Goal: Task Accomplishment & Management: Manage account settings

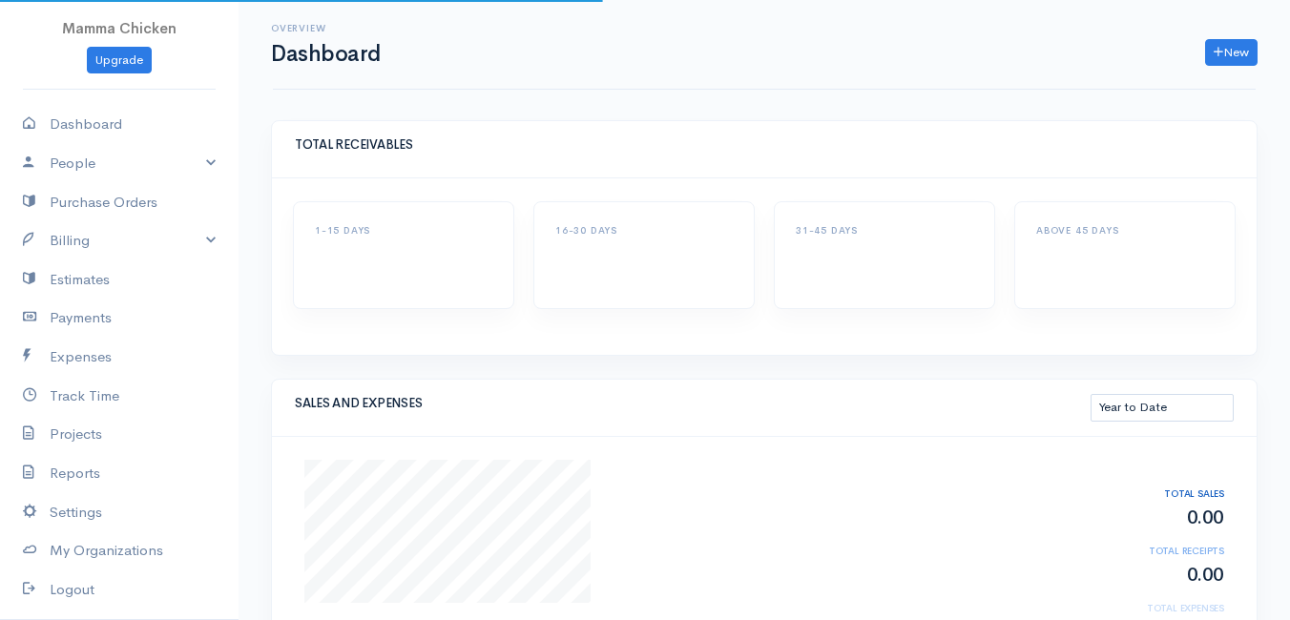
select select "thistoyear"
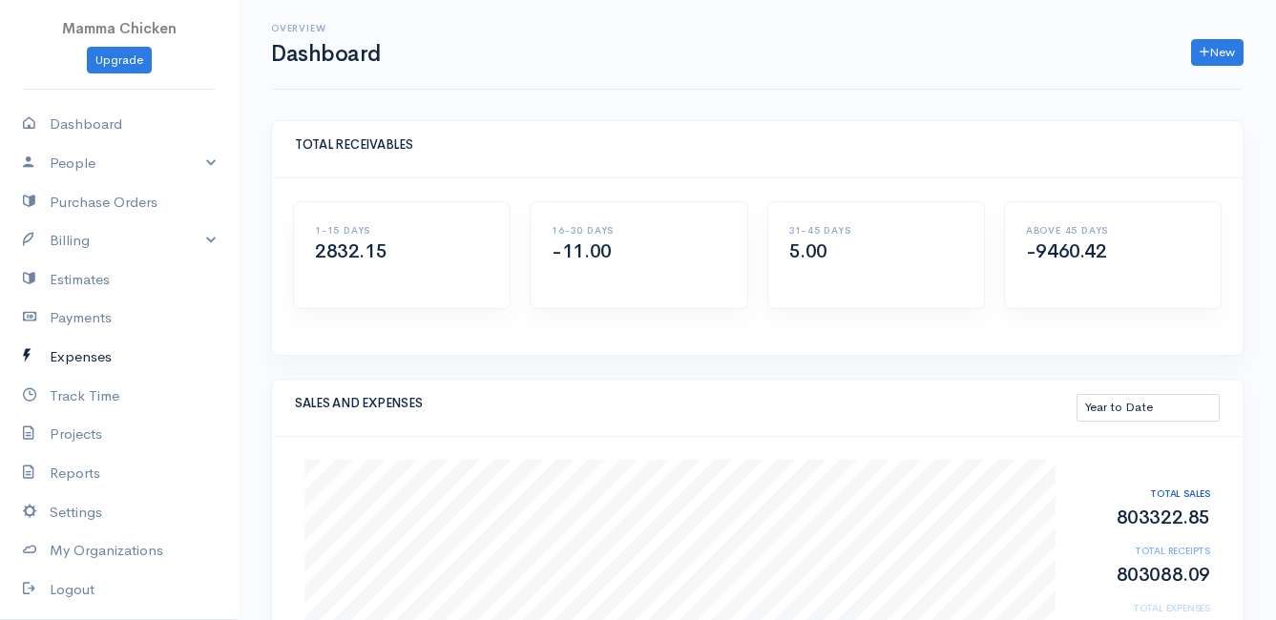
click at [96, 359] on link "Expenses" at bounding box center [119, 357] width 239 height 39
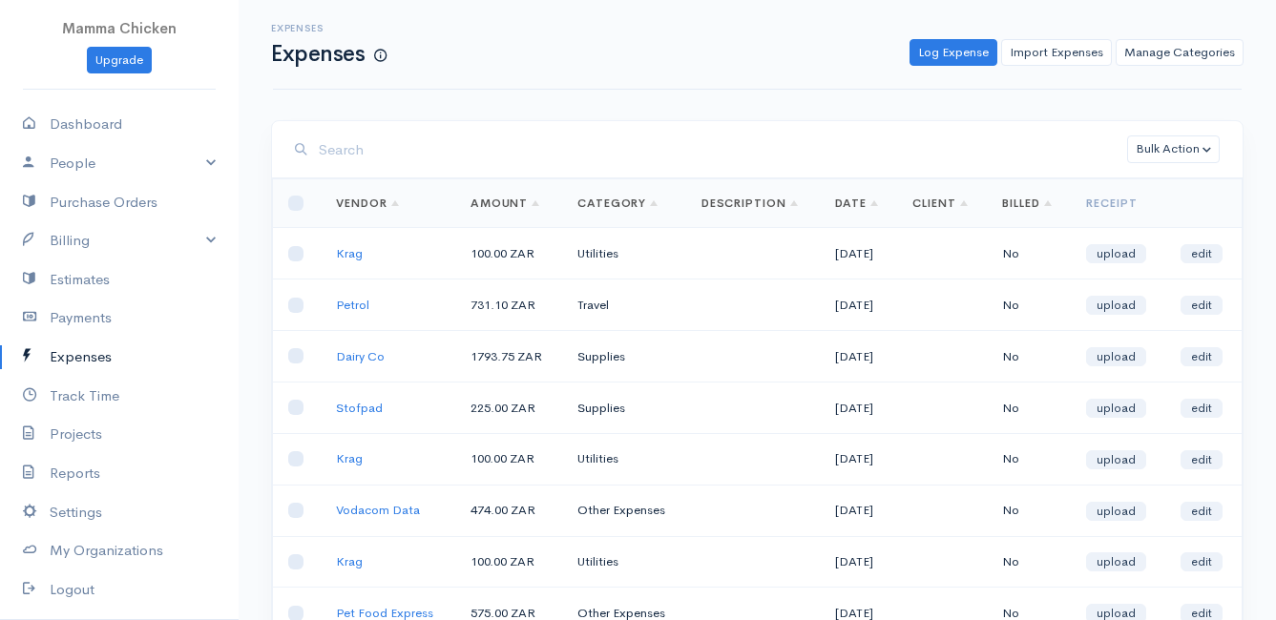
click at [468, 159] on input "search" at bounding box center [723, 150] width 808 height 39
click at [78, 234] on link "Billing" at bounding box center [119, 240] width 239 height 39
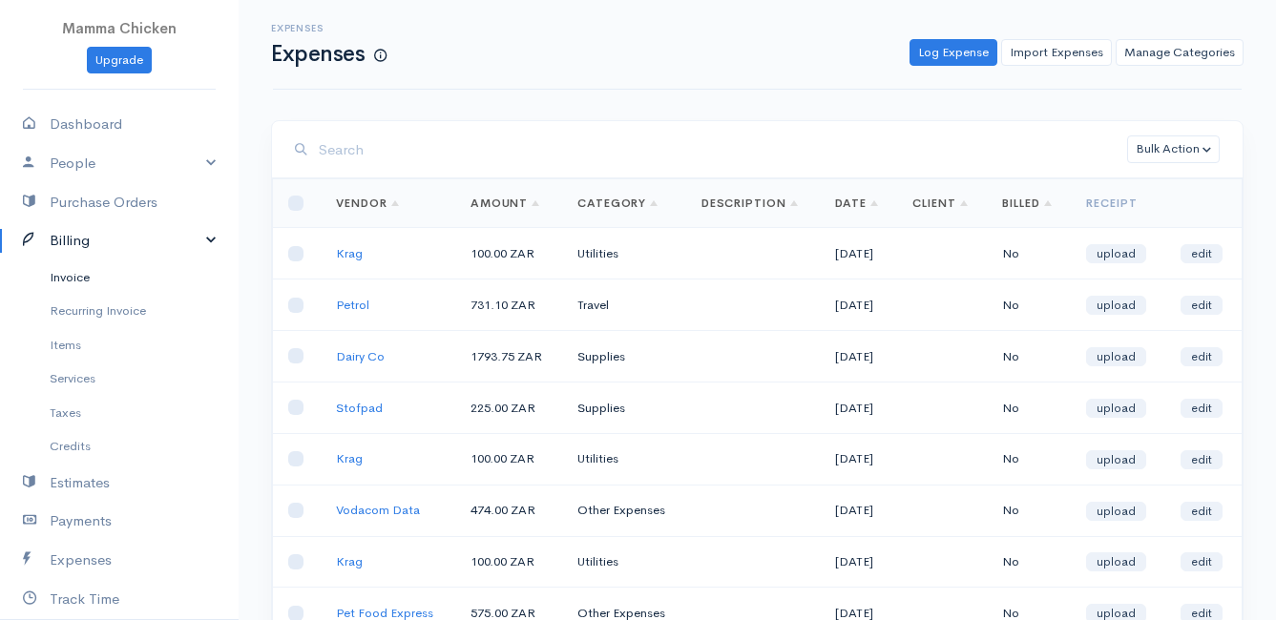
click at [80, 273] on link "Invoice" at bounding box center [119, 278] width 239 height 34
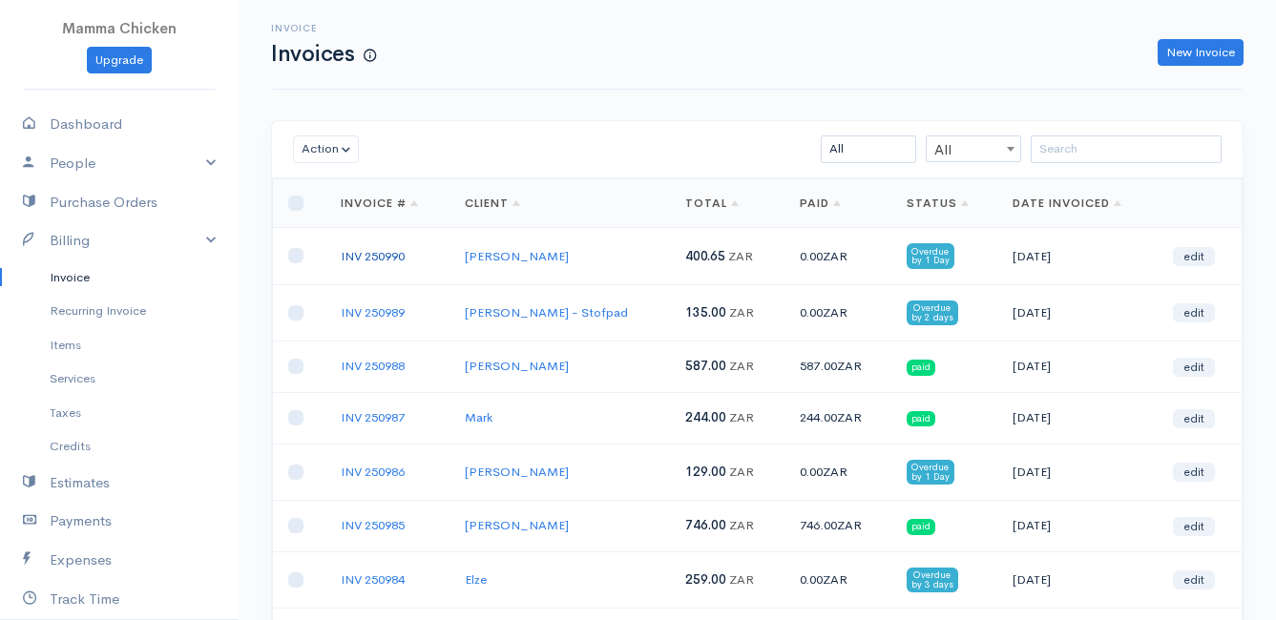
click at [376, 256] on link "INV 250990" at bounding box center [373, 256] width 64 height 16
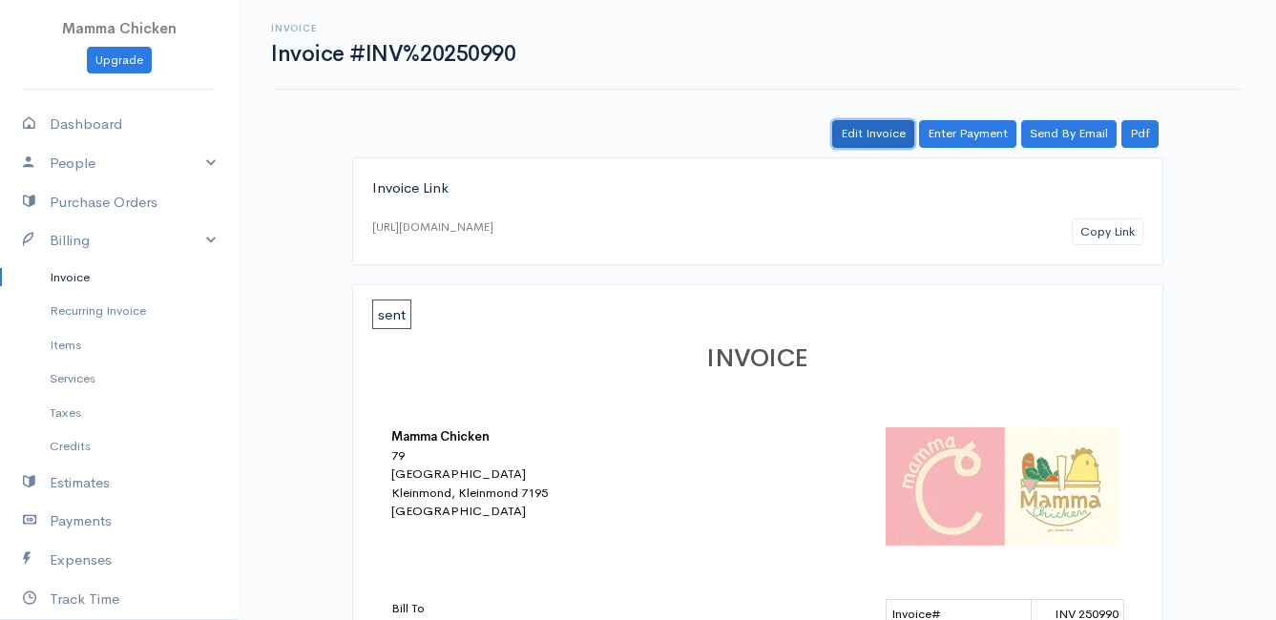
click at [878, 134] on link "Edit Invoice" at bounding box center [873, 134] width 82 height 28
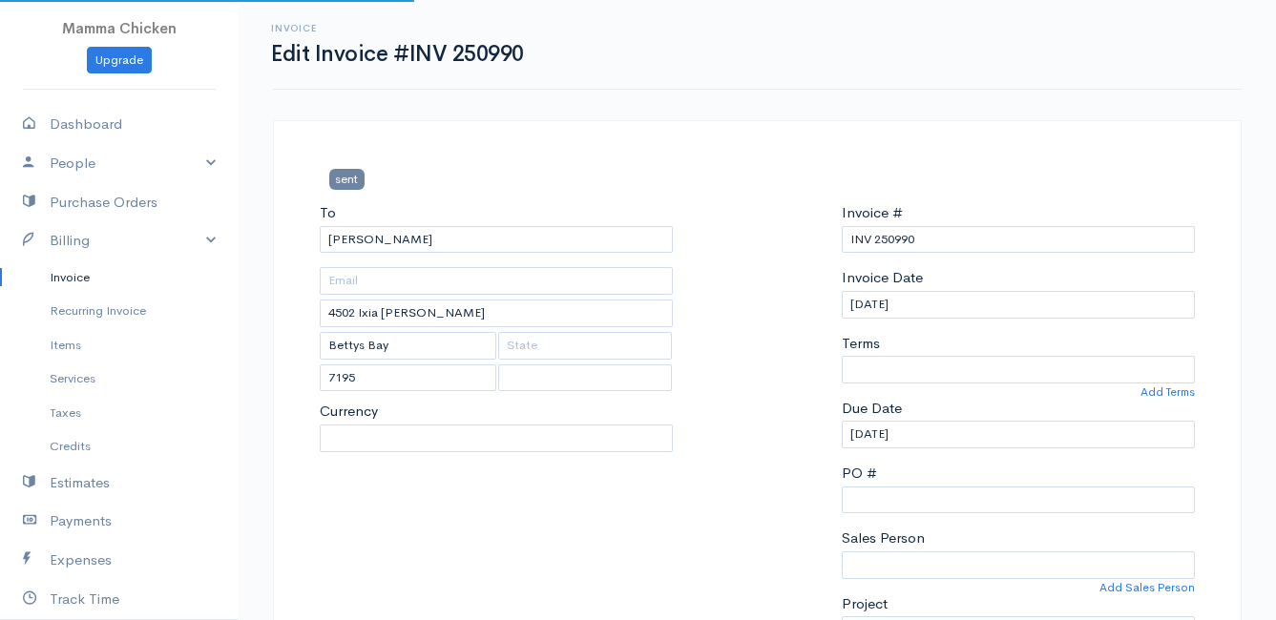
select select
select select "[GEOGRAPHIC_DATA]"
select select "ZAR"
select select "0"
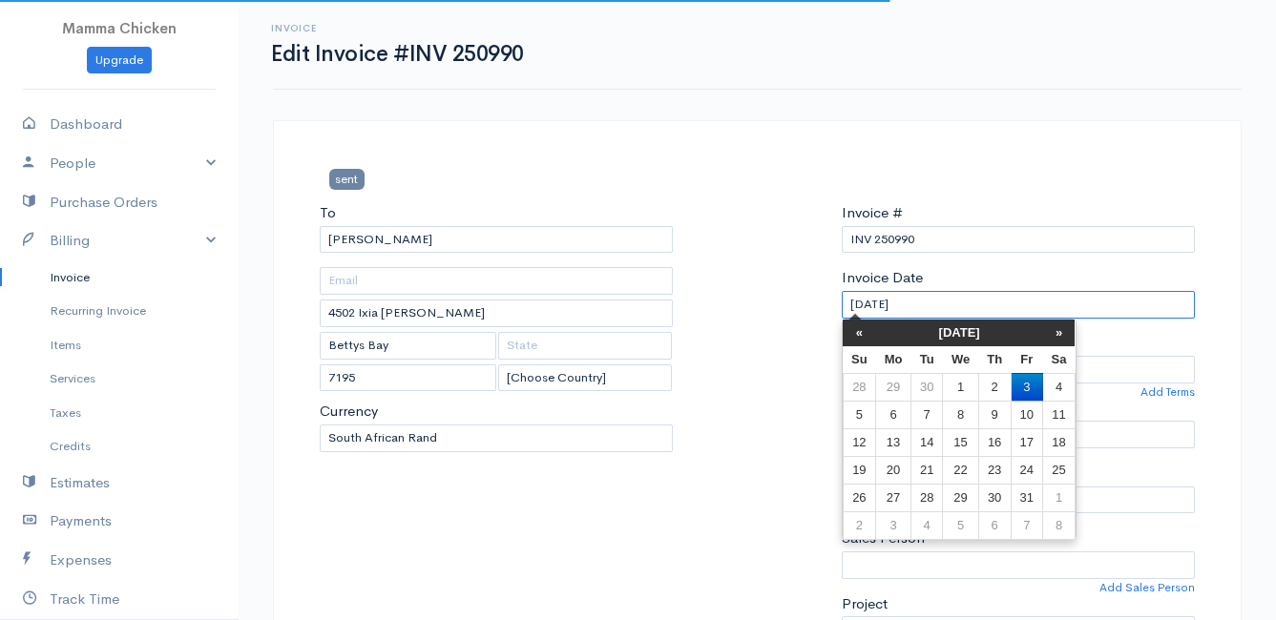
click at [949, 303] on input "[DATE]" at bounding box center [1018, 305] width 353 height 28
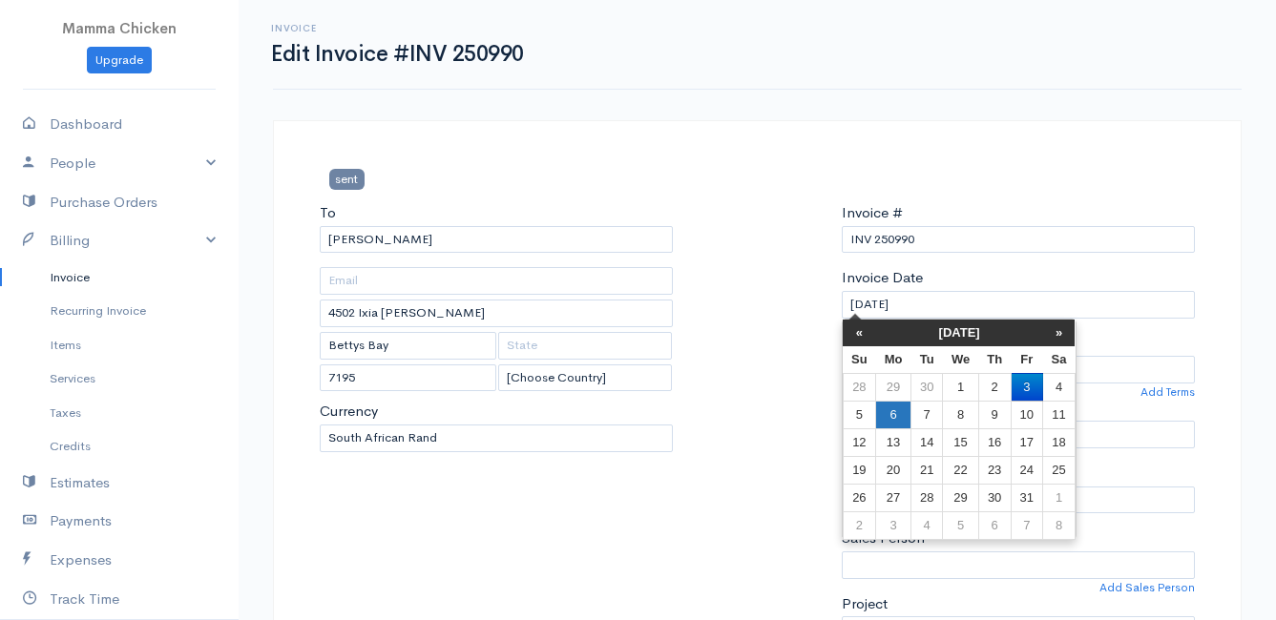
click at [894, 411] on td "6" at bounding box center [893, 415] width 35 height 28
type input "[DATE]"
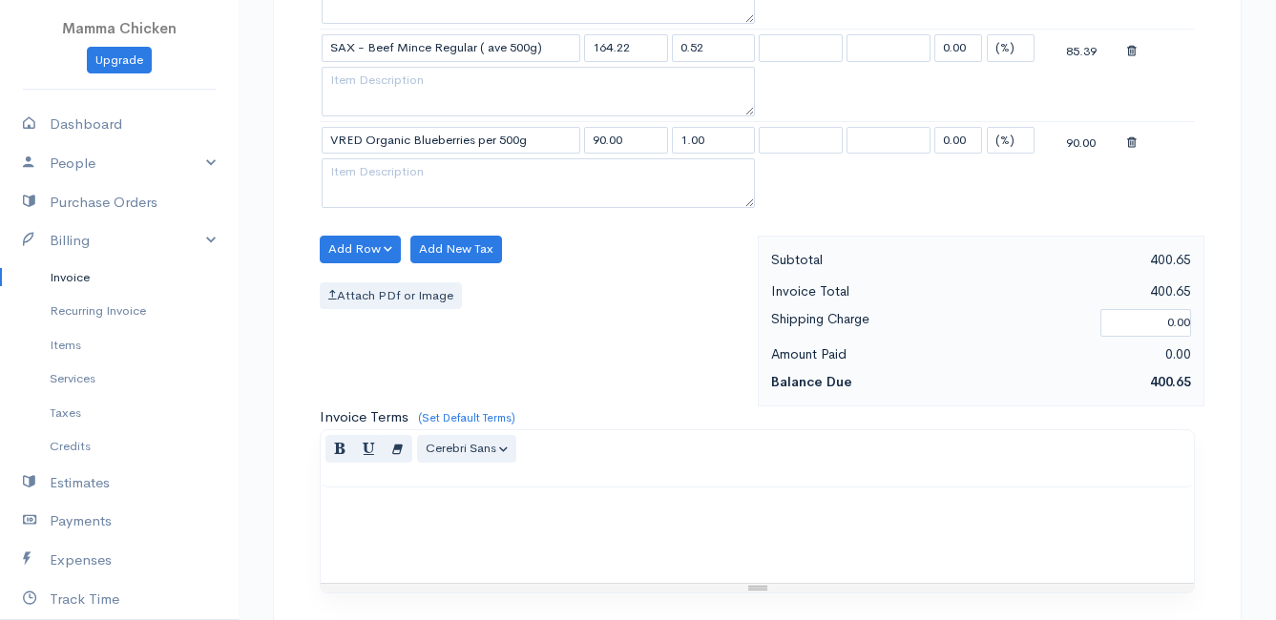
scroll to position [1304, 0]
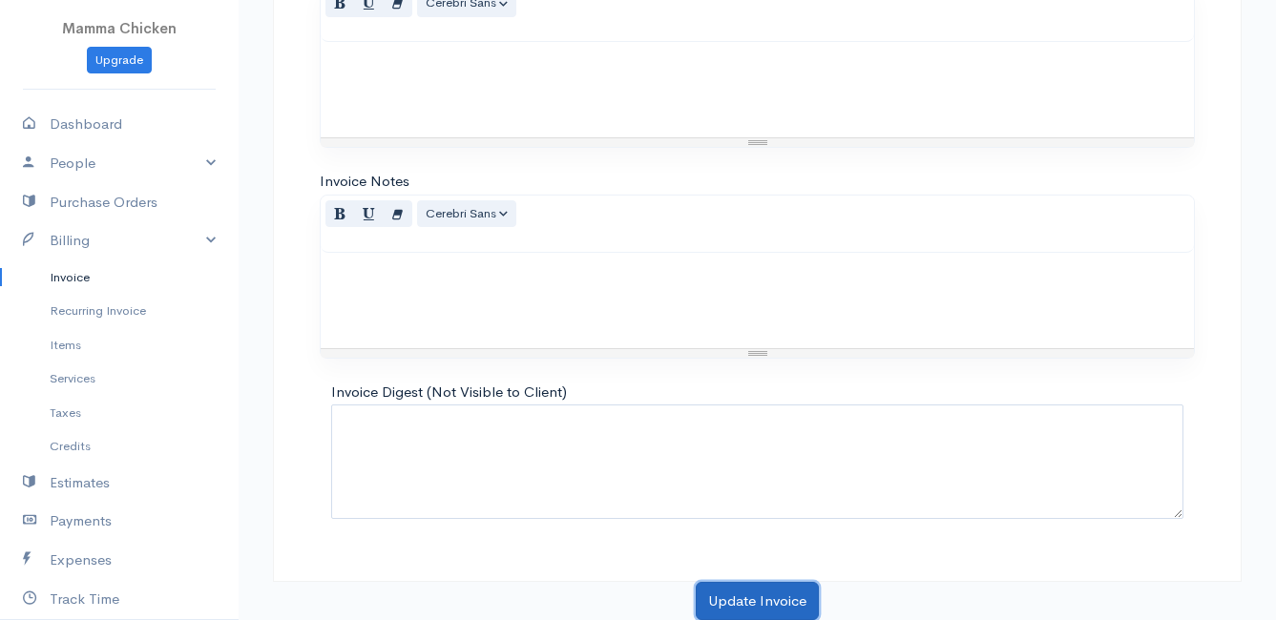
click at [753, 592] on button "Update Invoice" at bounding box center [757, 601] width 123 height 39
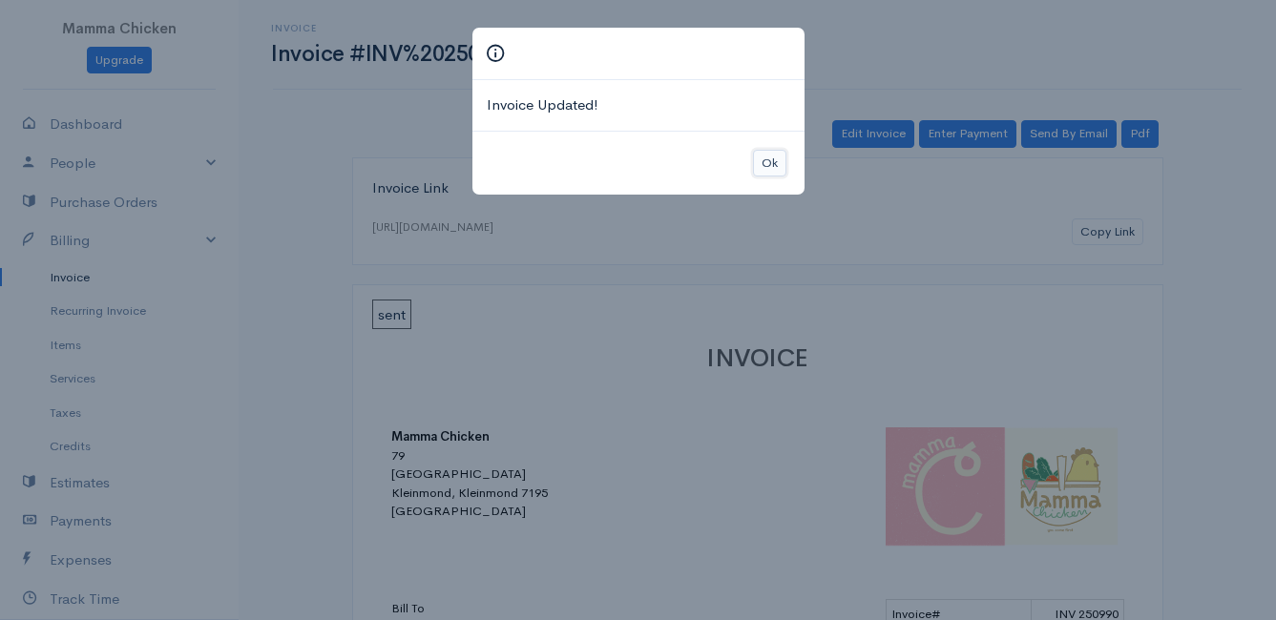
click at [762, 167] on button "Ok" at bounding box center [769, 164] width 33 height 28
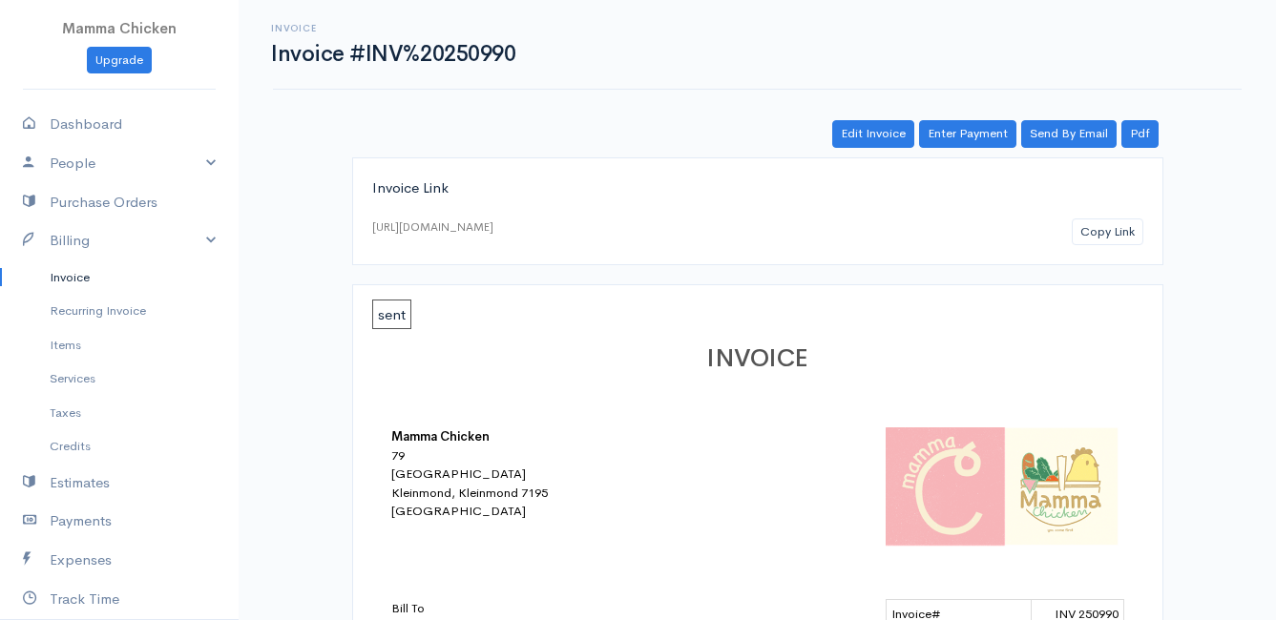
click at [78, 274] on link "Invoice" at bounding box center [119, 278] width 239 height 34
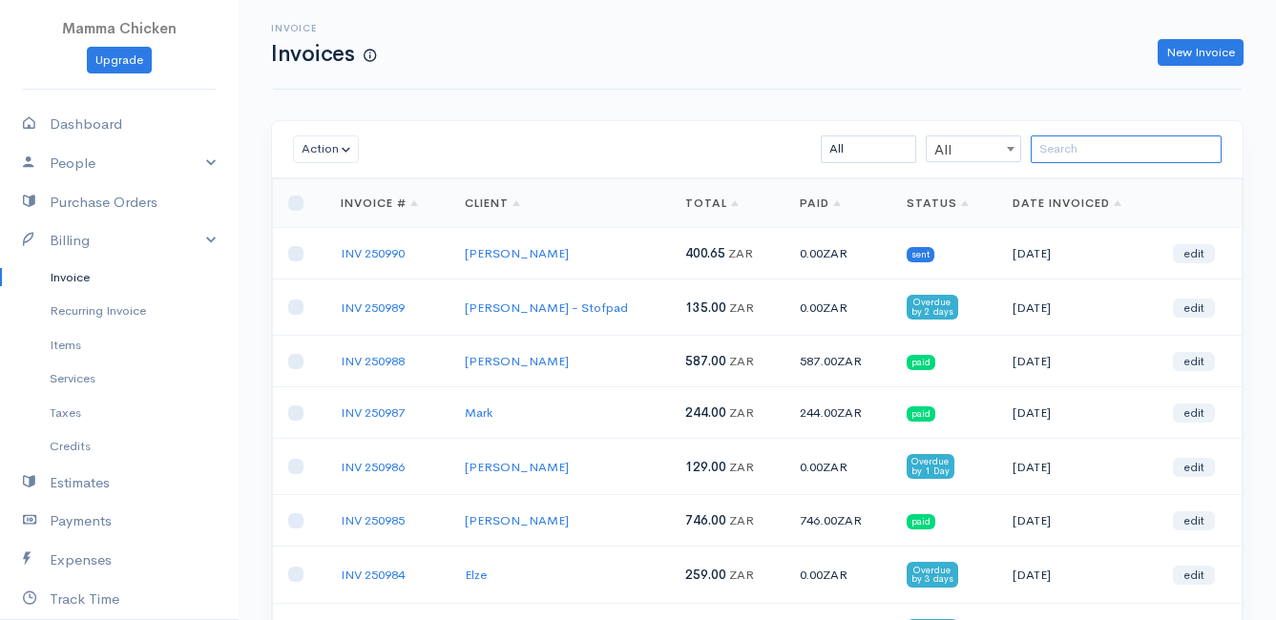
click at [1052, 151] on input "search" at bounding box center [1126, 150] width 191 height 28
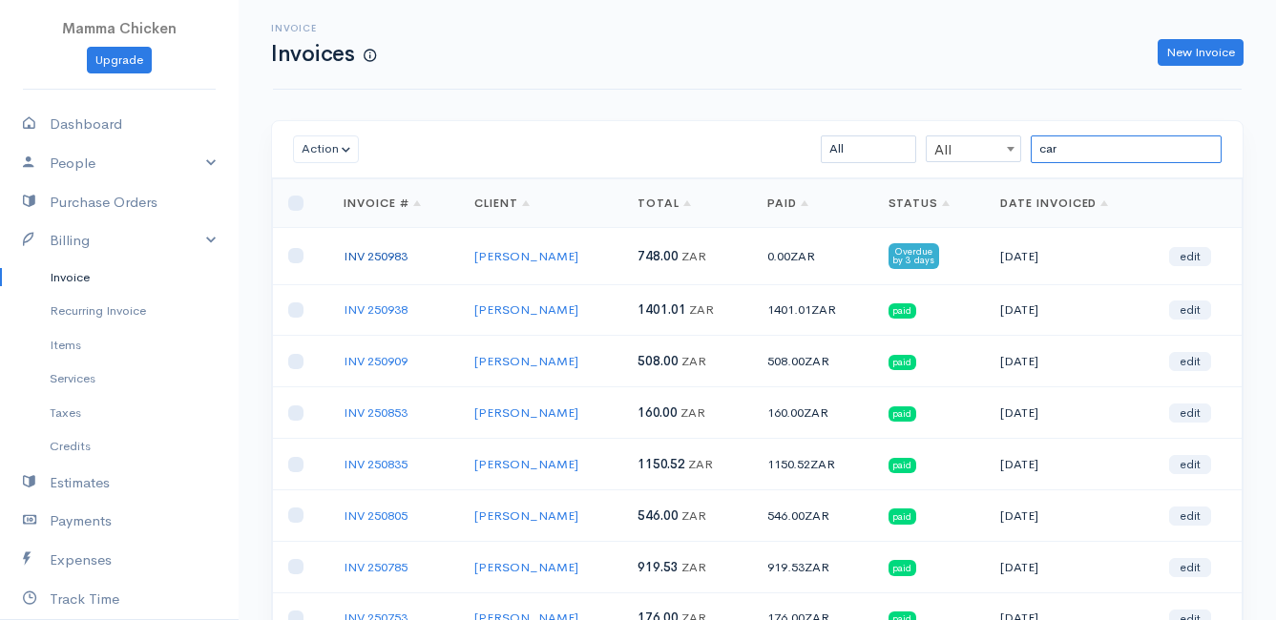
type input "car"
click at [368, 253] on link "INV 250983" at bounding box center [376, 256] width 64 height 16
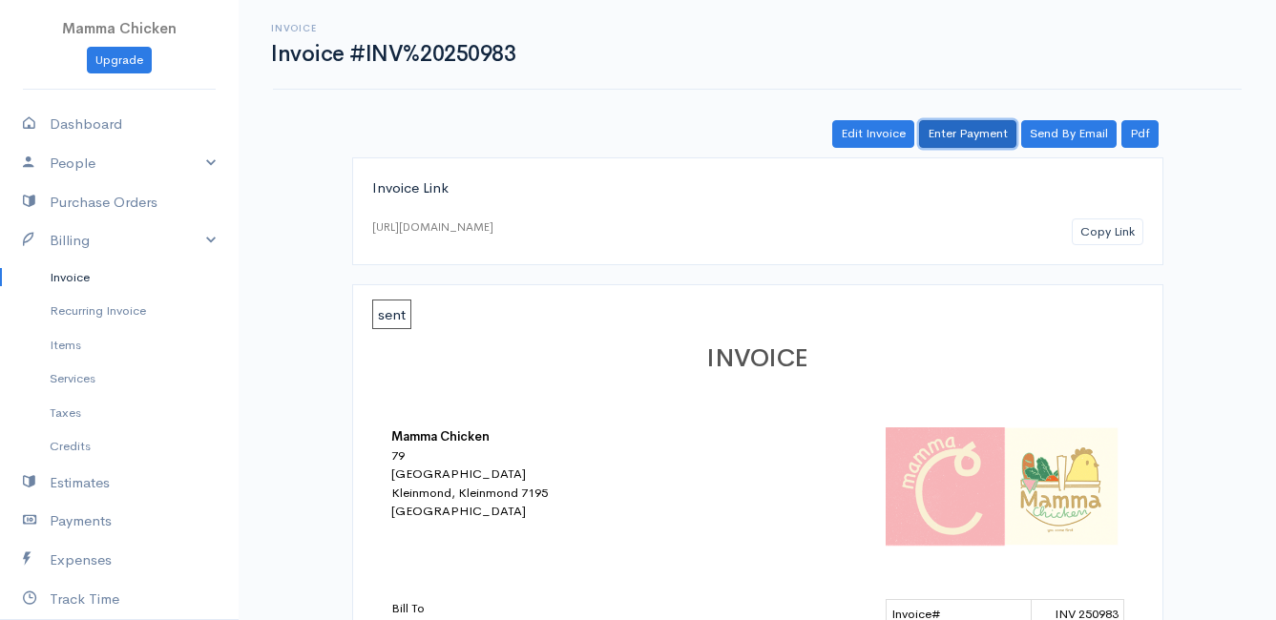
click at [967, 127] on link "Enter Payment" at bounding box center [967, 134] width 97 height 28
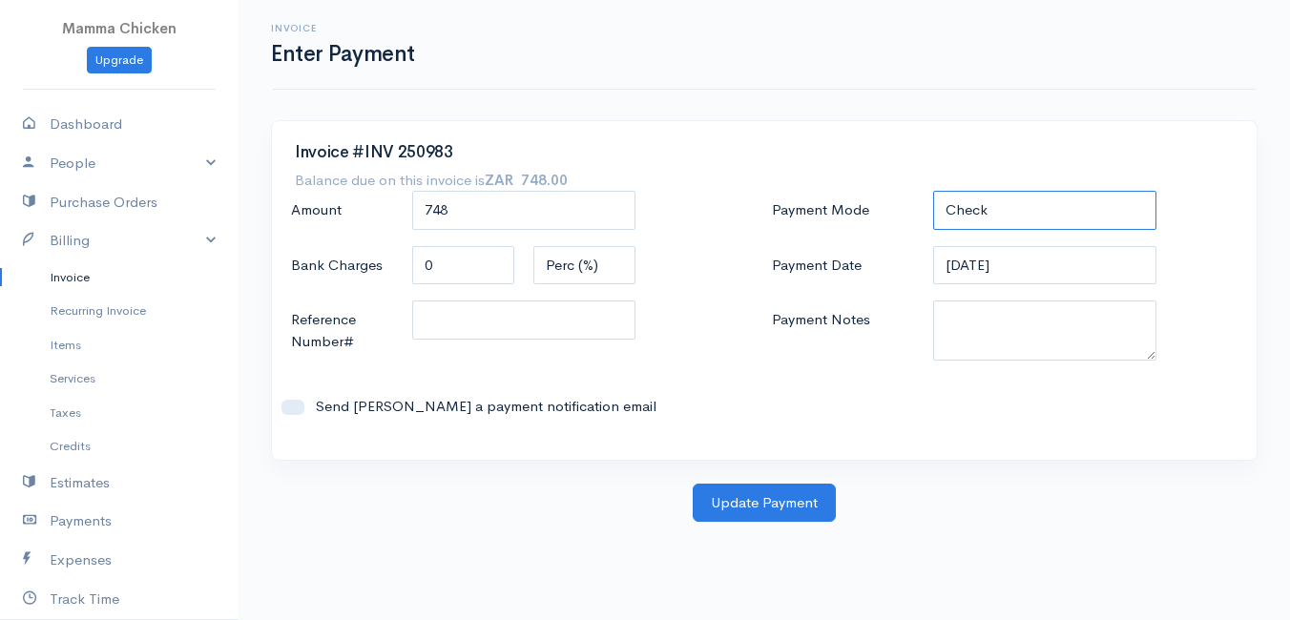
click at [962, 205] on select "Check Bank Transfer Credit Cash Debit ACH VISA MASTERCARD AMEX DISCOVER DINERS …" at bounding box center [1044, 210] width 223 height 39
select select "Bank Transfer"
click at [933, 191] on select "Check Bank Transfer Credit Cash Debit ACH VISA MASTERCARD AMEX DISCOVER DINERS …" at bounding box center [1044, 210] width 223 height 39
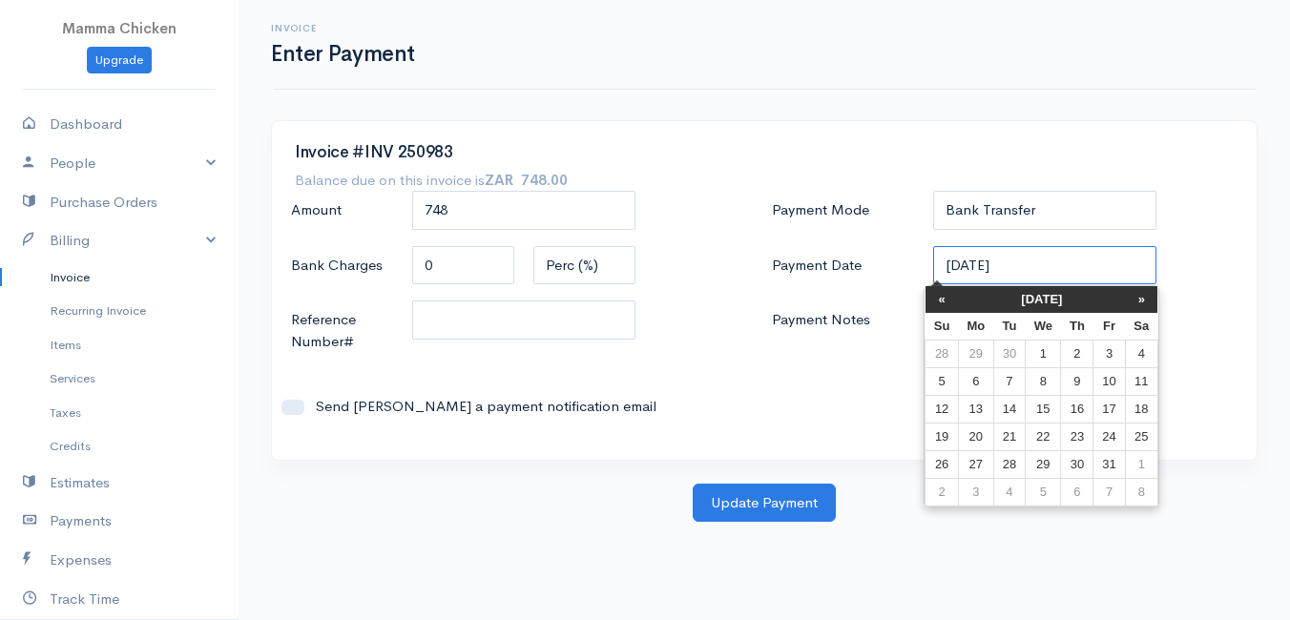
click at [1021, 270] on input "[DATE]" at bounding box center [1044, 265] width 223 height 39
click at [1101, 352] on td "3" at bounding box center [1109, 354] width 31 height 28
type input "[DATE]"
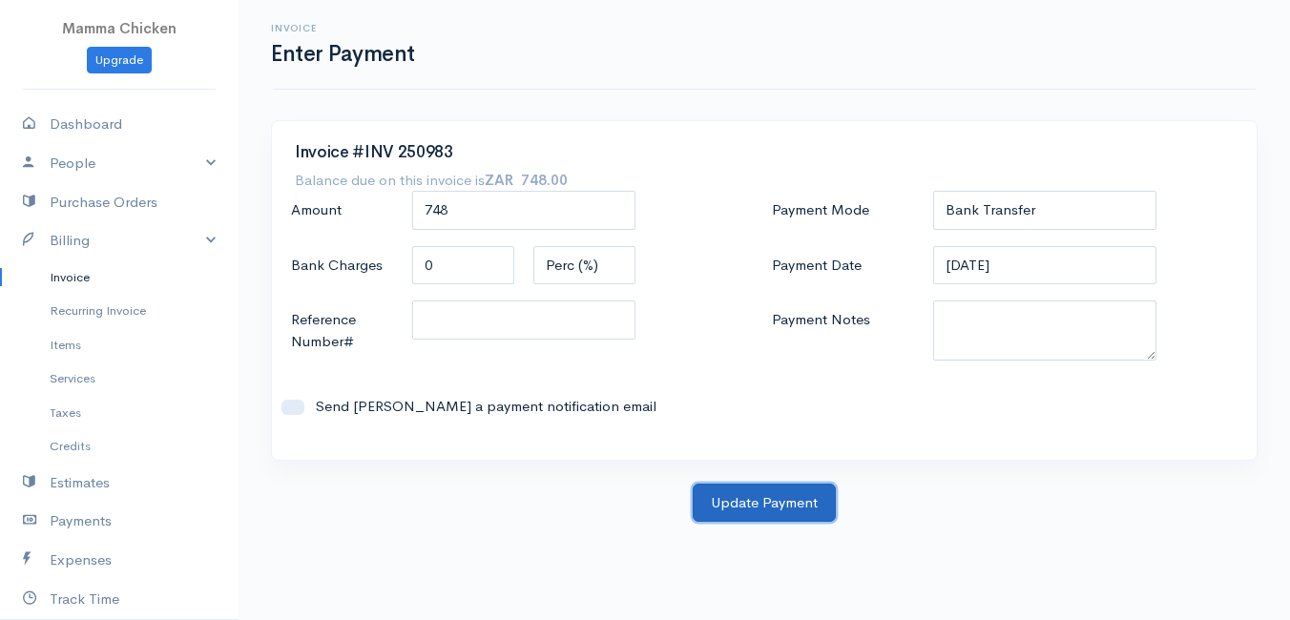
click at [772, 501] on button "Update Payment" at bounding box center [764, 503] width 143 height 39
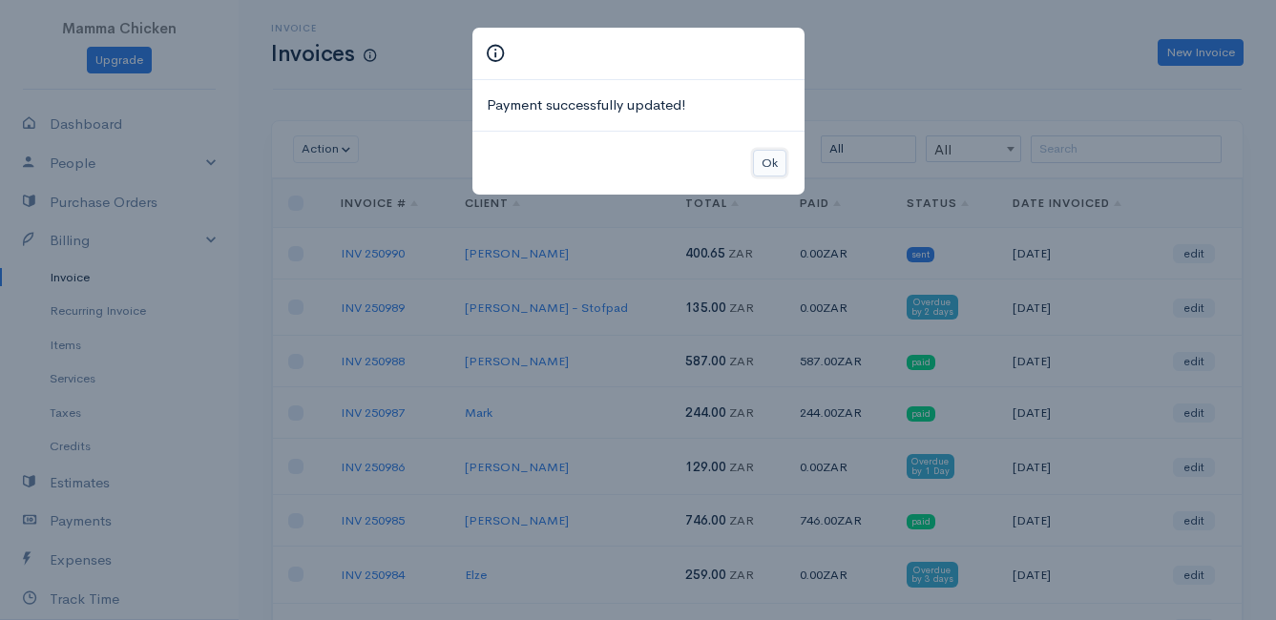
click at [766, 171] on button "Ok" at bounding box center [769, 164] width 33 height 28
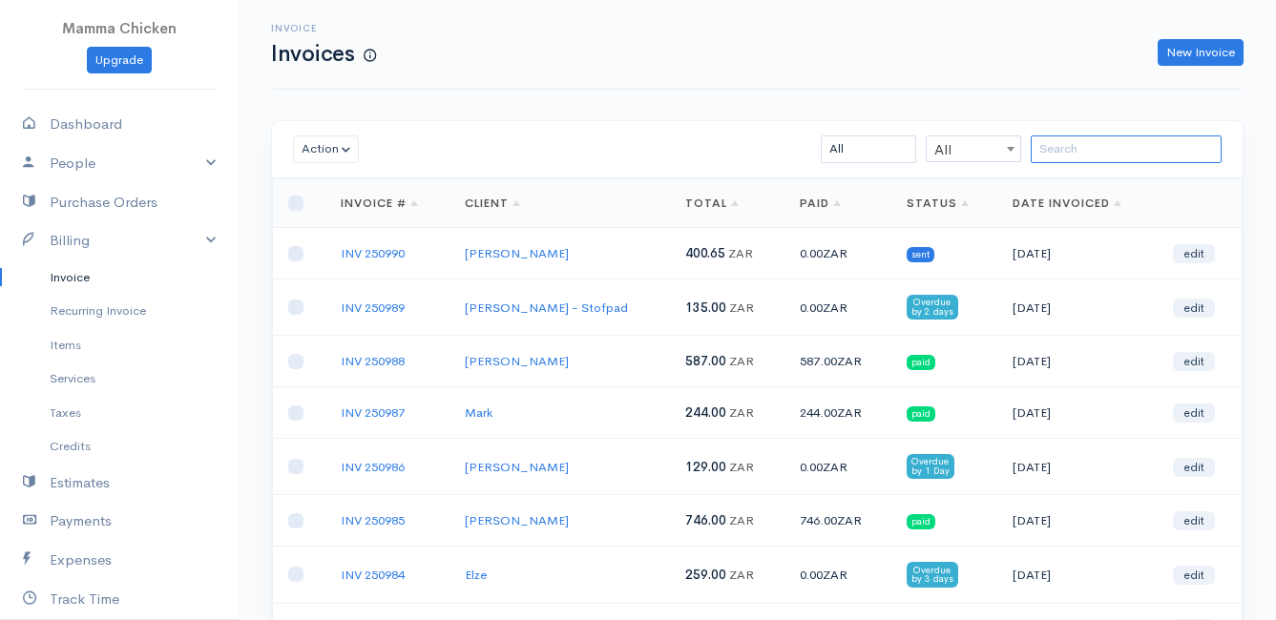
click at [1079, 143] on input "search" at bounding box center [1126, 150] width 191 height 28
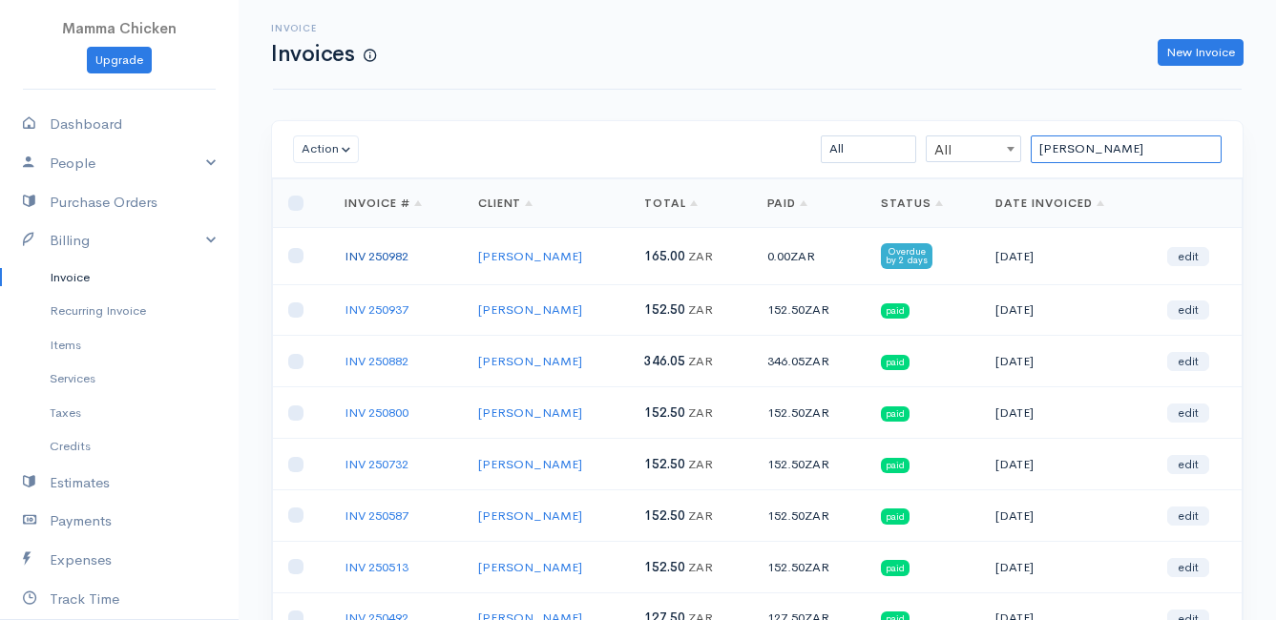
type input "[PERSON_NAME]"
click at [399, 254] on link "INV 250982" at bounding box center [376, 256] width 64 height 16
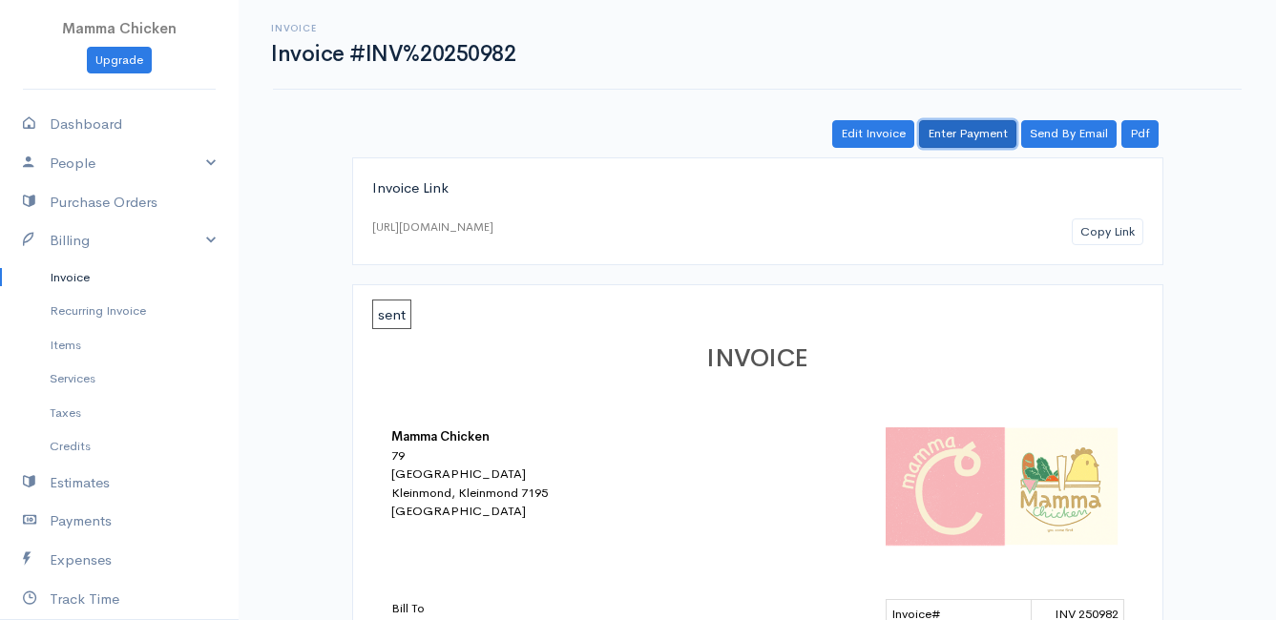
click at [973, 129] on link "Enter Payment" at bounding box center [967, 134] width 97 height 28
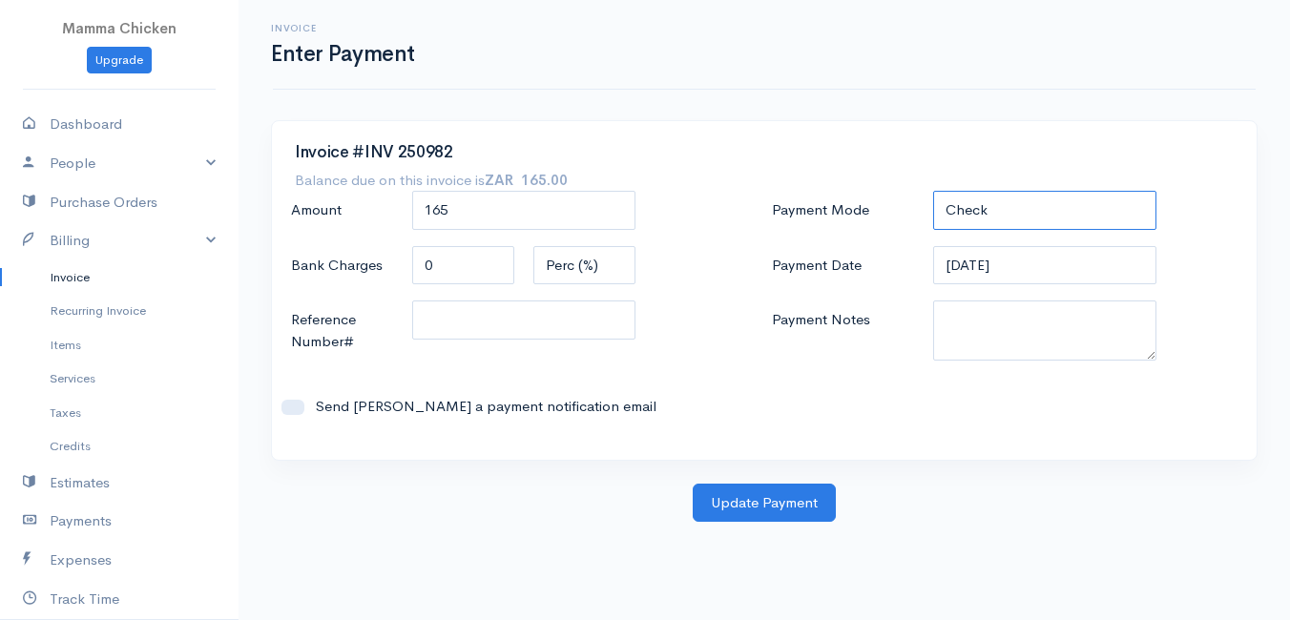
click at [987, 201] on select "Check Bank Transfer Credit Cash Debit ACH VISA MASTERCARD AMEX DISCOVER DINERS …" at bounding box center [1044, 210] width 223 height 39
select select "Bank Transfer"
click at [933, 191] on select "Check Bank Transfer Credit Cash Debit ACH VISA MASTERCARD AMEX DISCOVER DINERS …" at bounding box center [1044, 210] width 223 height 39
click at [1041, 271] on input "[DATE]" at bounding box center [1044, 265] width 223 height 39
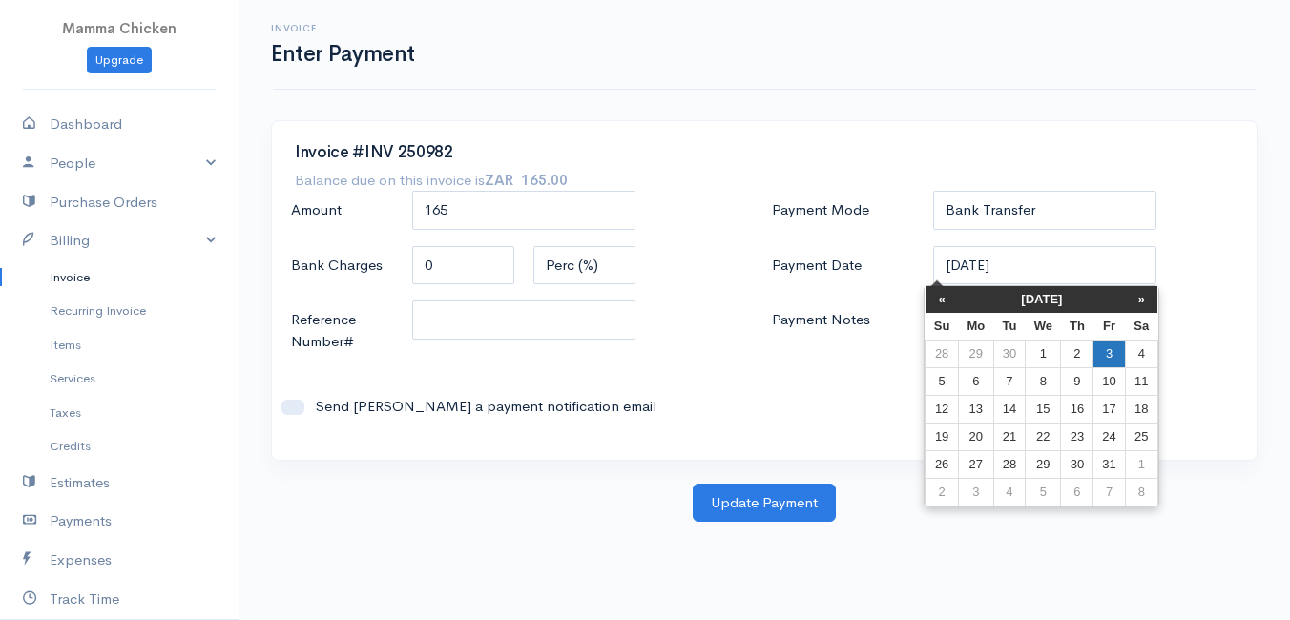
click at [1105, 353] on td "3" at bounding box center [1109, 354] width 31 height 28
type input "[DATE]"
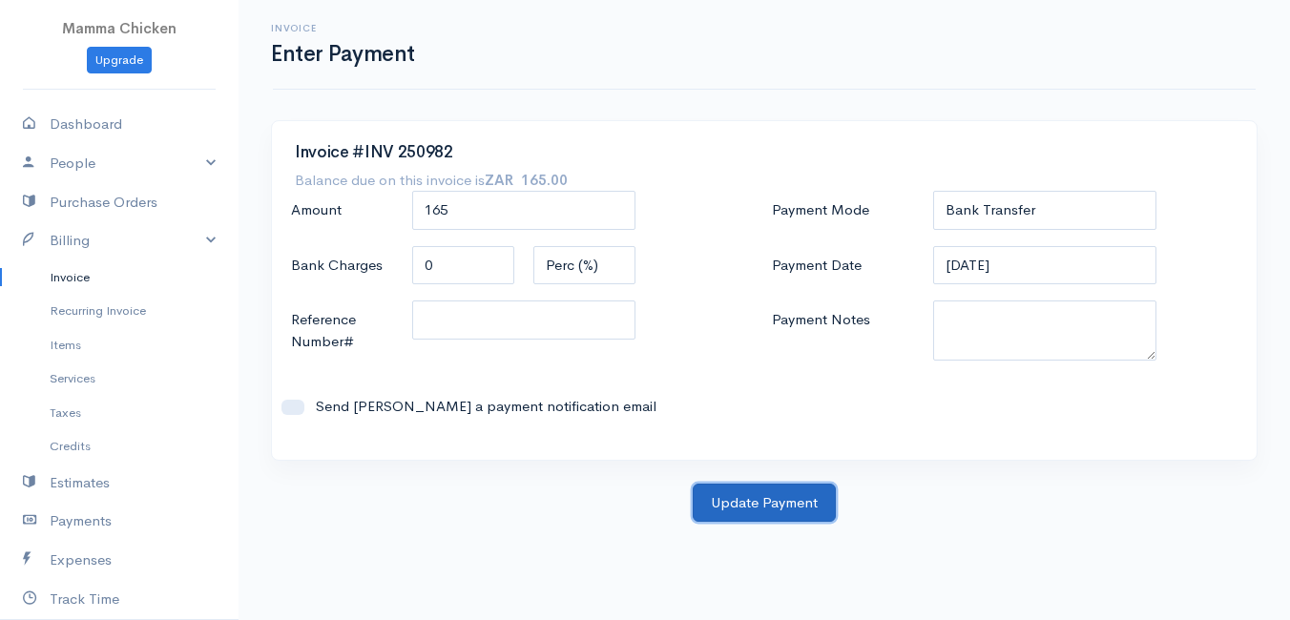
click at [771, 494] on button "Update Payment" at bounding box center [764, 503] width 143 height 39
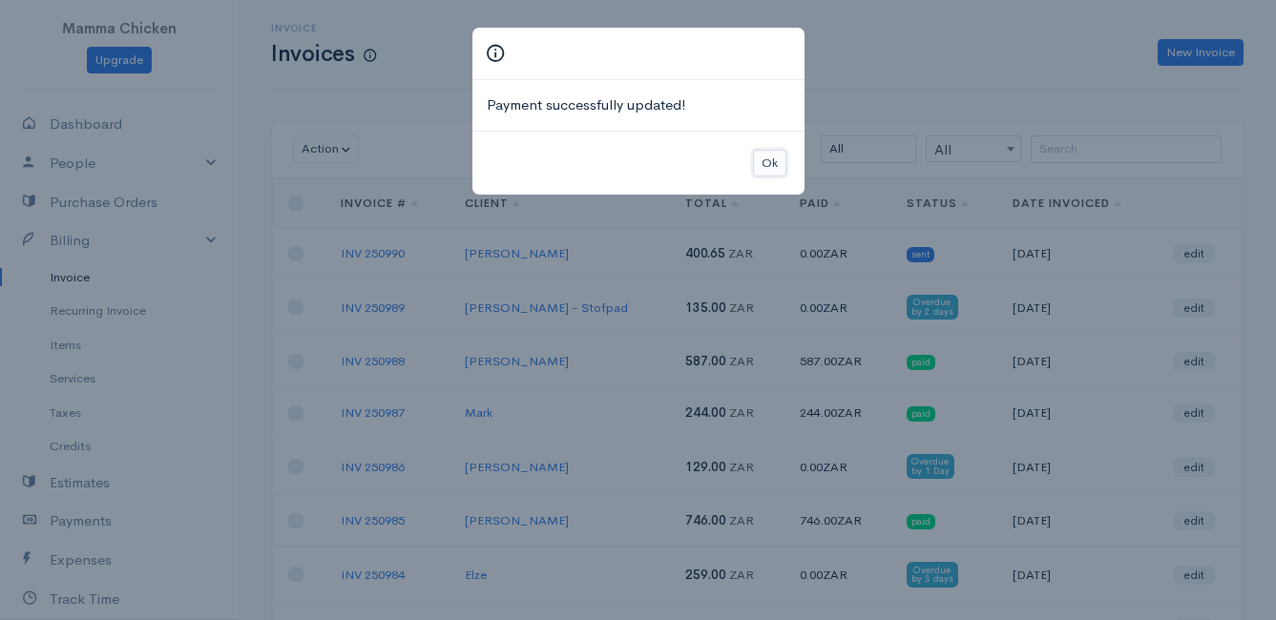
click at [767, 163] on button "Ok" at bounding box center [769, 164] width 33 height 28
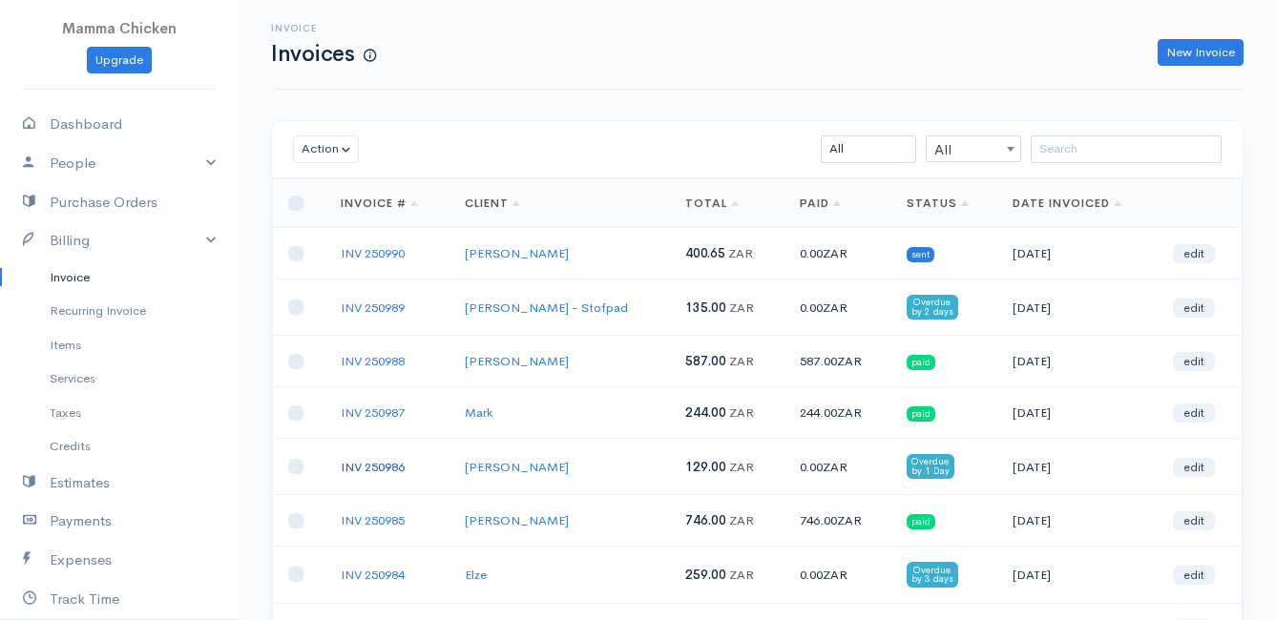
click at [371, 468] on link "INV 250986" at bounding box center [373, 467] width 64 height 16
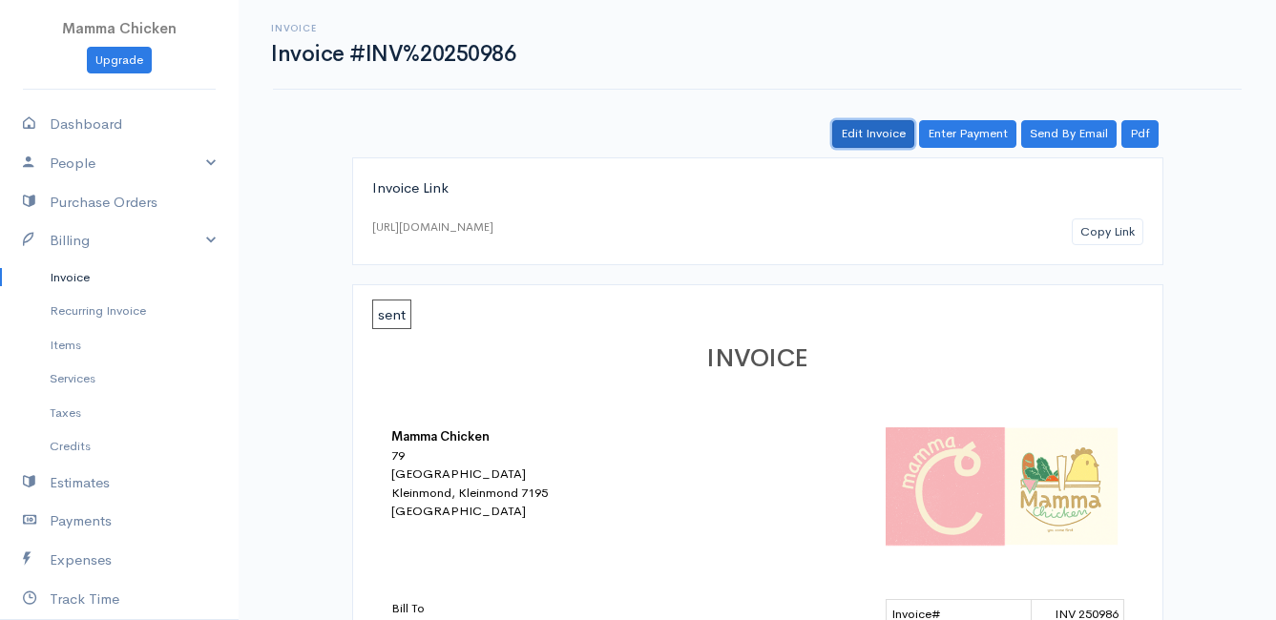
click at [879, 136] on link "Edit Invoice" at bounding box center [873, 134] width 82 height 28
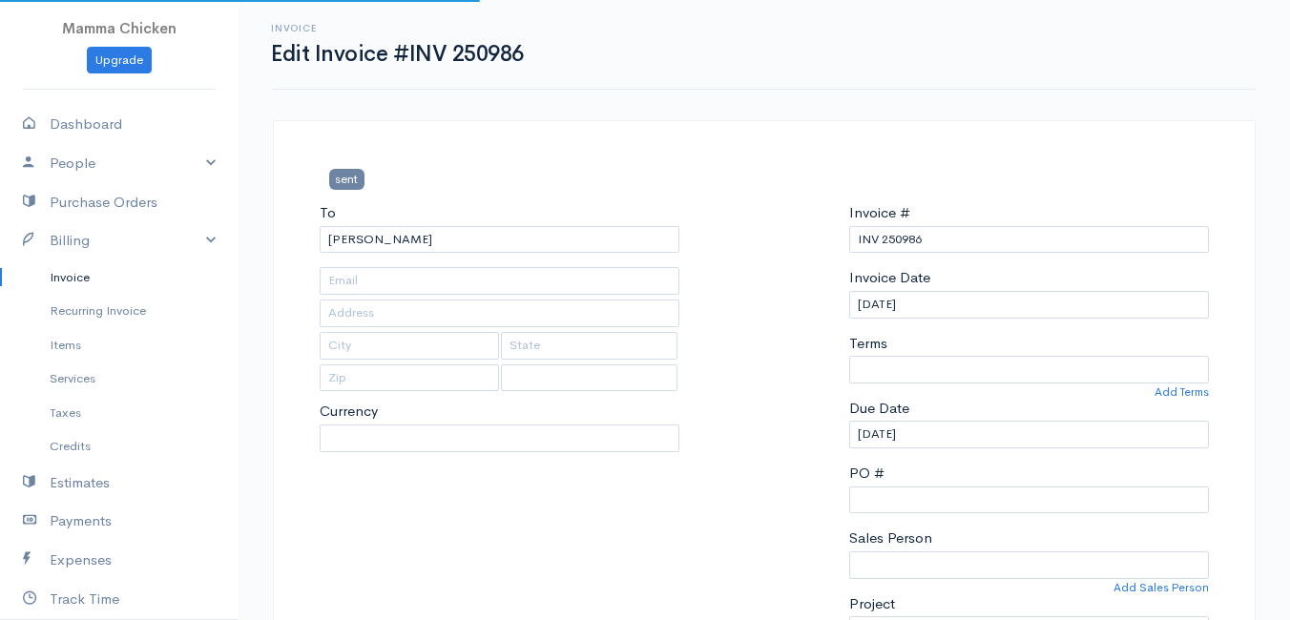
type input "[STREET_ADDRESS]"
type input "Bettys Bay"
type input "7195"
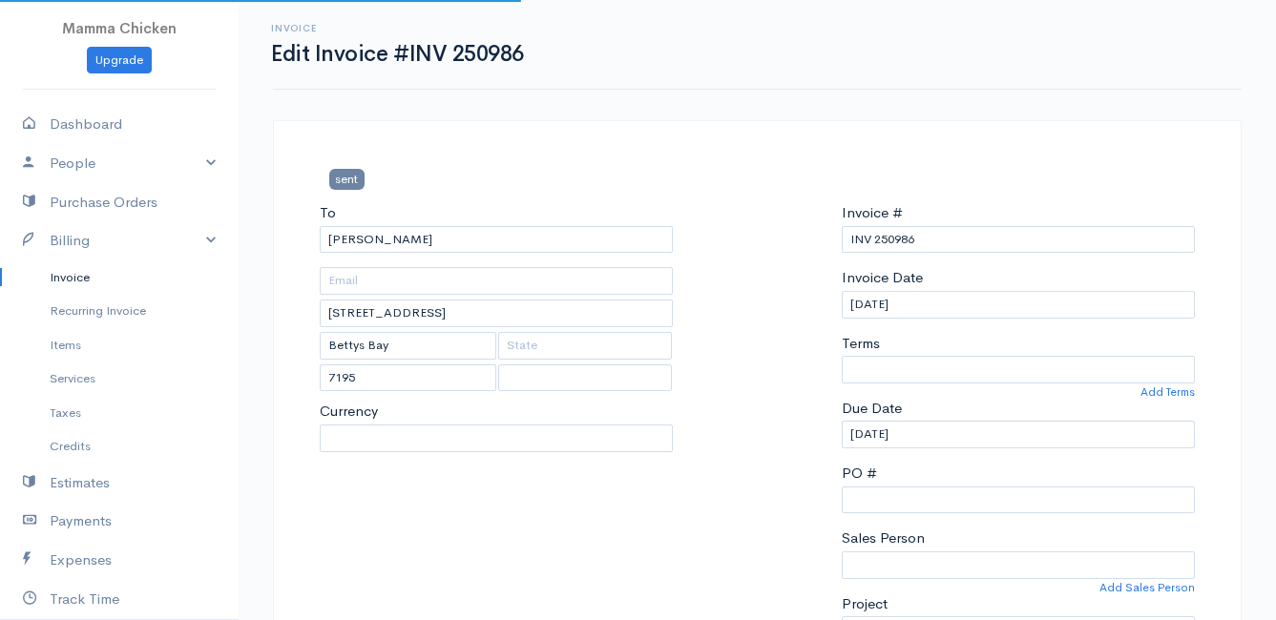
select select
select select "[GEOGRAPHIC_DATA]"
select select "ZAR"
select select "0"
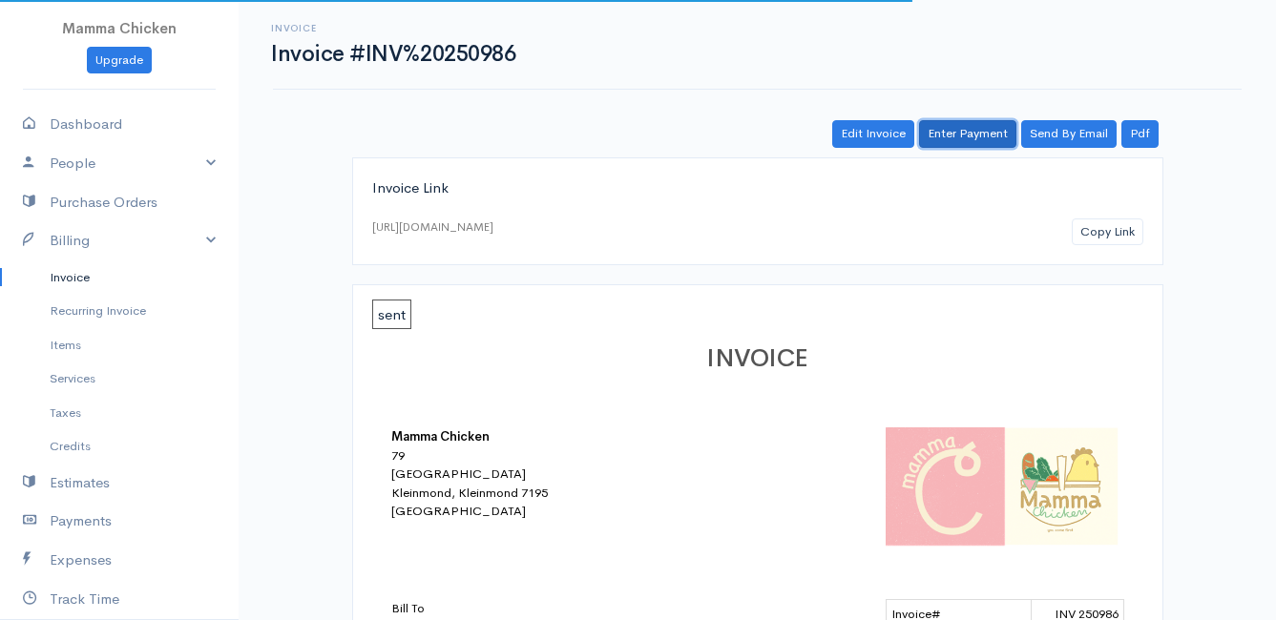
click at [985, 136] on link "Enter Payment" at bounding box center [967, 134] width 97 height 28
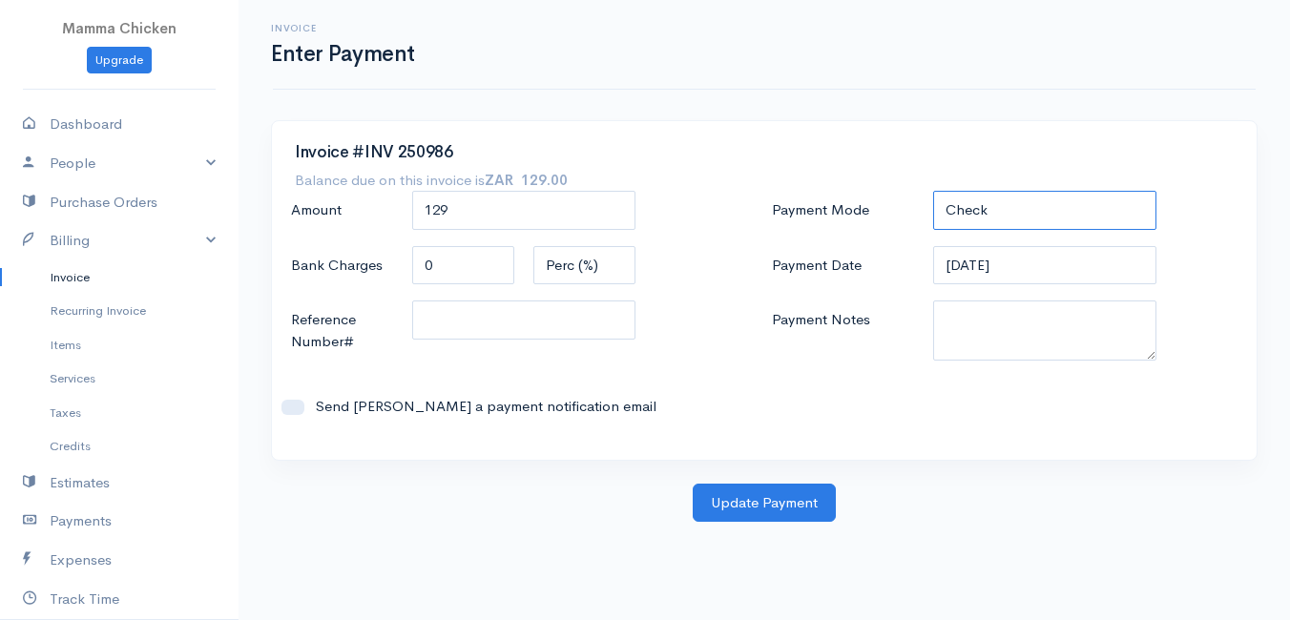
click at [1047, 219] on select "Check Bank Transfer Credit Cash Debit ACH VISA MASTERCARD AMEX DISCOVER DINERS …" at bounding box center [1044, 210] width 223 height 39
select select "Bank Transfer"
click at [933, 191] on select "Check Bank Transfer Credit Cash Debit ACH VISA MASTERCARD AMEX DISCOVER DINERS …" at bounding box center [1044, 210] width 223 height 39
click at [1045, 265] on input "[DATE]" at bounding box center [1044, 265] width 223 height 39
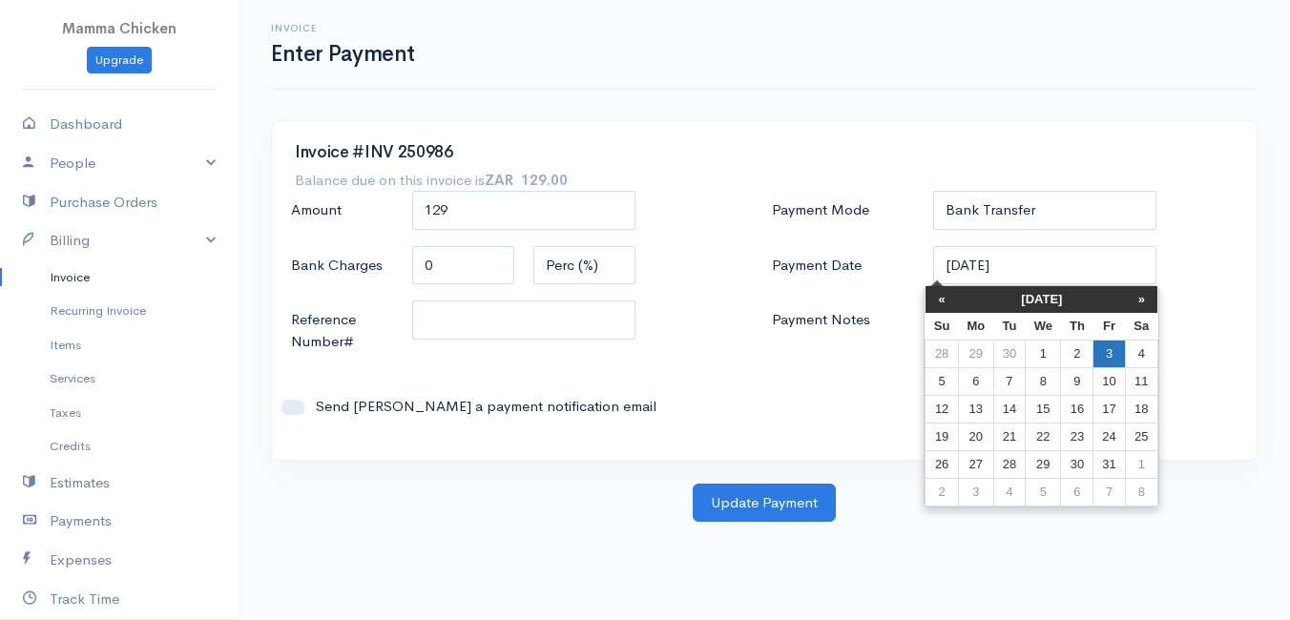
click at [1109, 355] on td "3" at bounding box center [1109, 354] width 31 height 28
type input "[DATE]"
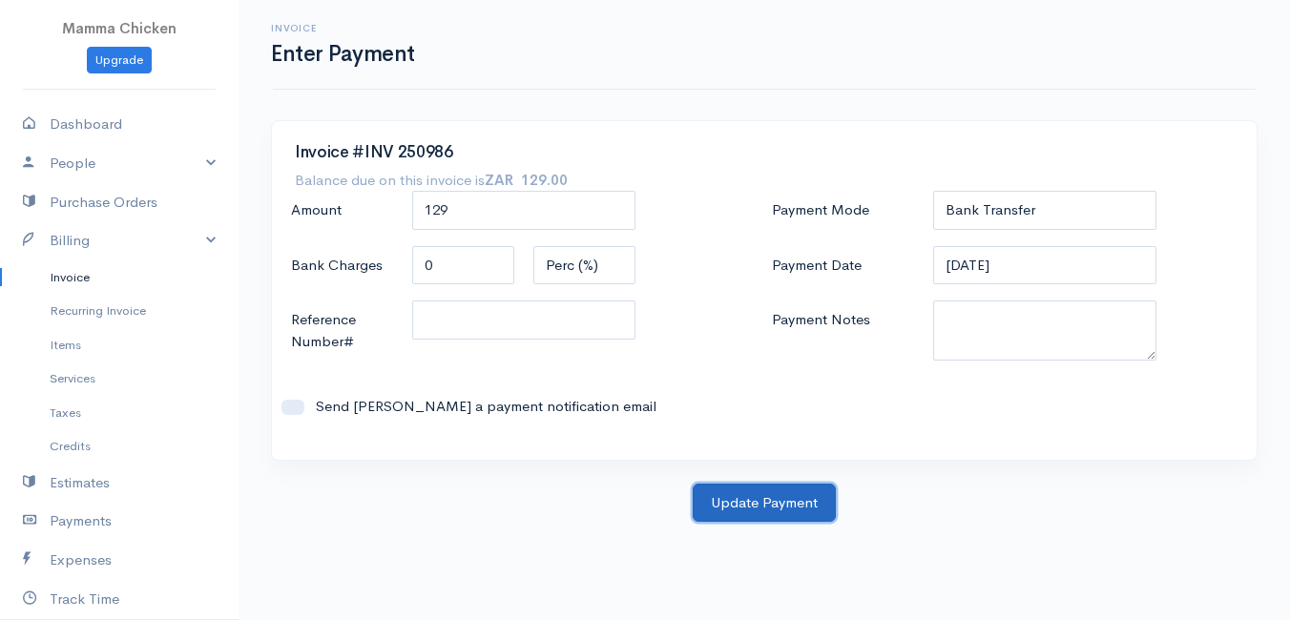
click at [746, 502] on button "Update Payment" at bounding box center [764, 503] width 143 height 39
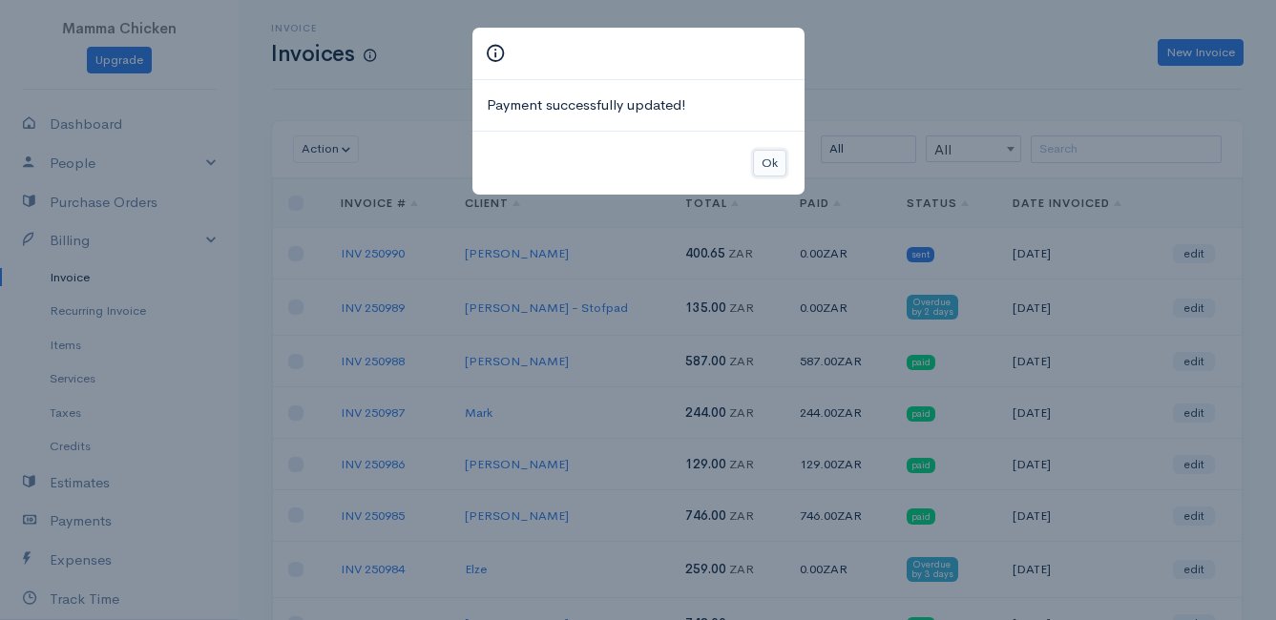
click at [771, 154] on button "Ok" at bounding box center [769, 164] width 33 height 28
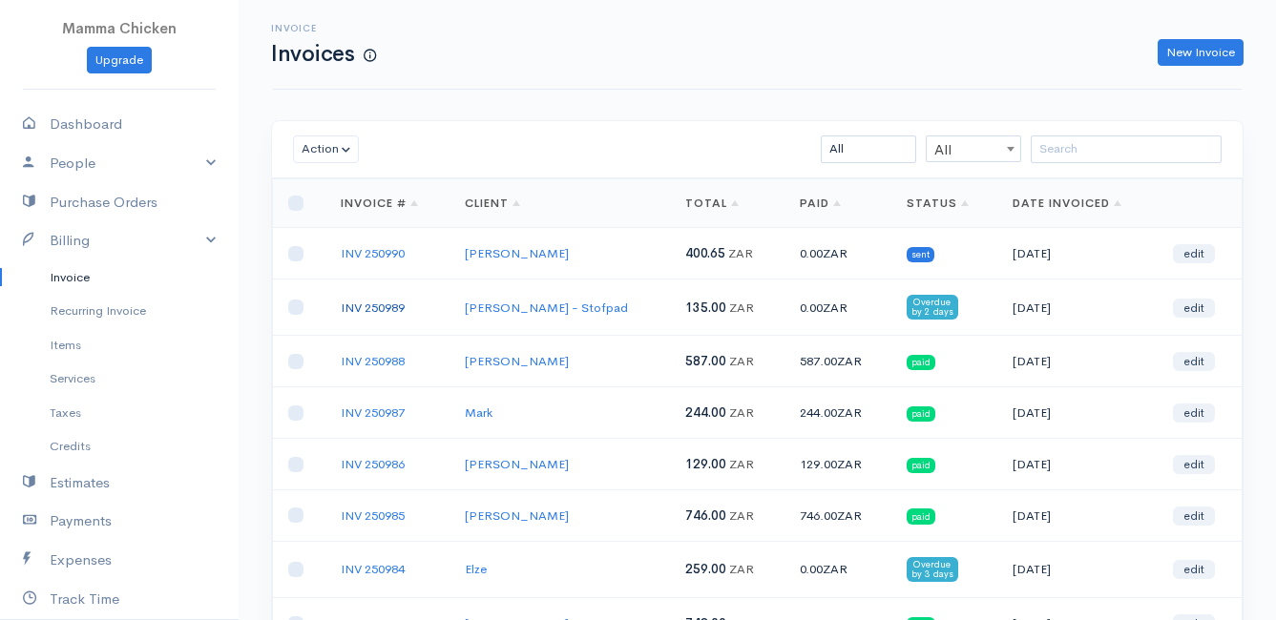
click at [377, 303] on link "INV 250989" at bounding box center [373, 308] width 64 height 16
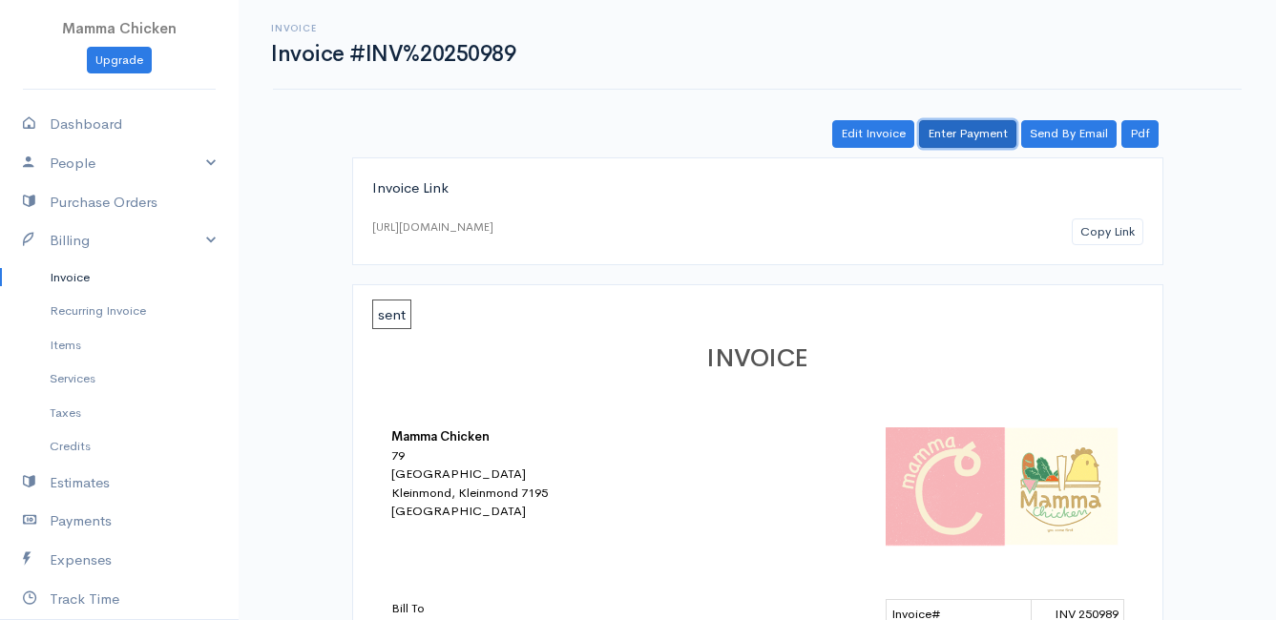
click at [973, 135] on link "Enter Payment" at bounding box center [967, 134] width 97 height 28
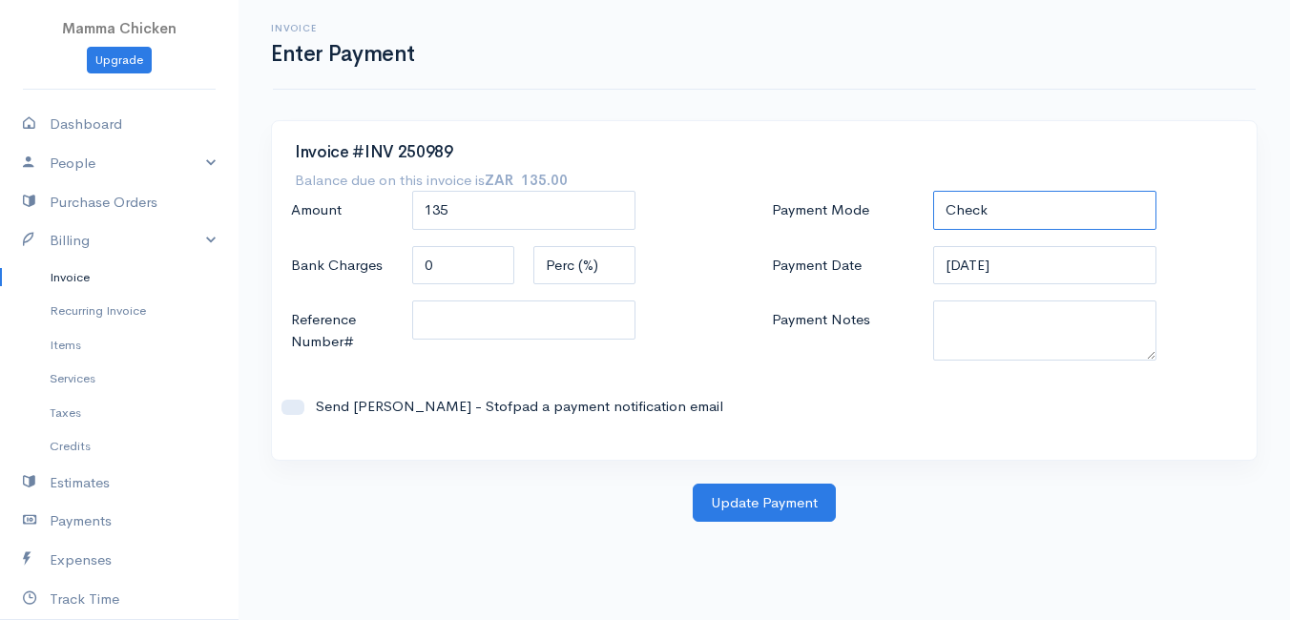
click at [1038, 223] on select "Check Bank Transfer Credit Cash Debit ACH VISA MASTERCARD AMEX DISCOVER DINERS …" at bounding box center [1044, 210] width 223 height 39
select select "Bank Transfer"
click at [933, 191] on select "Check Bank Transfer Credit Cash Debit ACH VISA MASTERCARD AMEX DISCOVER DINERS …" at bounding box center [1044, 210] width 223 height 39
click at [1049, 270] on input "[DATE]" at bounding box center [1044, 265] width 223 height 39
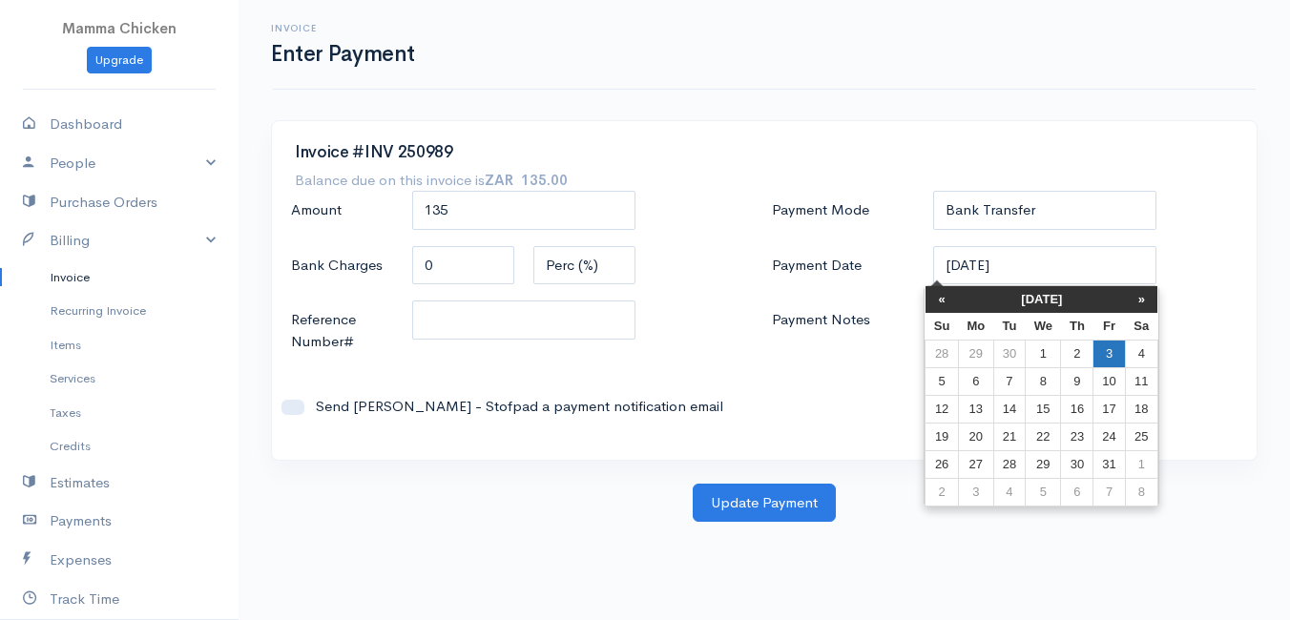
click at [1112, 353] on td "3" at bounding box center [1109, 354] width 31 height 28
type input "[DATE]"
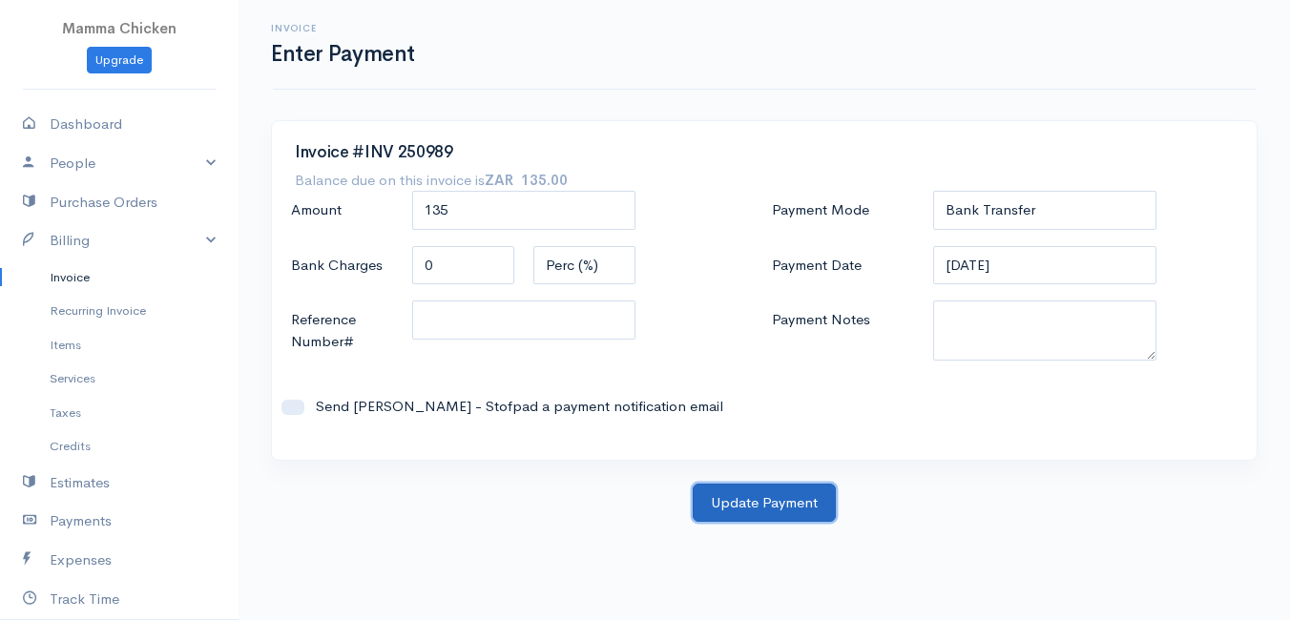
click at [781, 500] on button "Update Payment" at bounding box center [764, 503] width 143 height 39
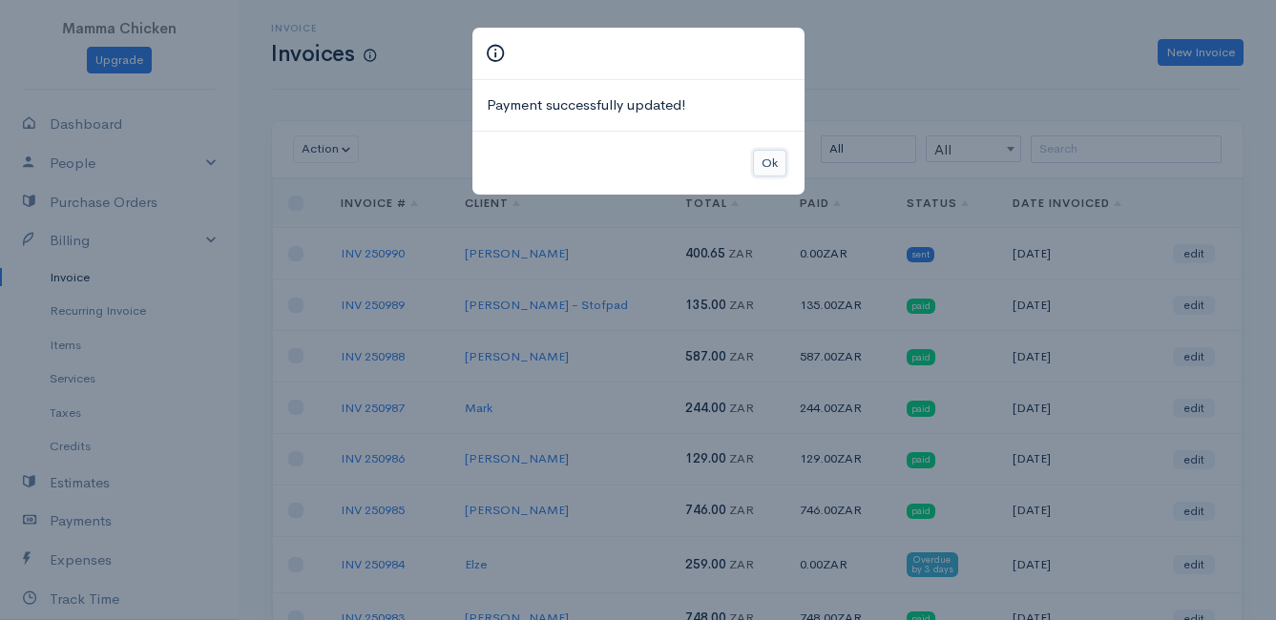
click at [759, 159] on button "Ok" at bounding box center [769, 164] width 33 height 28
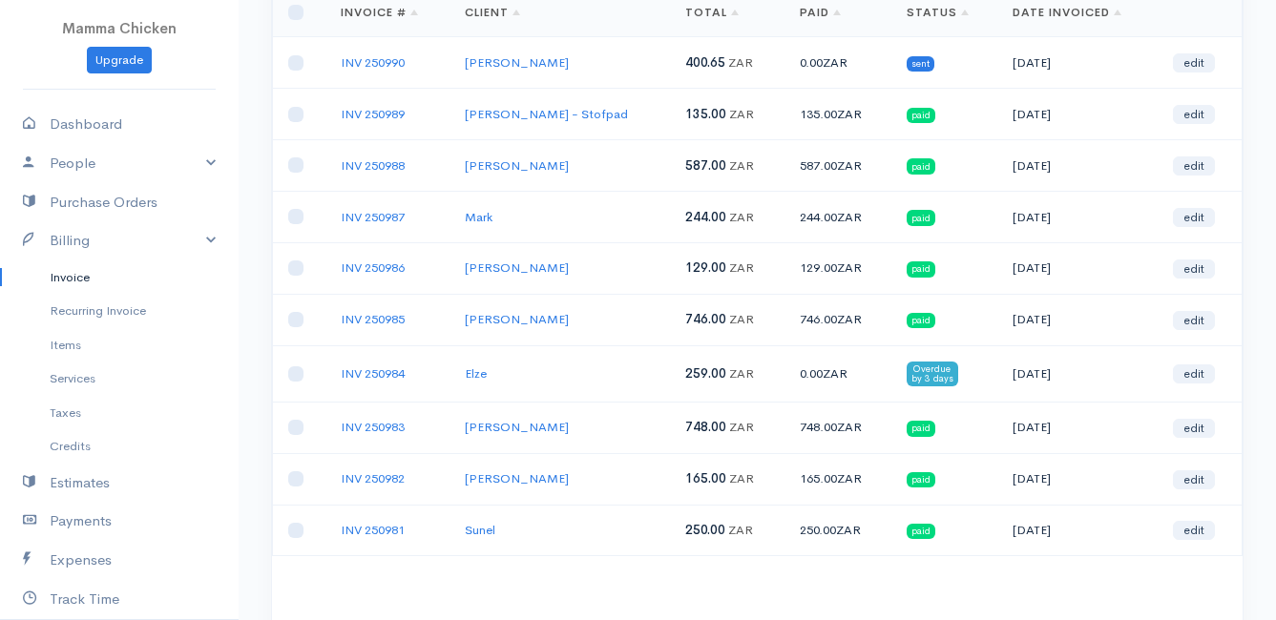
scroll to position [303, 0]
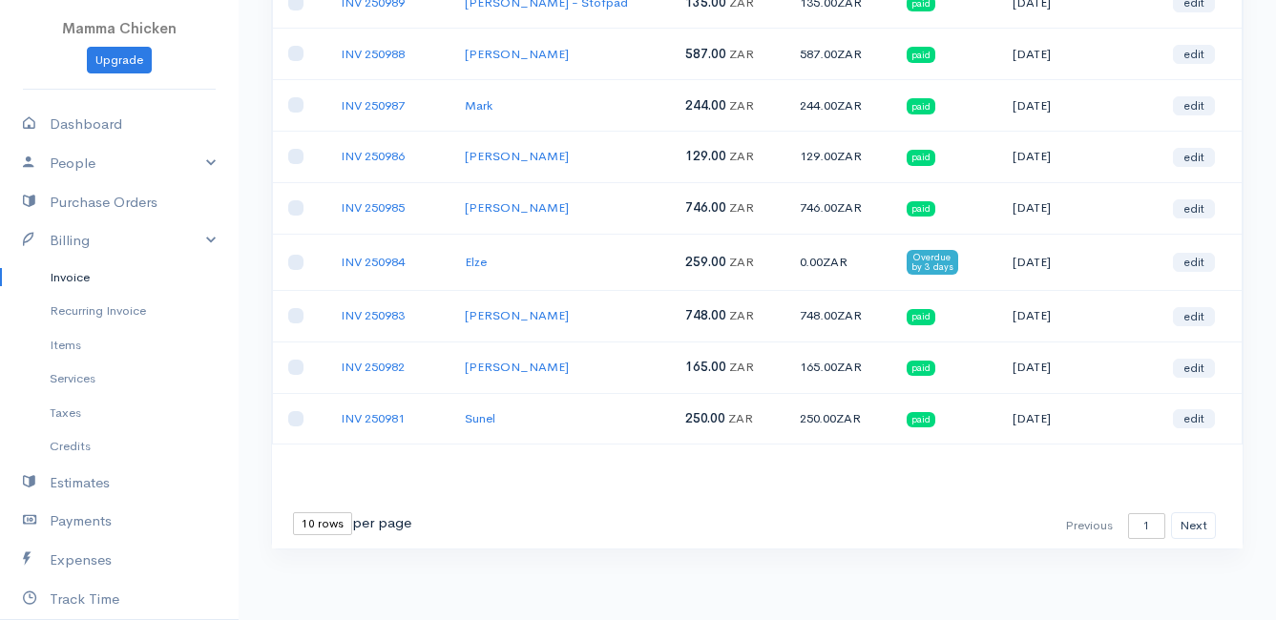
click at [318, 526] on select "10 rows 25 rows 50 rows" at bounding box center [322, 523] width 59 height 23
select select "25"
click at [293, 512] on select "10 rows 25 rows 50 rows" at bounding box center [322, 523] width 59 height 23
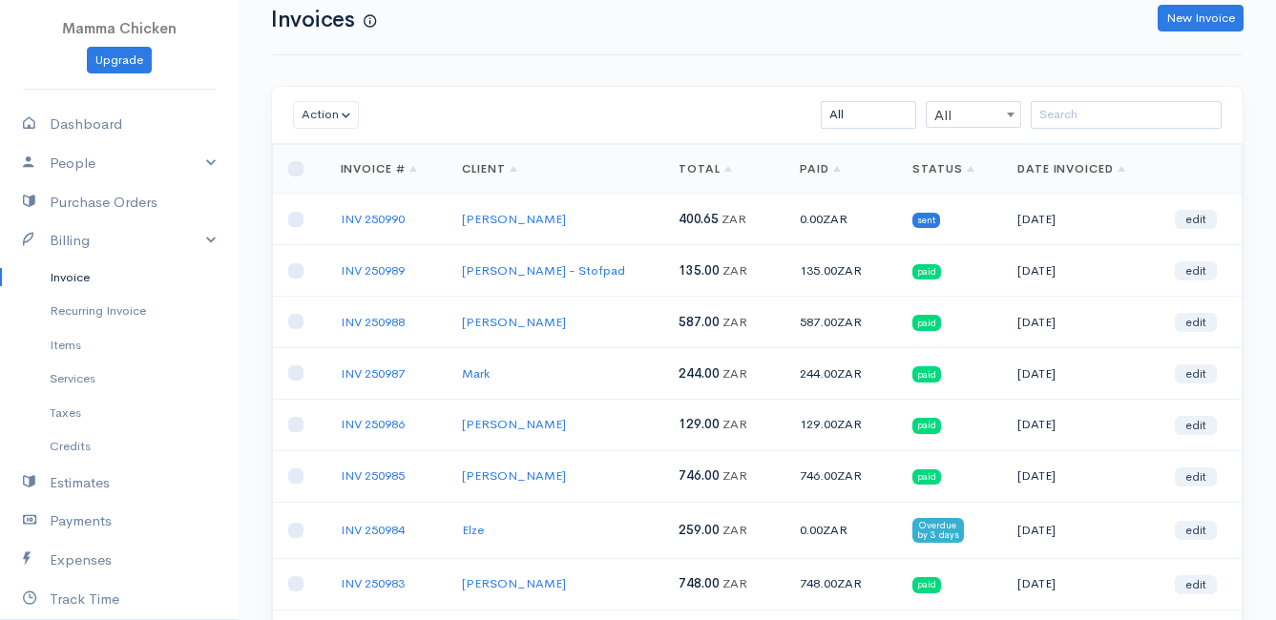
scroll to position [0, 0]
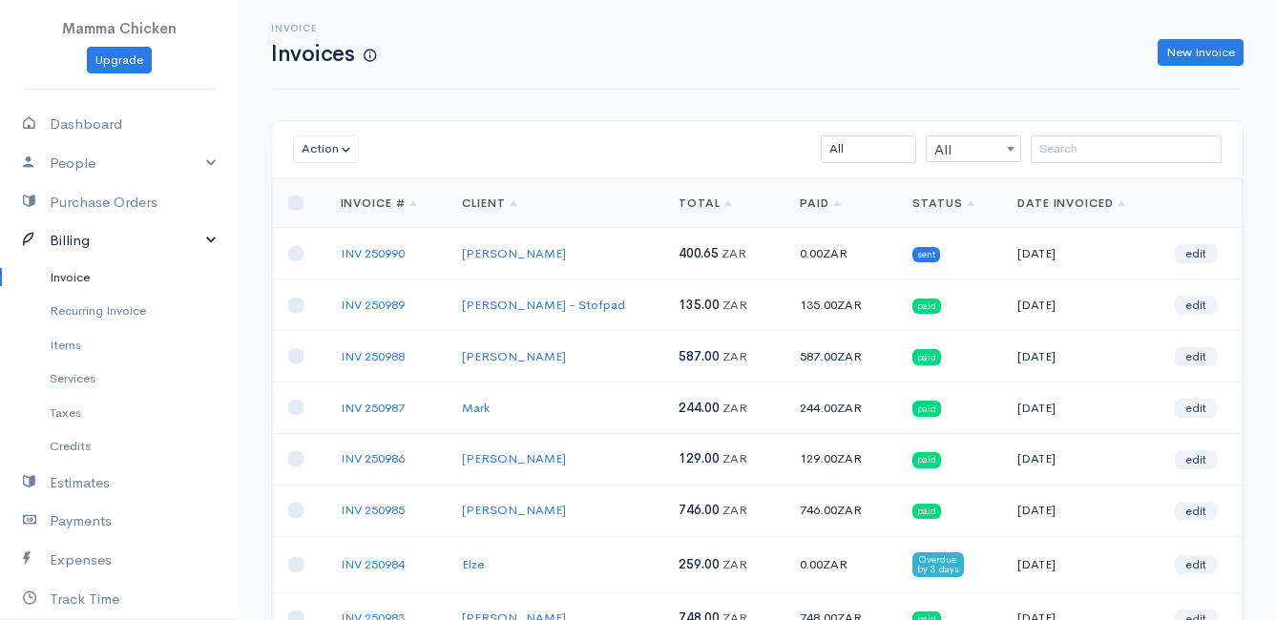
click at [91, 240] on link "Billing" at bounding box center [119, 240] width 239 height 39
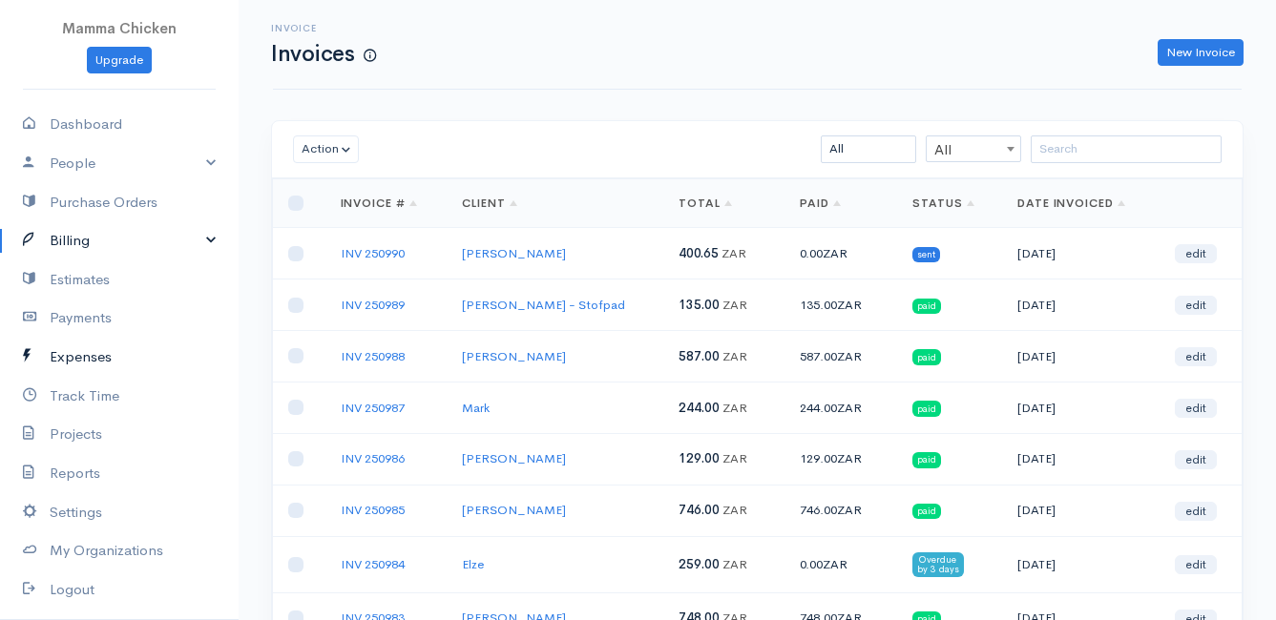
click at [89, 354] on link "Expenses" at bounding box center [119, 357] width 239 height 39
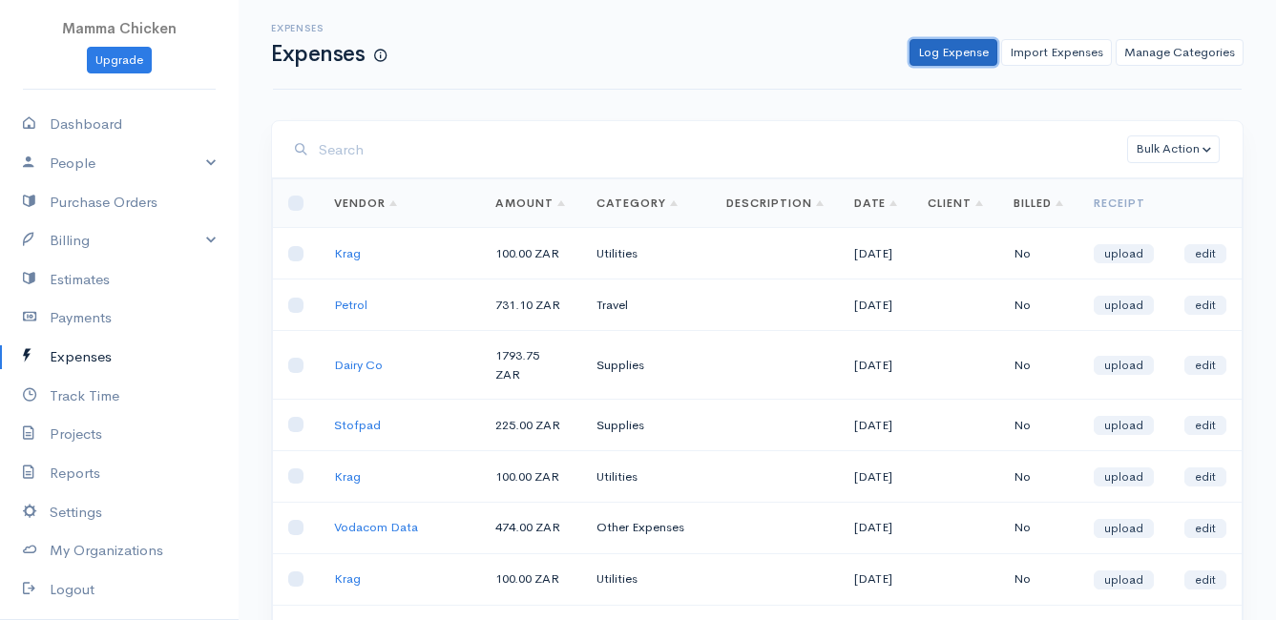
click at [969, 41] on link "Log Expense" at bounding box center [953, 53] width 88 height 28
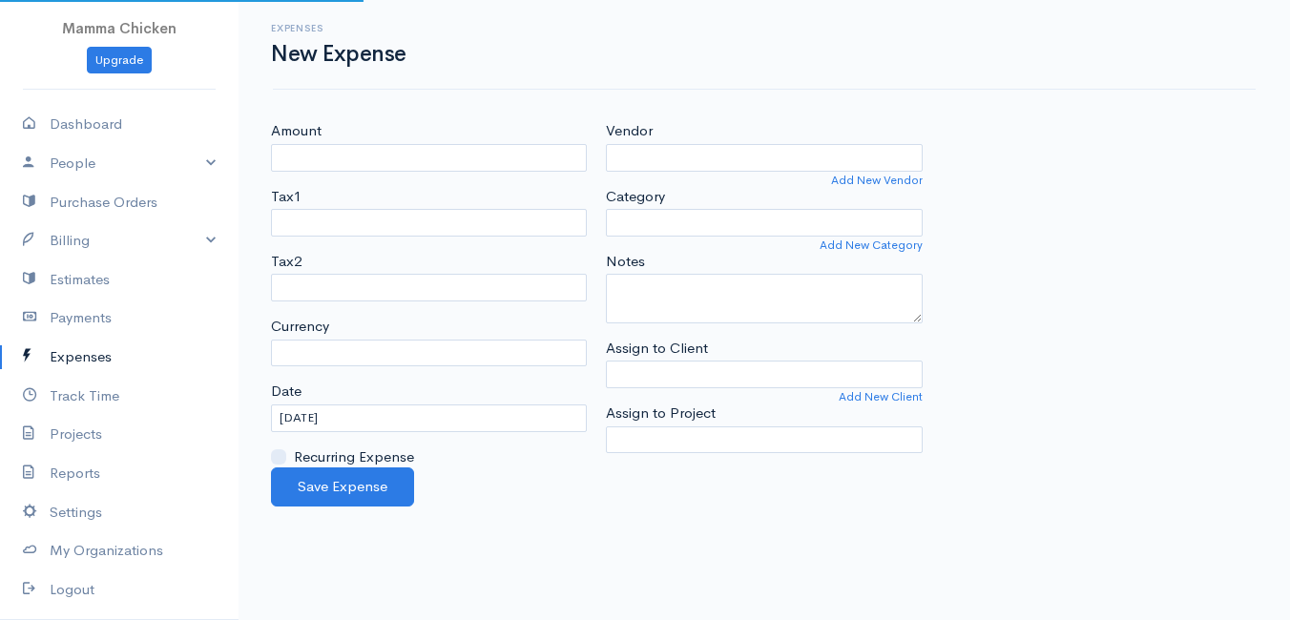
select select "ZAR"
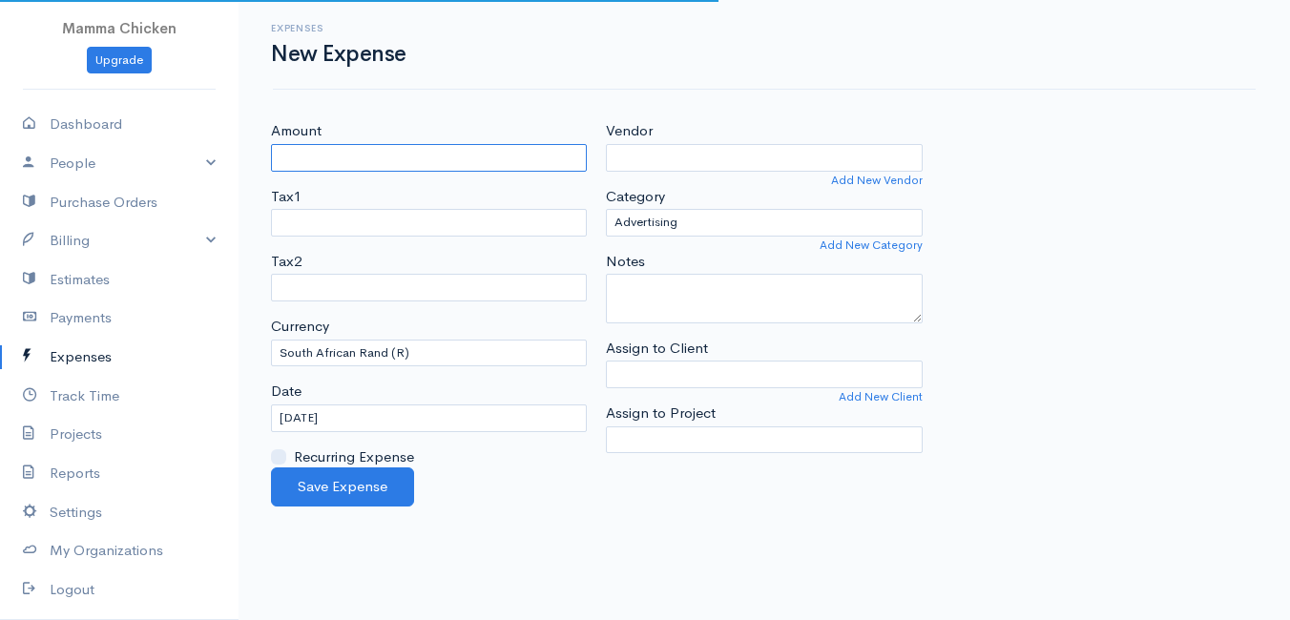
click at [446, 149] on input "Amount" at bounding box center [429, 158] width 316 height 28
type input "4470.80"
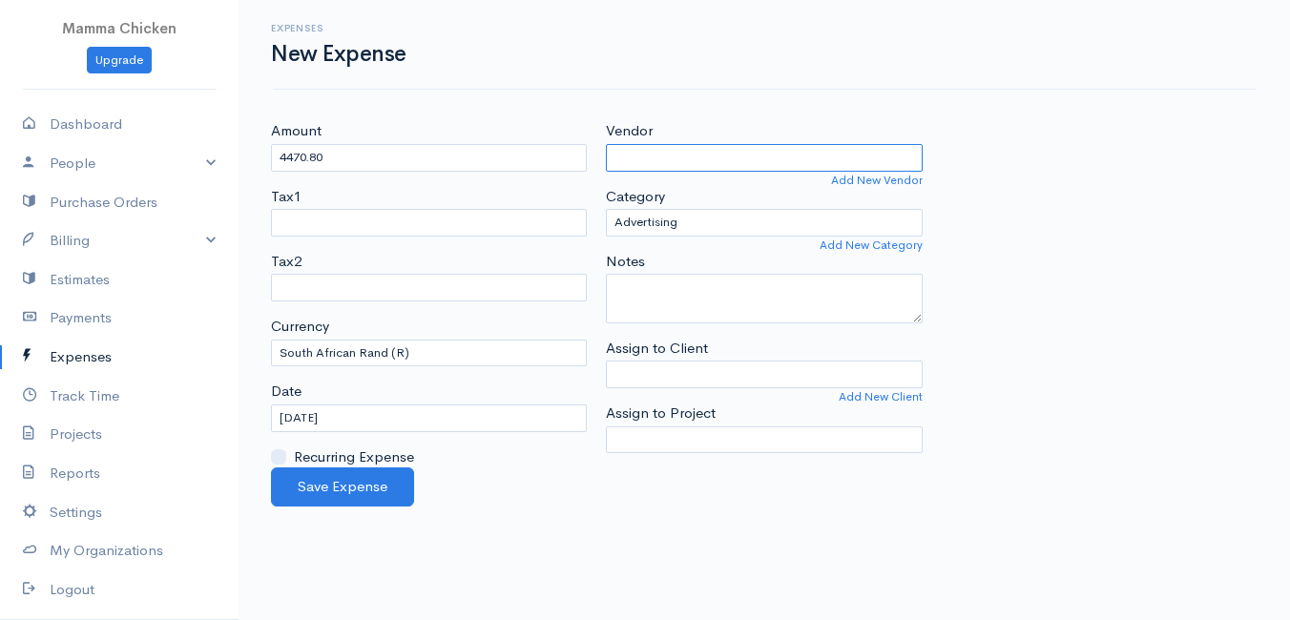
click at [707, 153] on input "Vendor" at bounding box center [764, 158] width 316 height 28
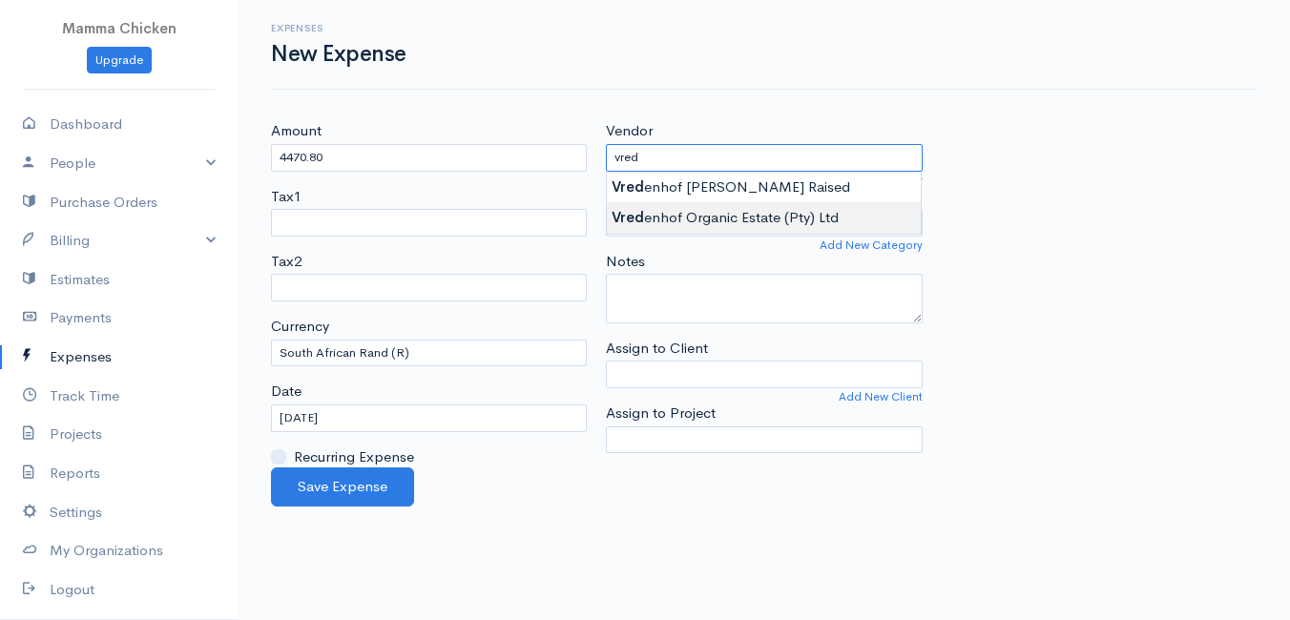
type input "Vredenhof Organic Estate (Pty) Ltd"
click at [719, 212] on body "Mamma Chicken Upgrade Dashboard People Clients Vendors Staff Users Purchase Ord…" at bounding box center [645, 310] width 1290 height 620
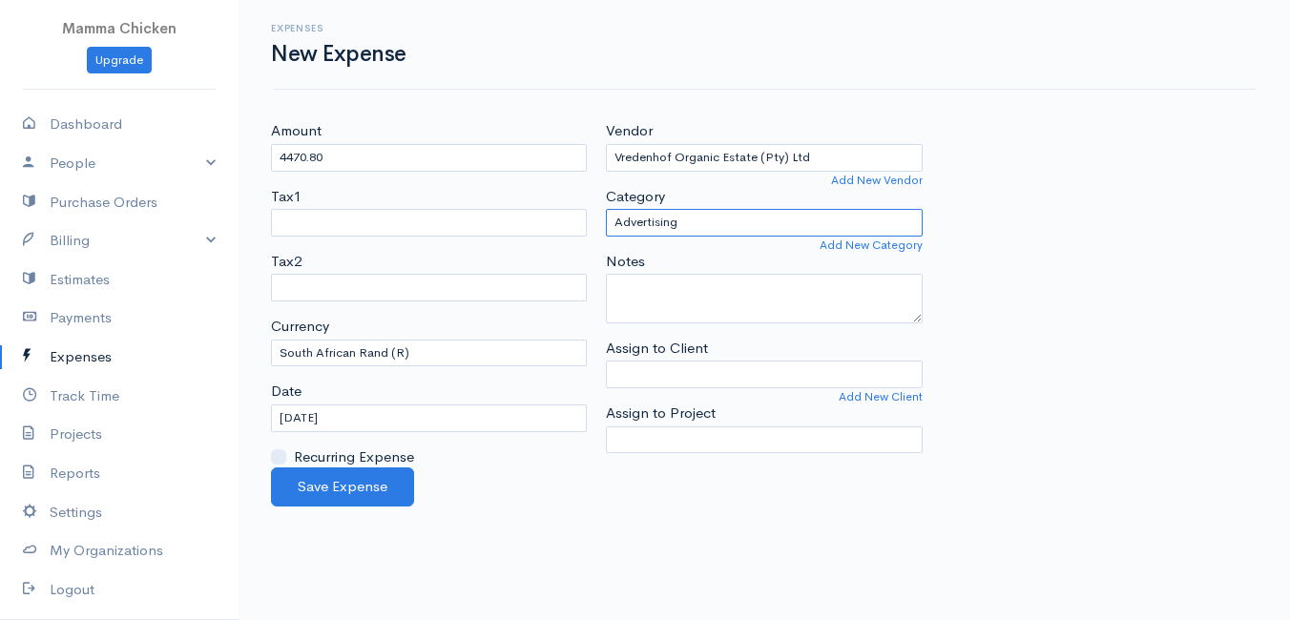
click at [755, 222] on select "Advertising Car & Truck Expenses Contractors Education Education and Training E…" at bounding box center [764, 223] width 316 height 28
select select "Supplies"
click at [606, 209] on select "Advertising Car & Truck Expenses Contractors Education Education and Training E…" at bounding box center [764, 223] width 316 height 28
click at [434, 419] on input "[DATE]" at bounding box center [429, 419] width 316 height 28
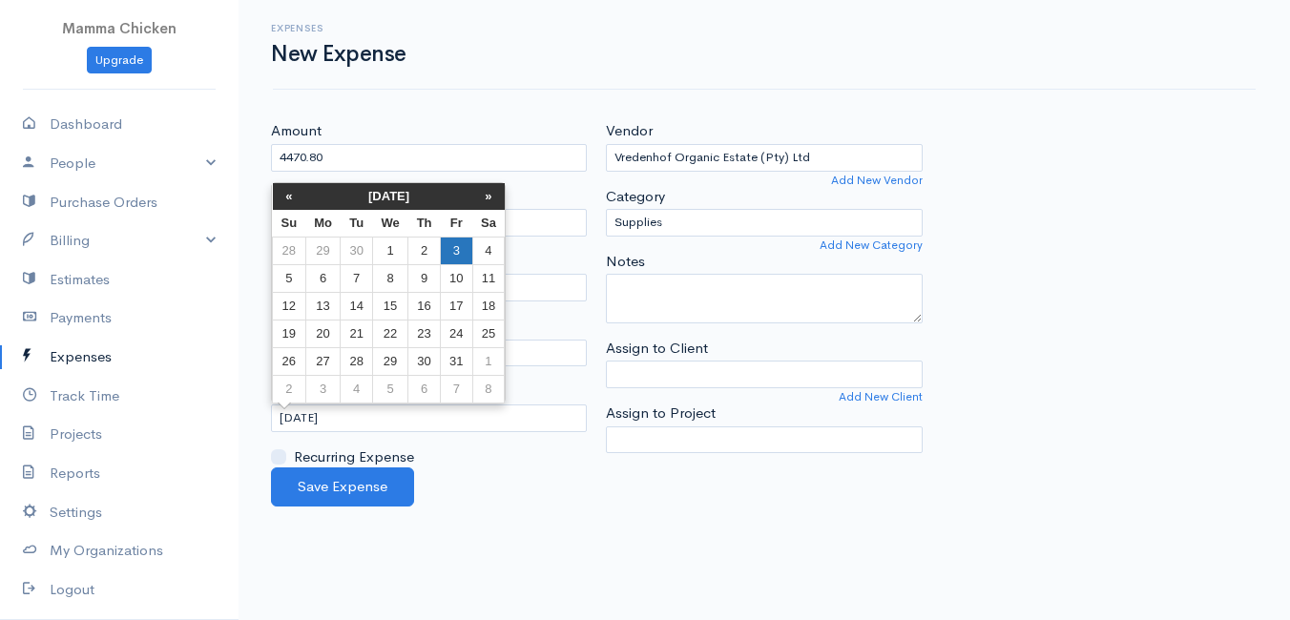
click at [452, 250] on td "3" at bounding box center [456, 251] width 31 height 28
type input "[DATE]"
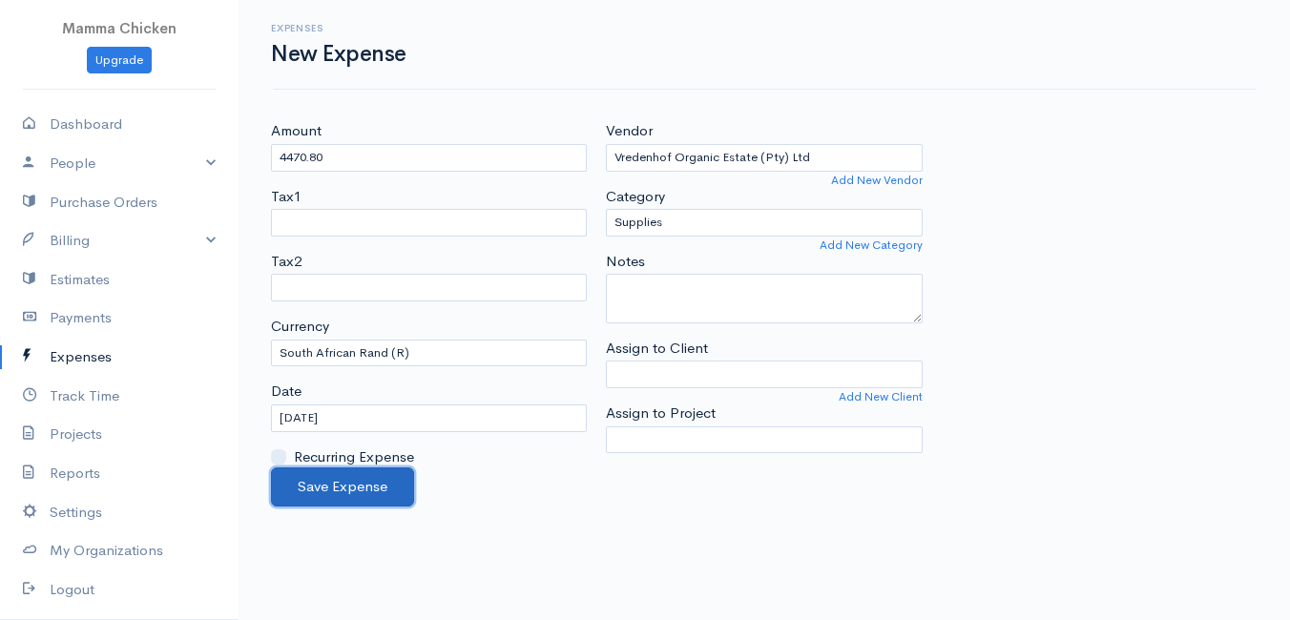
click at [321, 482] on button "Save Expense" at bounding box center [342, 487] width 143 height 39
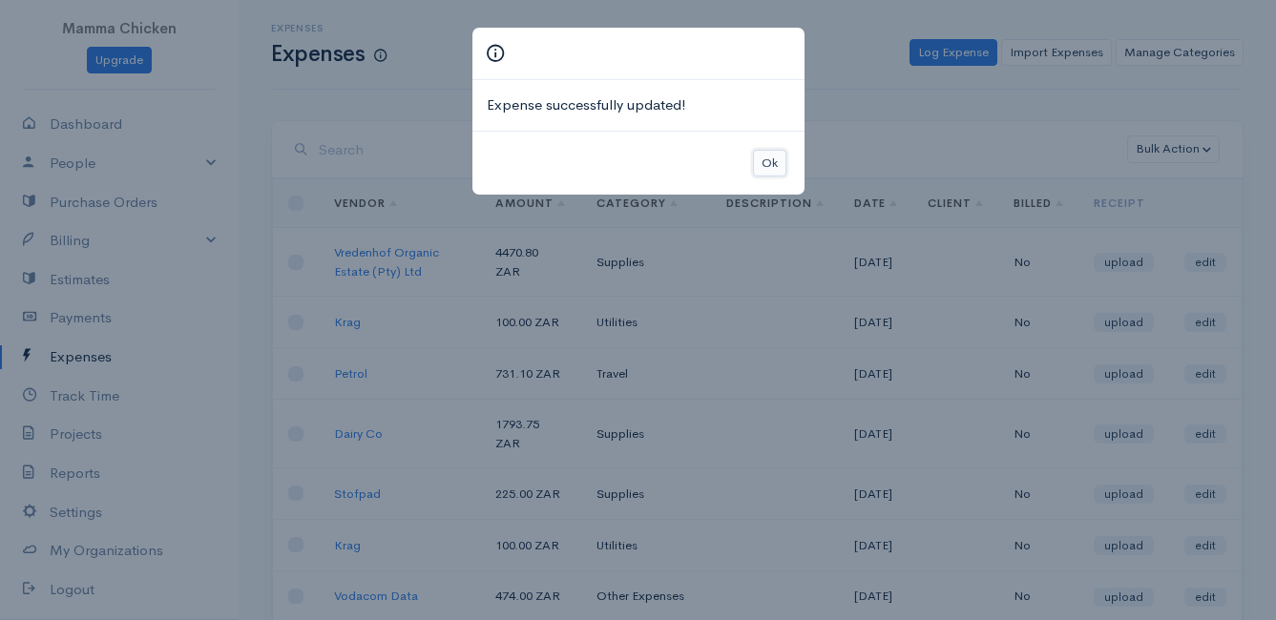
click at [768, 165] on button "Ok" at bounding box center [769, 164] width 33 height 28
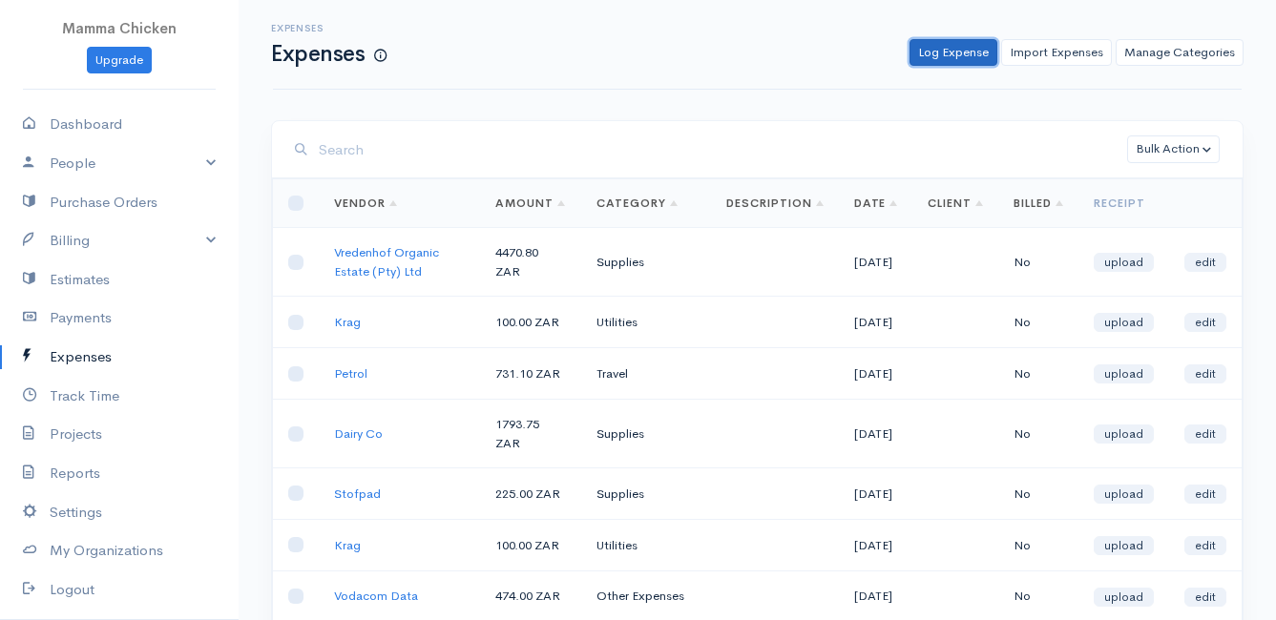
drag, startPoint x: 958, startPoint y: 55, endPoint x: 933, endPoint y: 59, distance: 25.1
click at [958, 55] on link "Log Expense" at bounding box center [953, 53] width 88 height 28
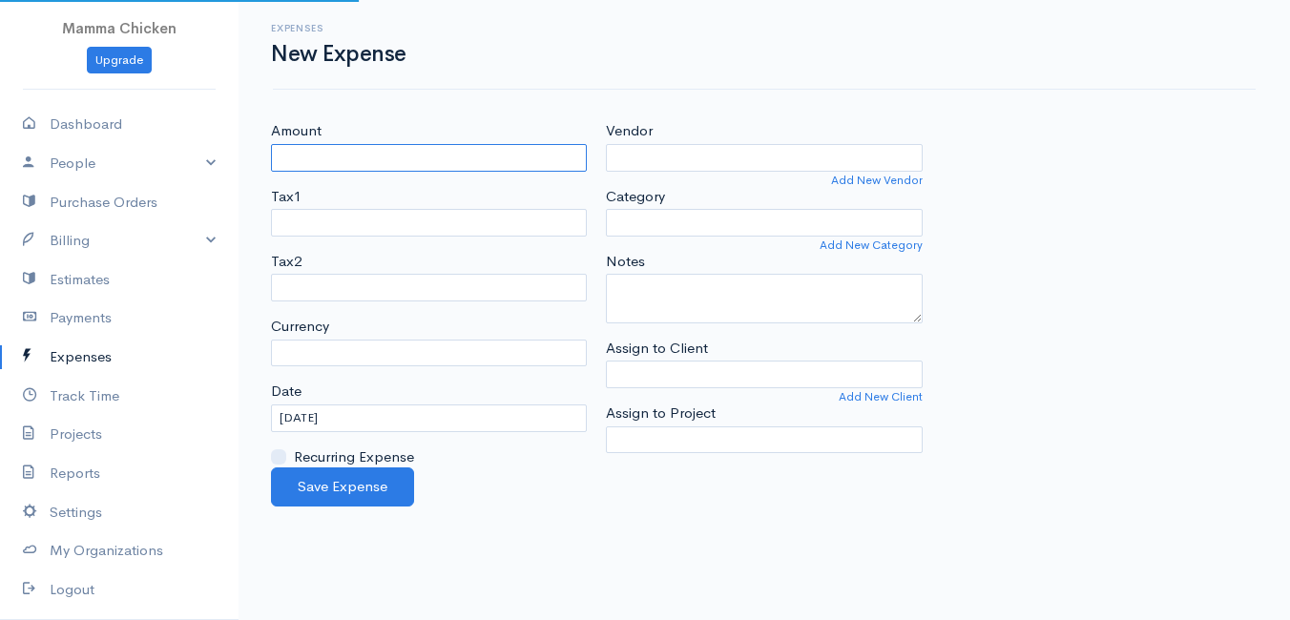
click at [453, 166] on input "Amount" at bounding box center [429, 158] width 316 height 28
select select "ZAR"
type input "545"
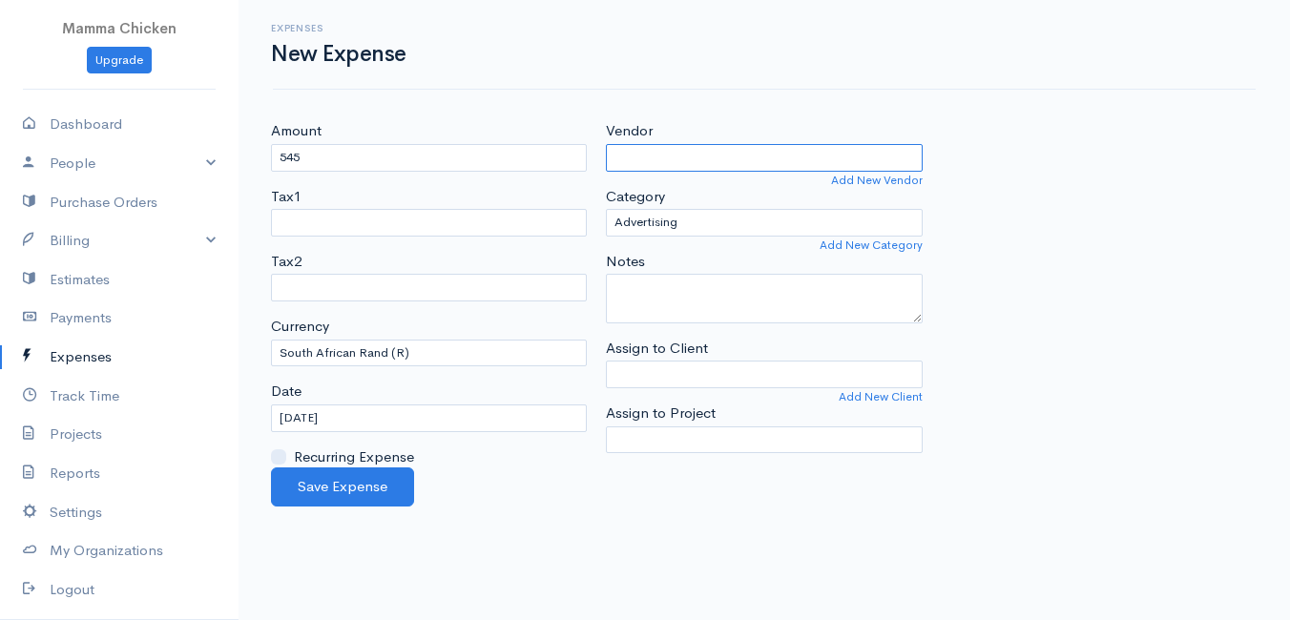
click at [686, 162] on input "Vendor" at bounding box center [764, 158] width 316 height 28
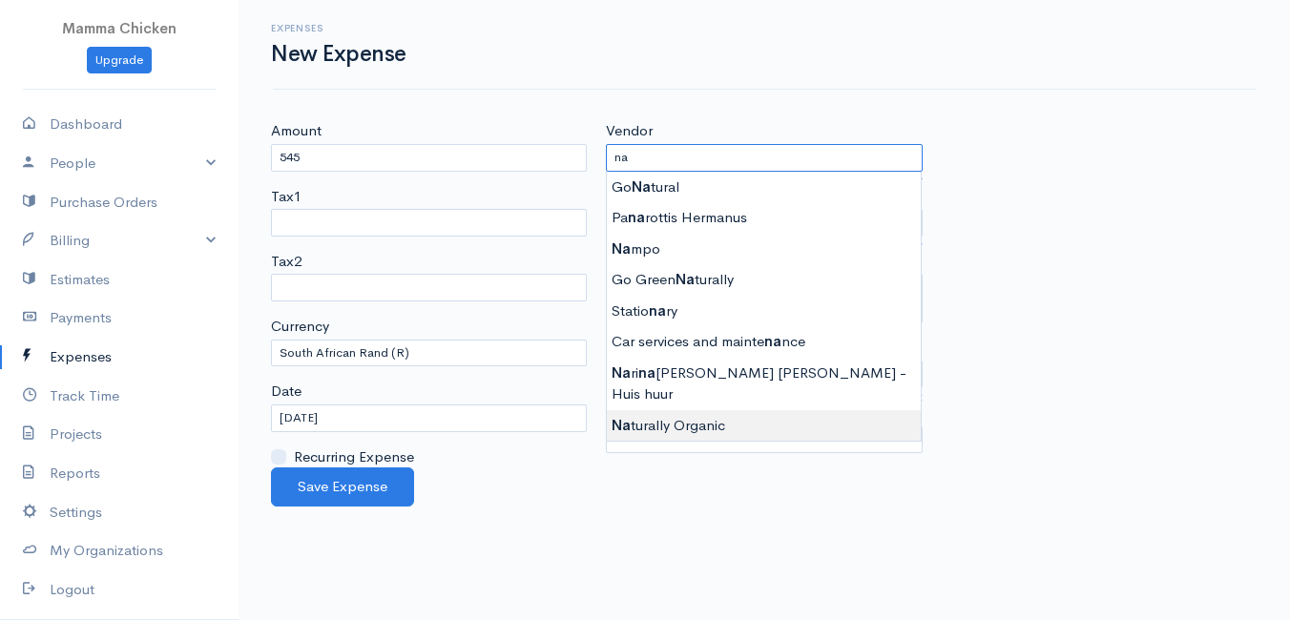
type input "Naturally Organic"
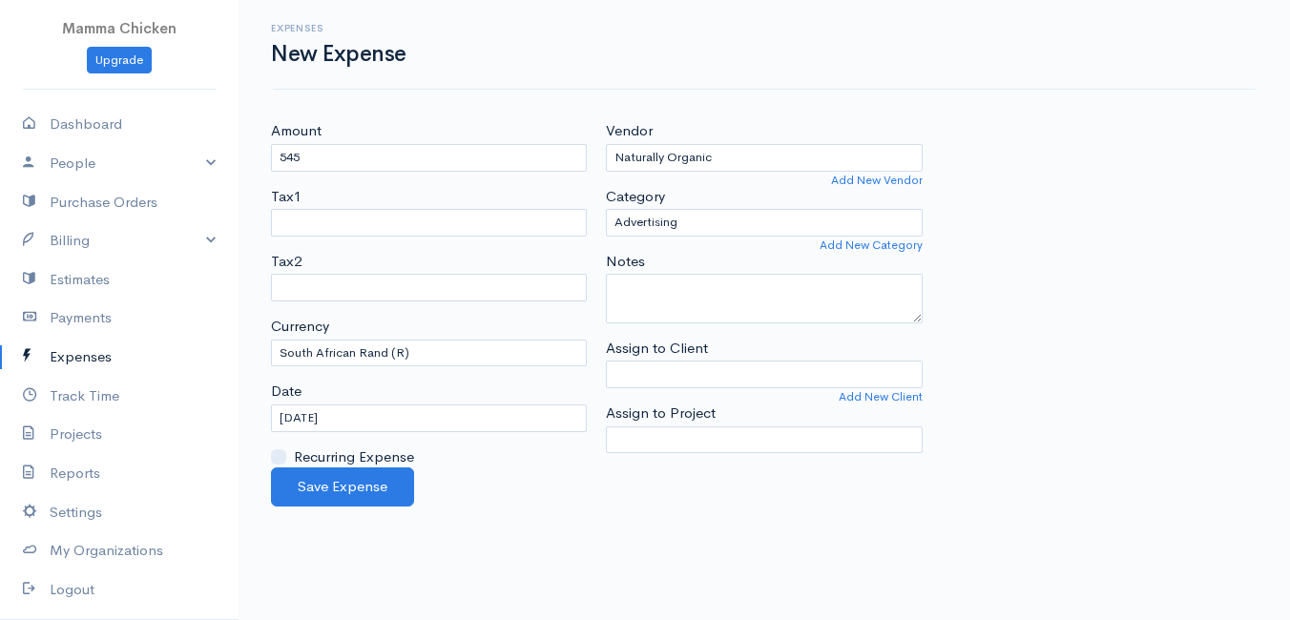
click at [678, 400] on body "Mamma Chicken Upgrade Dashboard People Clients Vendors Staff Users Purchase Ord…" at bounding box center [645, 310] width 1290 height 620
click at [702, 223] on select "Advertising Car & Truck Expenses Contractors Education Education and Training E…" at bounding box center [764, 223] width 316 height 28
select select "Supplies"
click at [606, 209] on select "Advertising Car & Truck Expenses Contractors Education Education and Training E…" at bounding box center [764, 223] width 316 height 28
click at [365, 412] on input "[DATE]" at bounding box center [429, 419] width 316 height 28
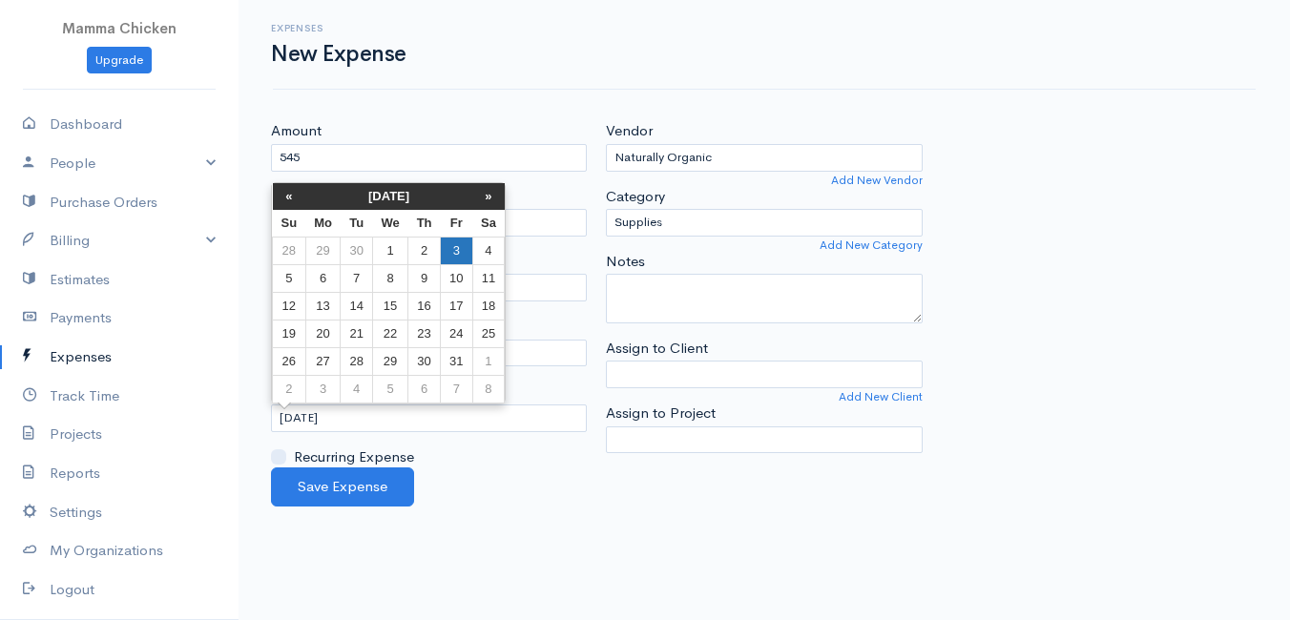
click at [450, 238] on td "3" at bounding box center [456, 251] width 31 height 28
type input "[DATE]"
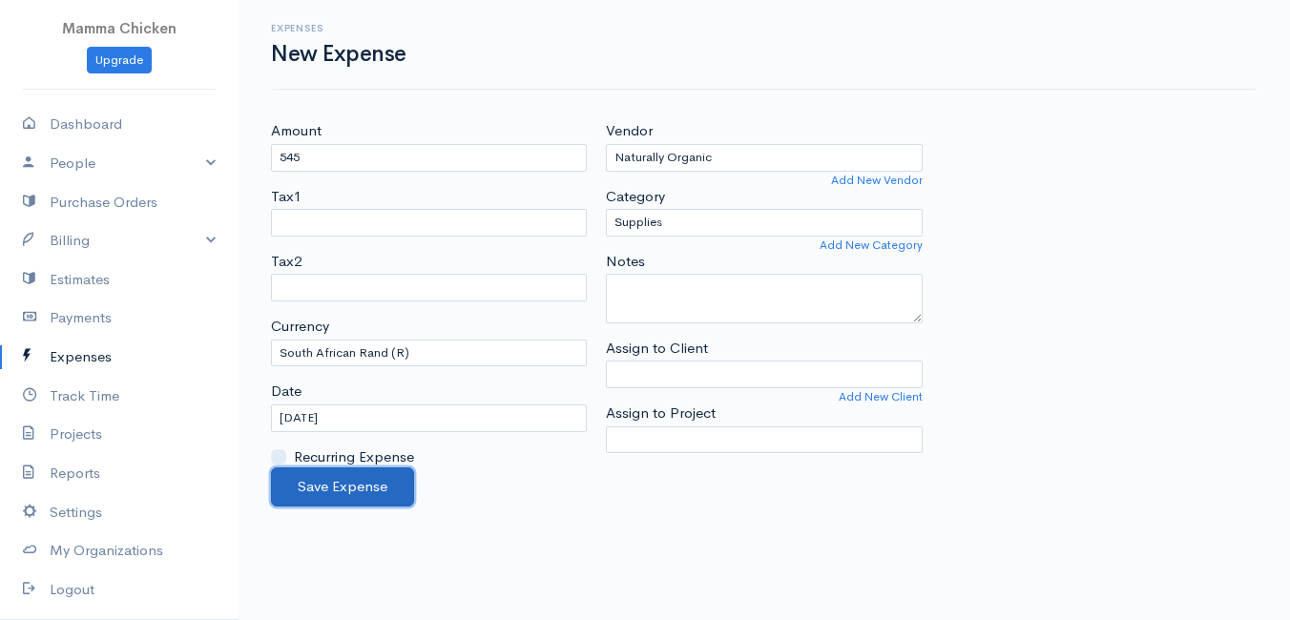
click at [325, 474] on button "Save Expense" at bounding box center [342, 487] width 143 height 39
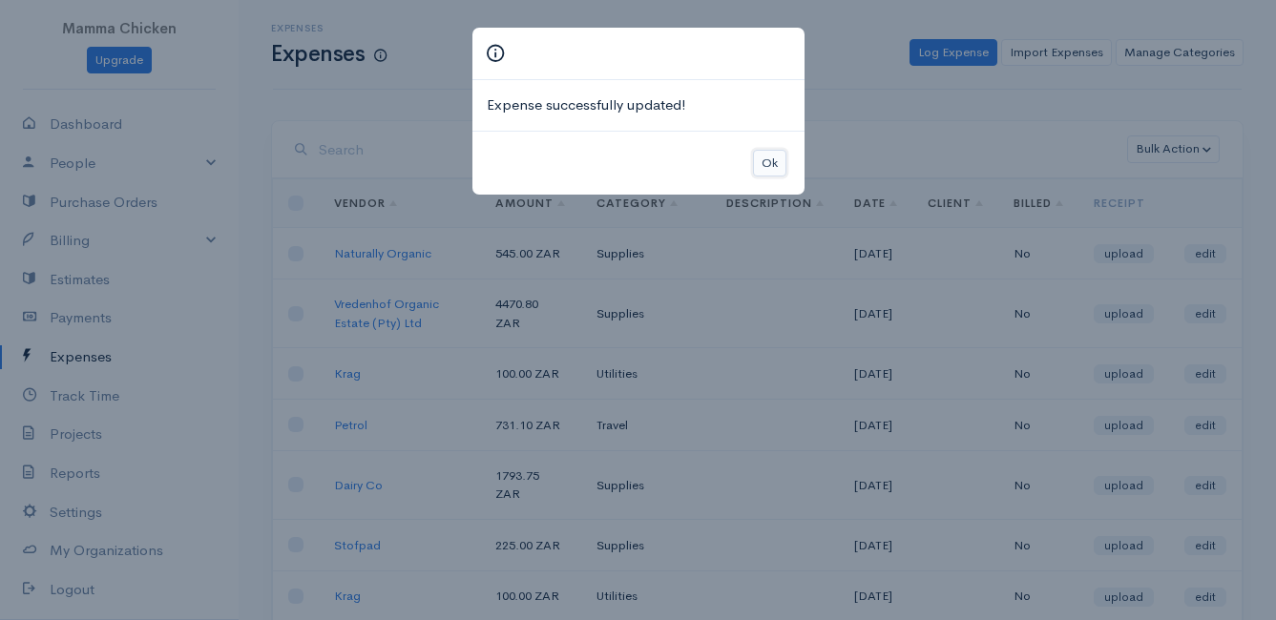
click at [770, 161] on button "Ok" at bounding box center [769, 164] width 33 height 28
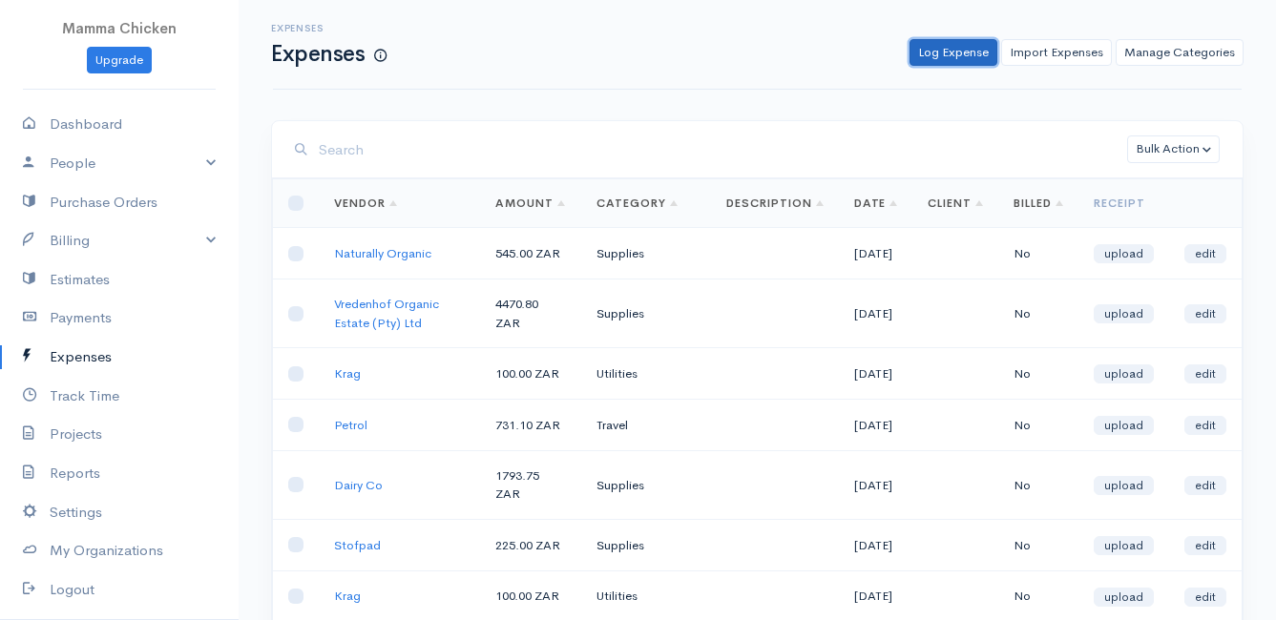
click at [953, 45] on link "Log Expense" at bounding box center [953, 53] width 88 height 28
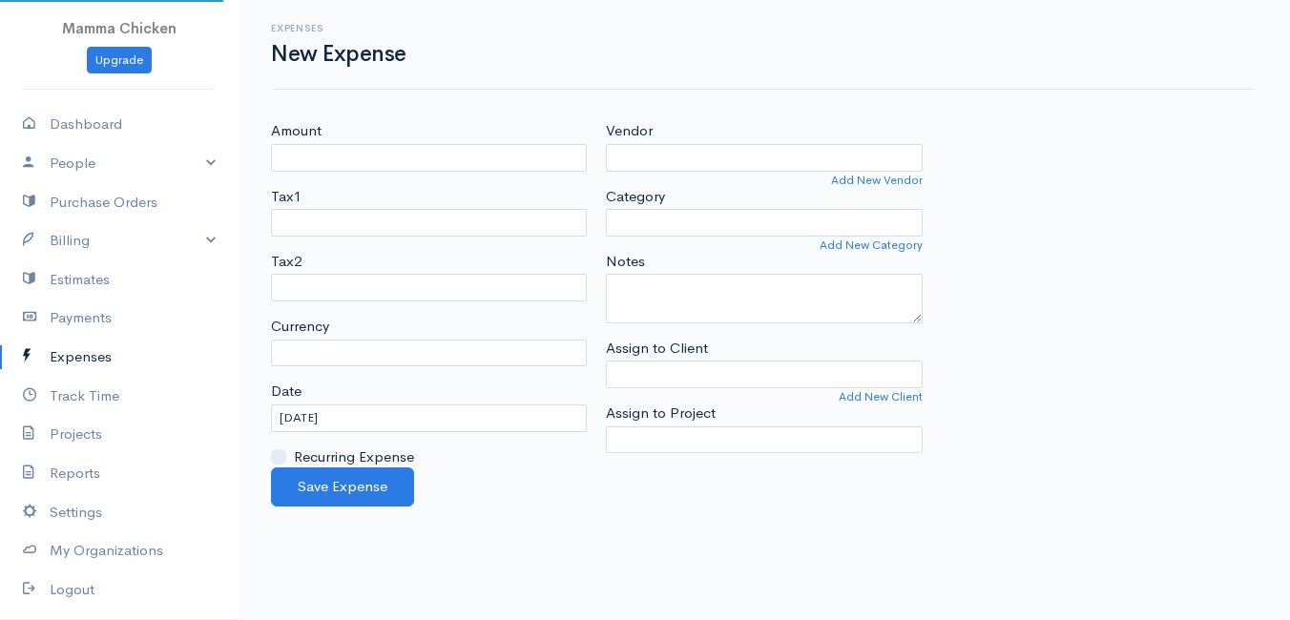
select select "ZAR"
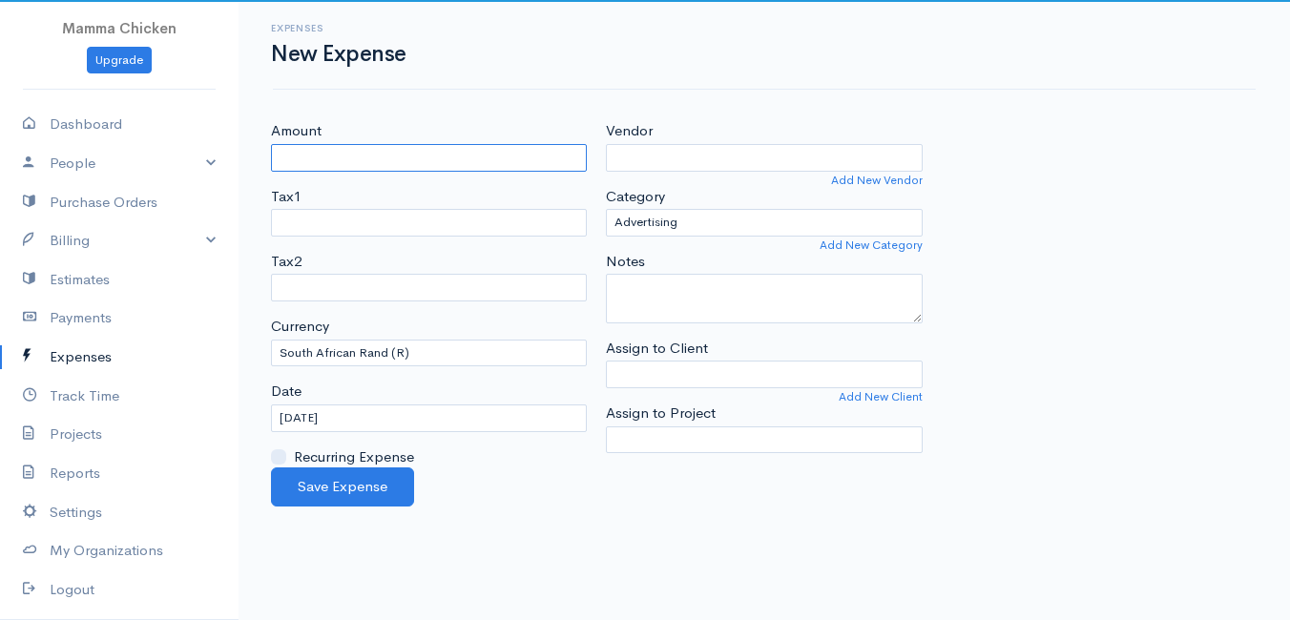
click at [392, 153] on input "Amount" at bounding box center [429, 158] width 316 height 28
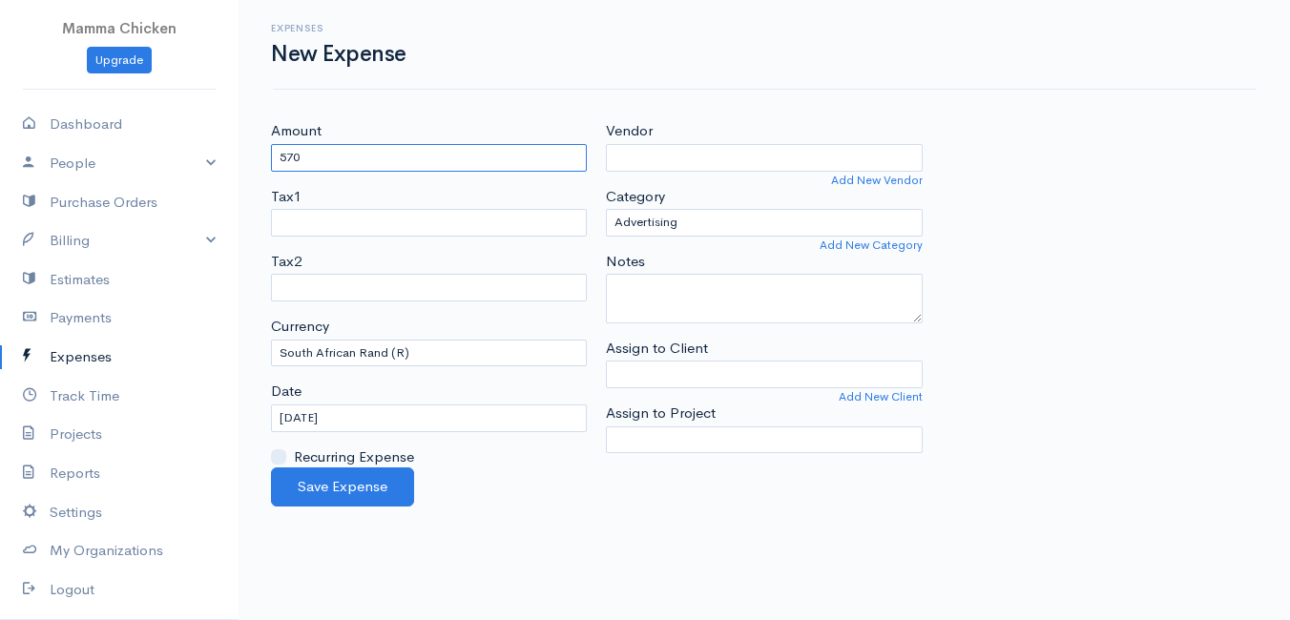
type input "570"
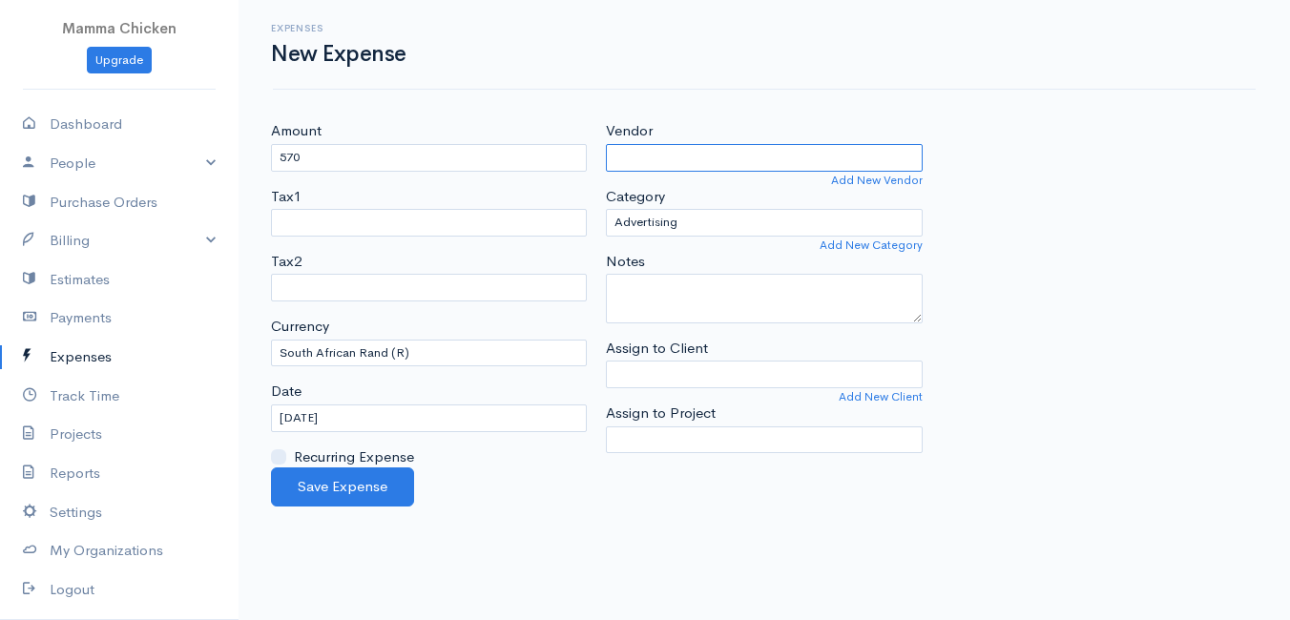
click at [678, 156] on input "Vendor" at bounding box center [764, 158] width 316 height 28
type input "Quick Crop Vegetable Farm"
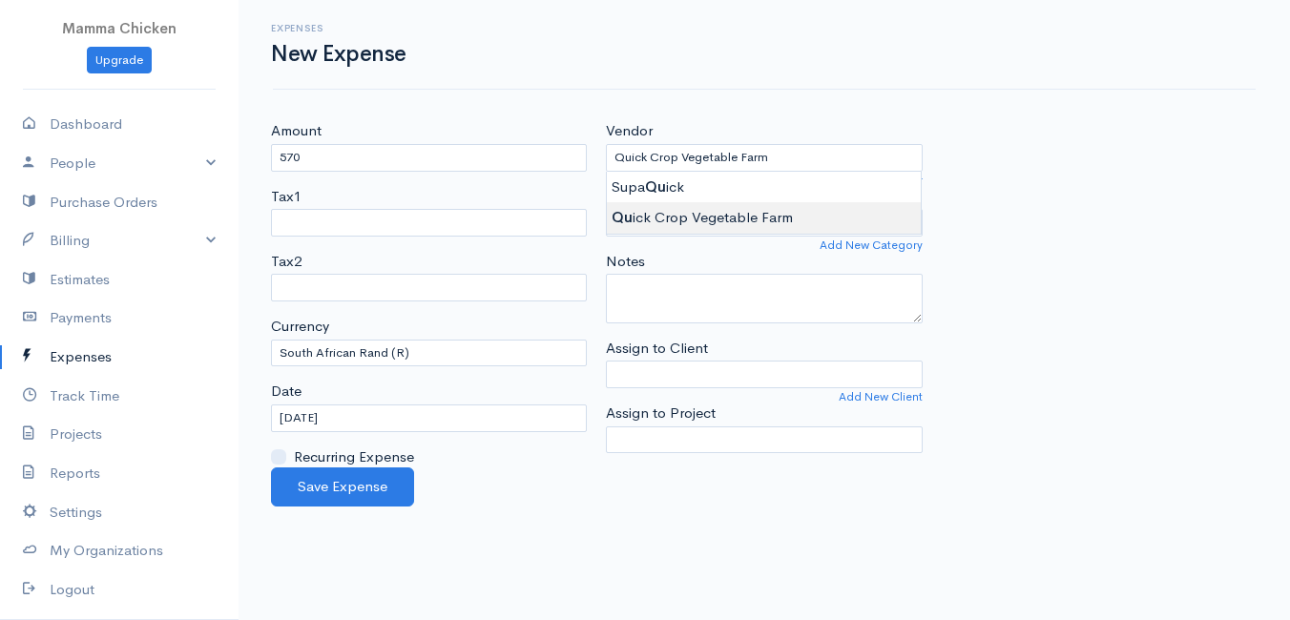
click at [679, 213] on body "Mamma Chicken Upgrade Dashboard People Clients Vendors Staff Users Purchase Ord…" at bounding box center [645, 310] width 1290 height 620
click at [687, 222] on select "Advertising Car & Truck Expenses Contractors Education Education and Training E…" at bounding box center [764, 223] width 316 height 28
select select "Supplies"
click at [606, 209] on select "Advertising Car & Truck Expenses Contractors Education Education and Training E…" at bounding box center [764, 223] width 316 height 28
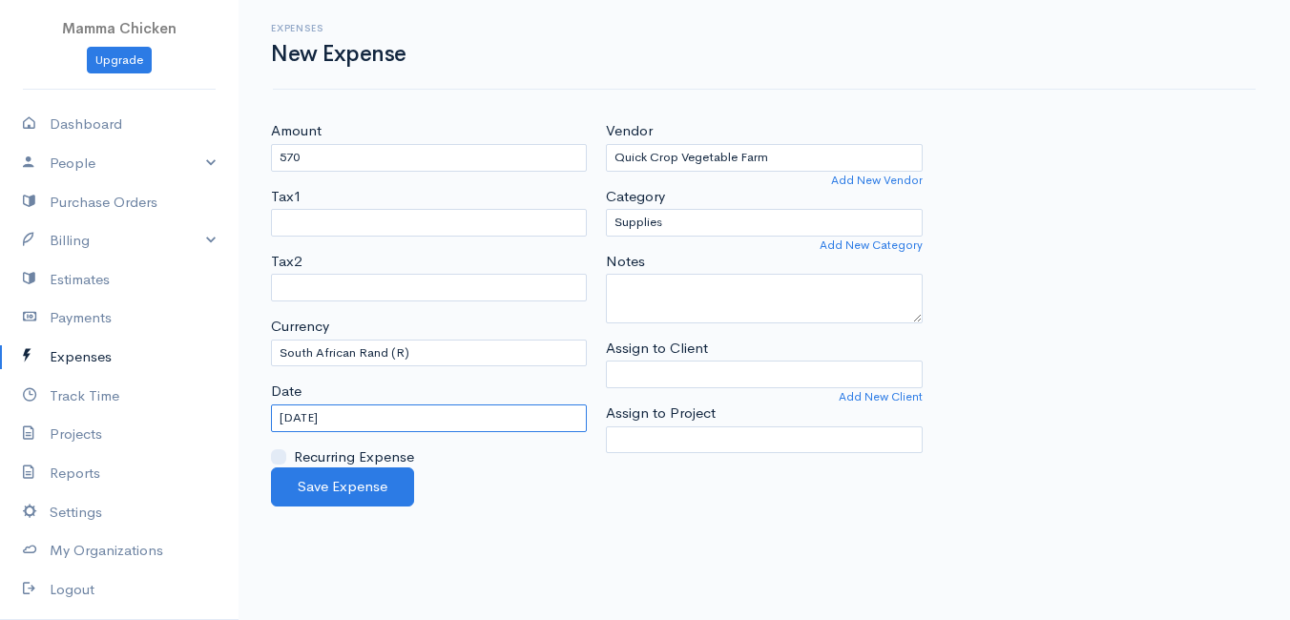
click at [393, 421] on input "[DATE]" at bounding box center [429, 419] width 316 height 28
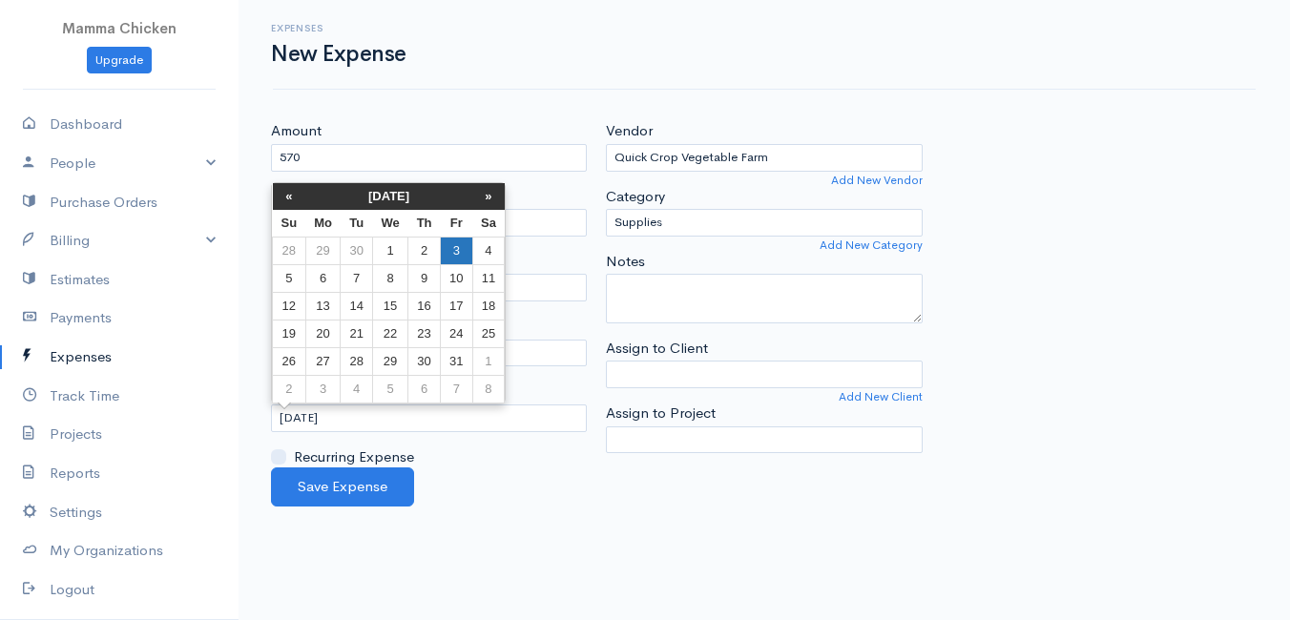
click at [461, 250] on td "3" at bounding box center [456, 251] width 31 height 28
type input "[DATE]"
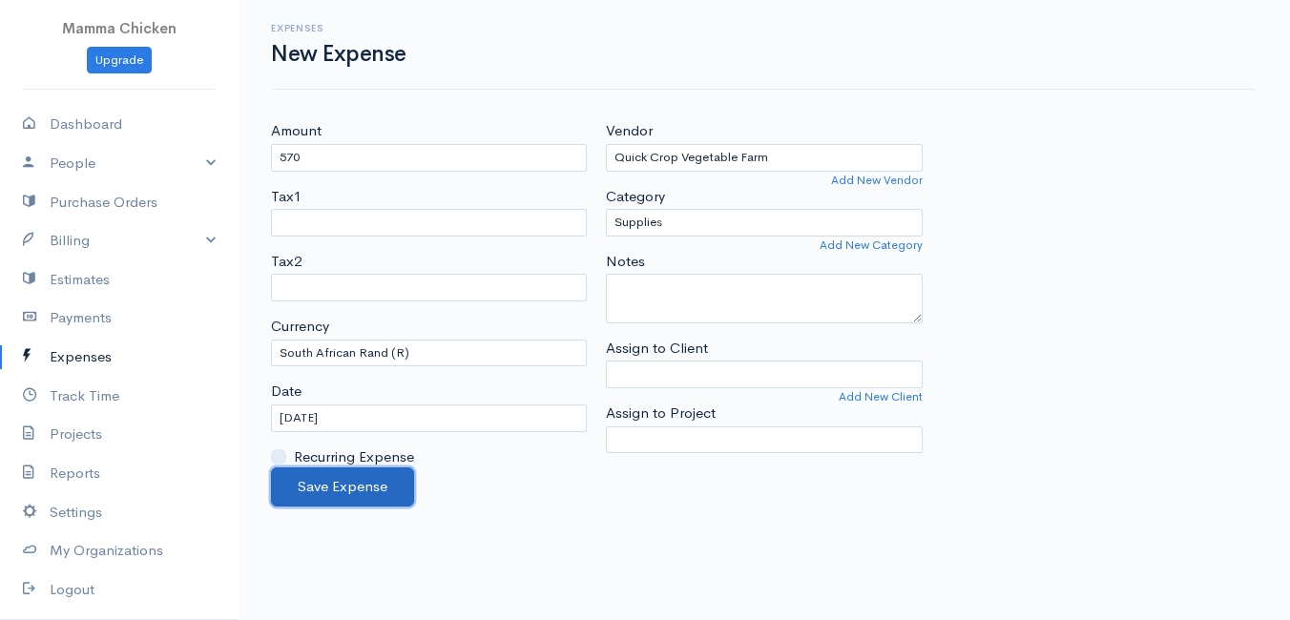
click at [361, 487] on button "Save Expense" at bounding box center [342, 487] width 143 height 39
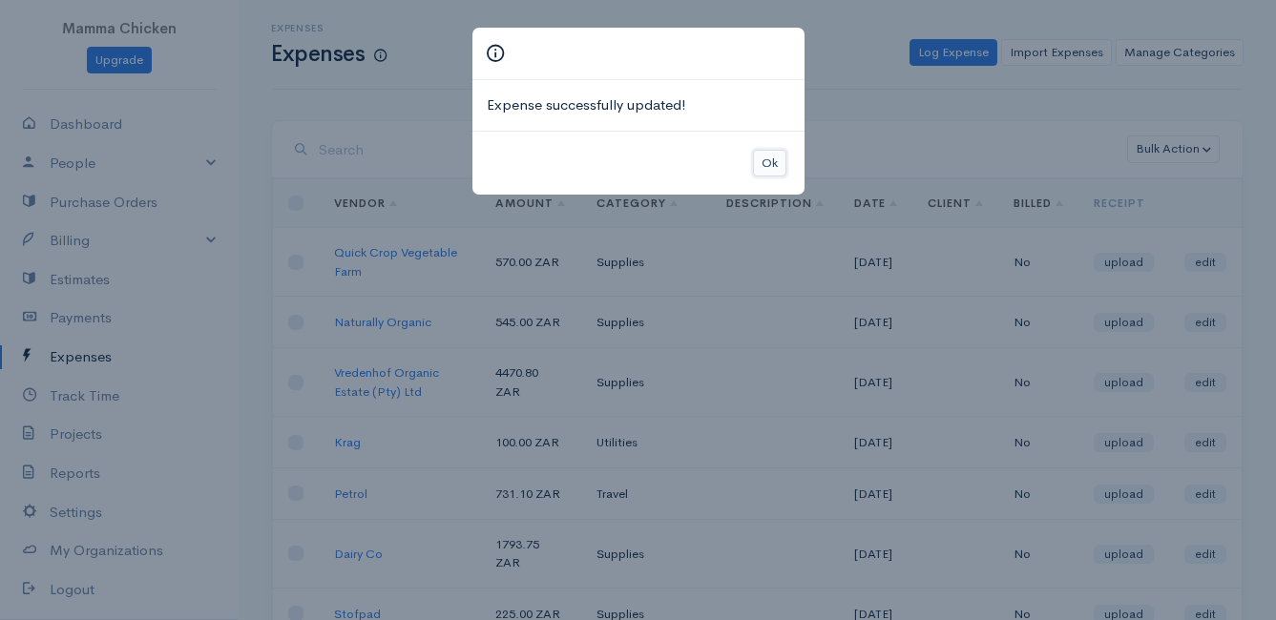
click at [768, 158] on button "Ok" at bounding box center [769, 164] width 33 height 28
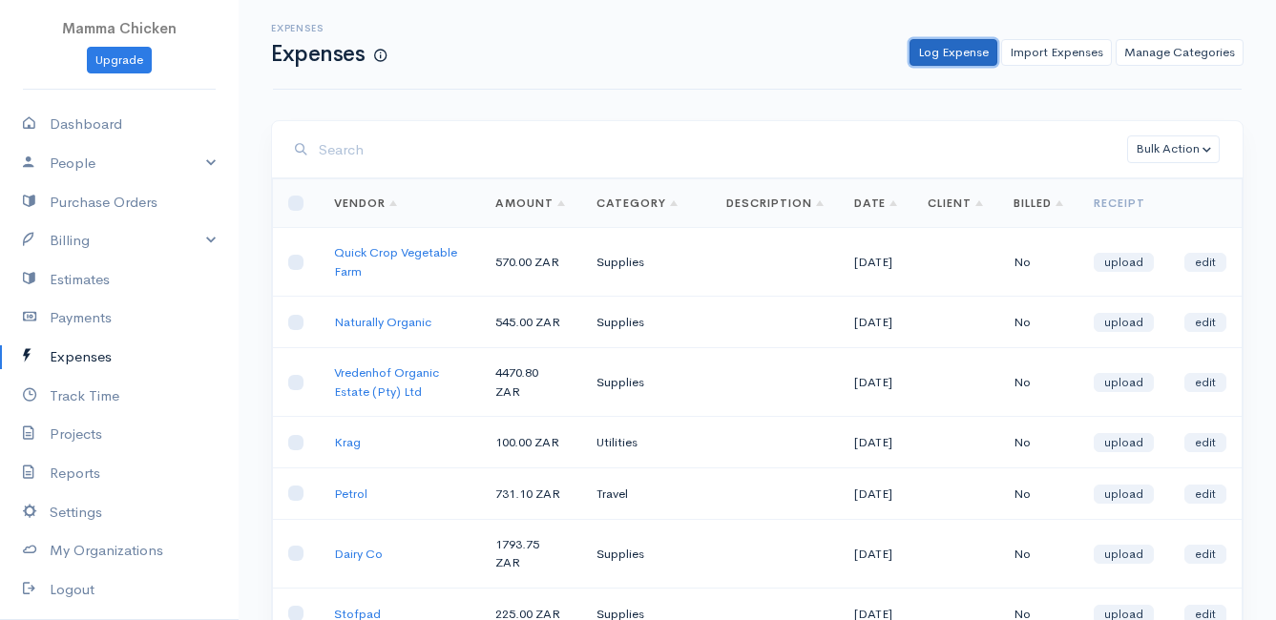
click at [952, 51] on link "Log Expense" at bounding box center [953, 53] width 88 height 28
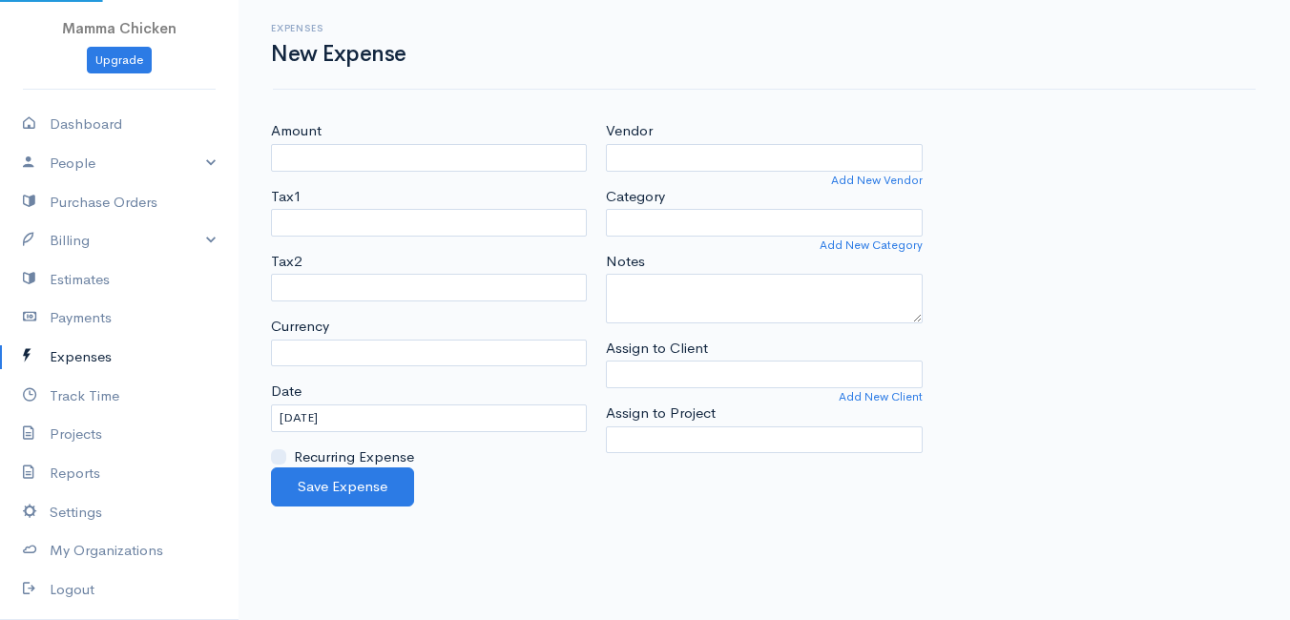
select select "ZAR"
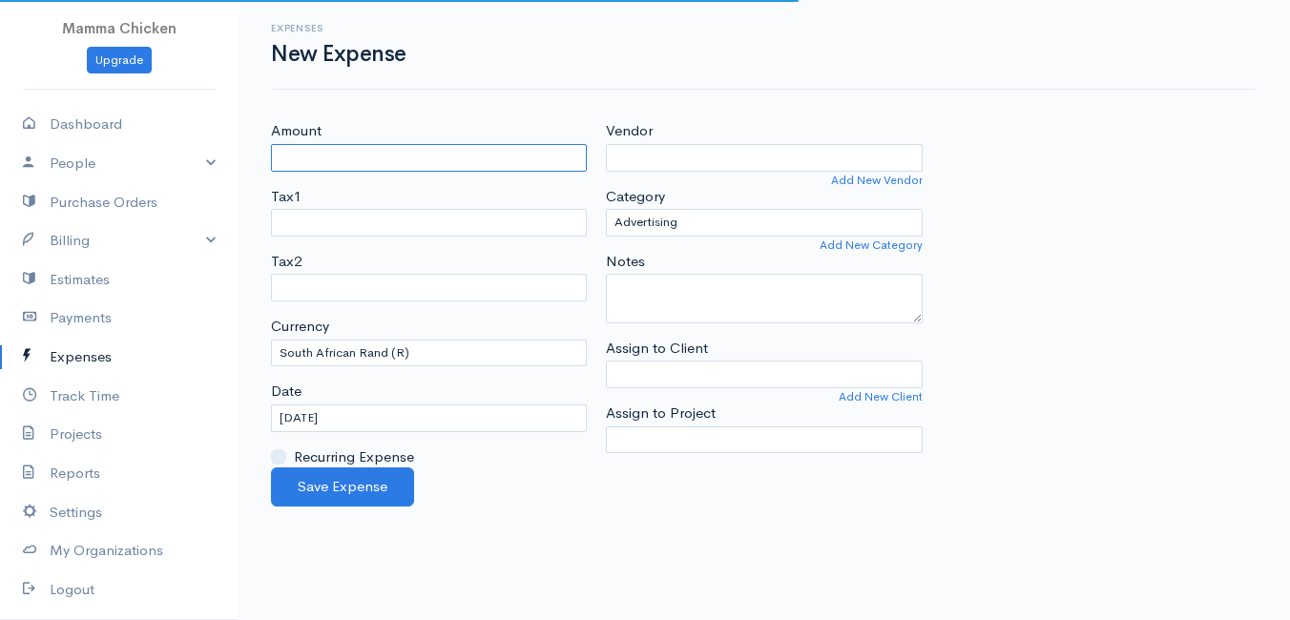
click at [426, 157] on input "Amount" at bounding box center [429, 158] width 316 height 28
type input "1166.8"
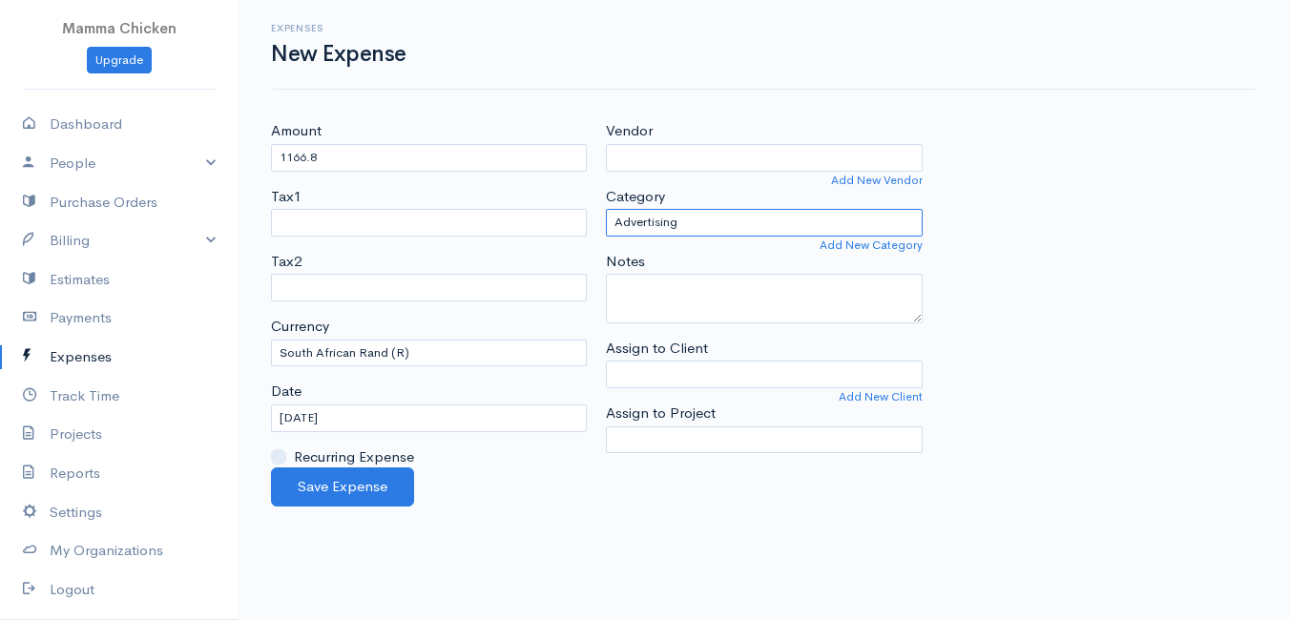
click at [687, 220] on select "Advertising Car & Truck Expenses Contractors Education Education and Training E…" at bounding box center [764, 223] width 316 height 28
select select "Supplies"
click at [606, 209] on select "Advertising Car & Truck Expenses Contractors Education Education and Training E…" at bounding box center [764, 223] width 316 height 28
click at [386, 419] on input "[DATE]" at bounding box center [429, 419] width 316 height 28
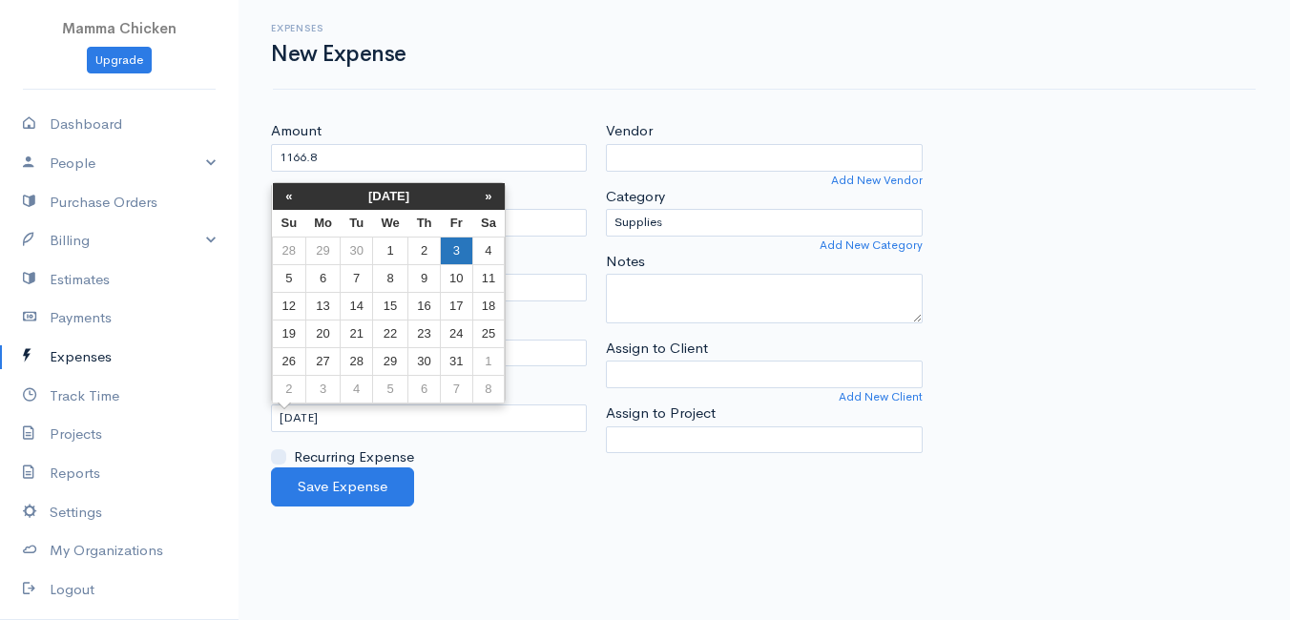
click at [450, 238] on td "3" at bounding box center [456, 251] width 31 height 28
type input "[DATE]"
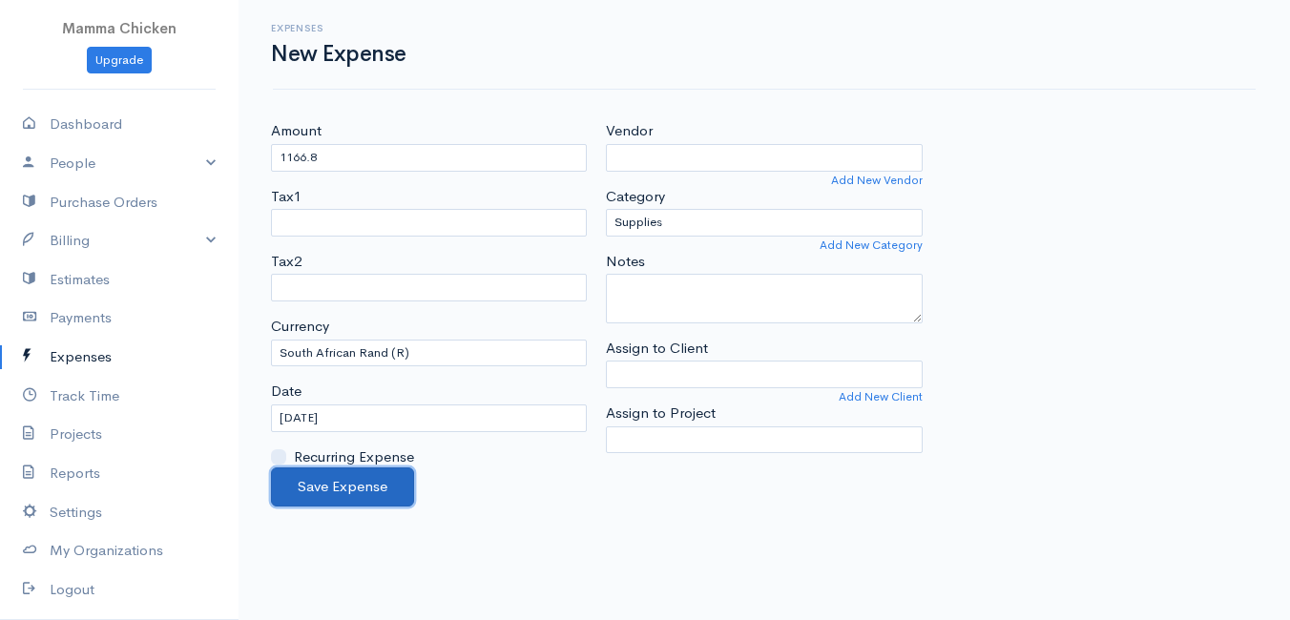
click at [351, 480] on button "Save Expense" at bounding box center [342, 487] width 143 height 39
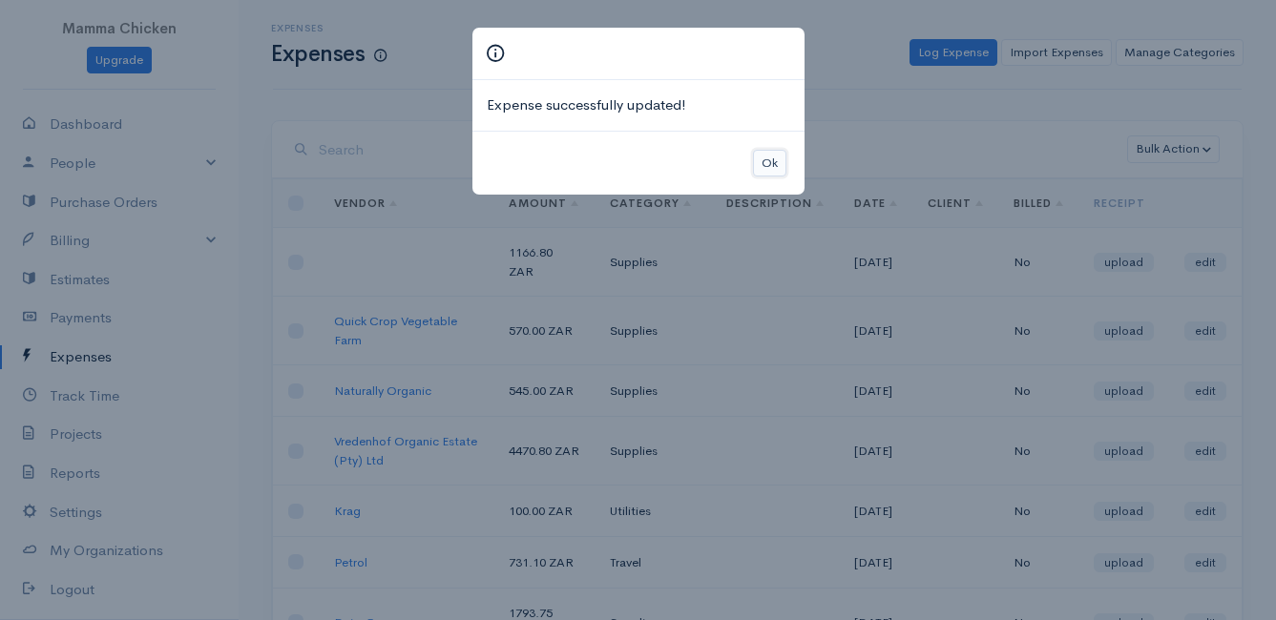
click at [778, 162] on button "Ok" at bounding box center [769, 164] width 33 height 28
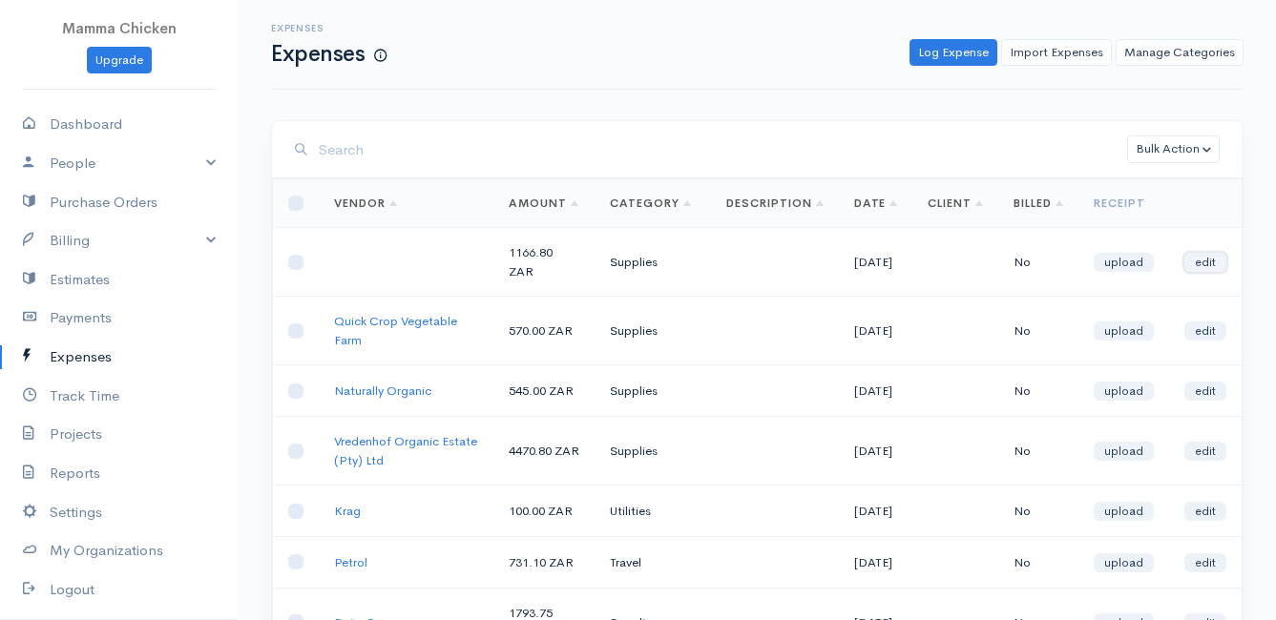
click at [1212, 262] on link "edit" at bounding box center [1205, 262] width 42 height 19
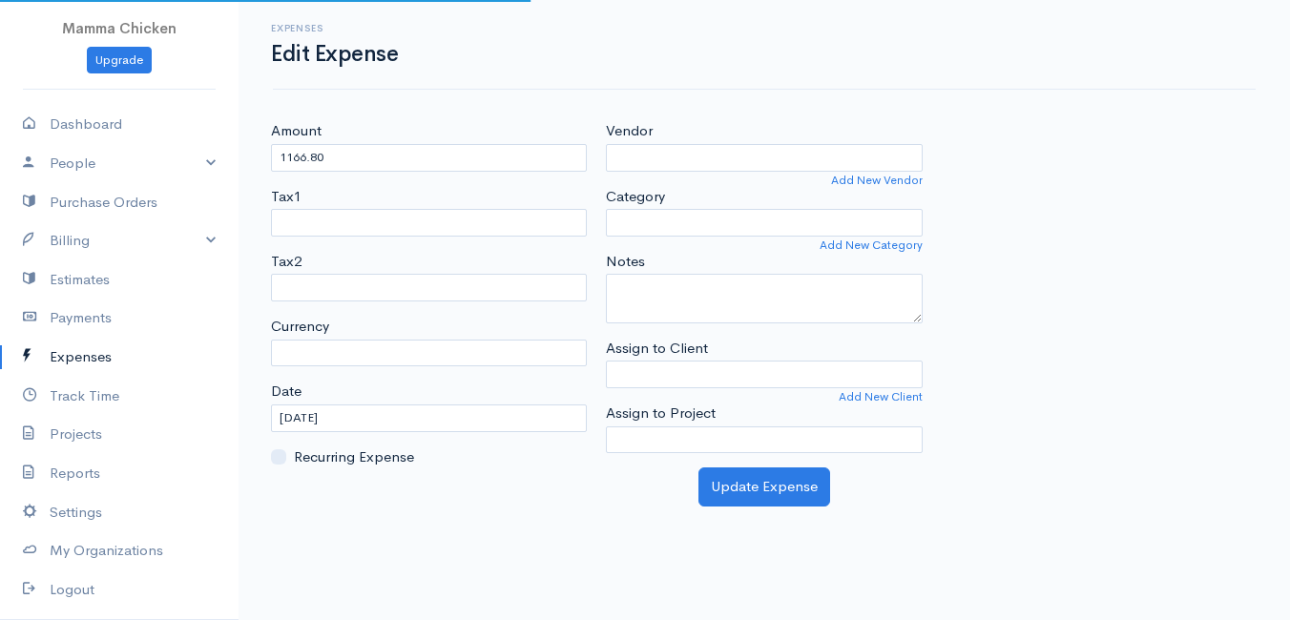
select select "ZAR"
select select
select select "Supplies"
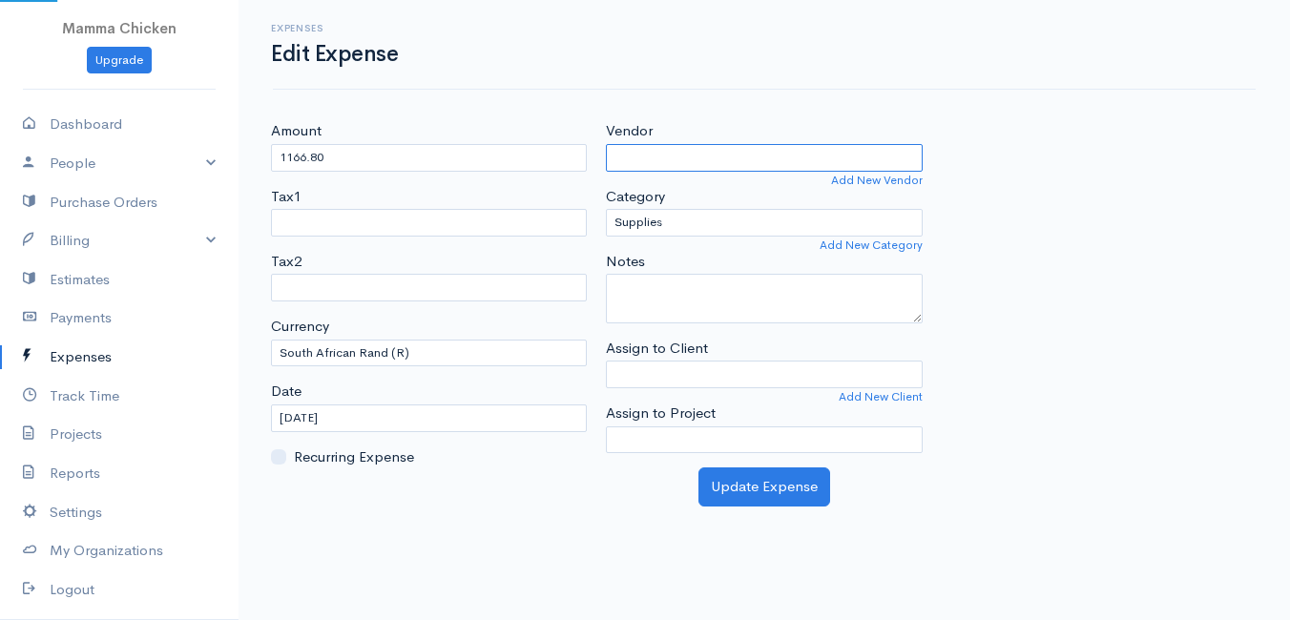
click at [655, 150] on input "Vendor" at bounding box center [764, 158] width 316 height 28
type input "Foxenburg"
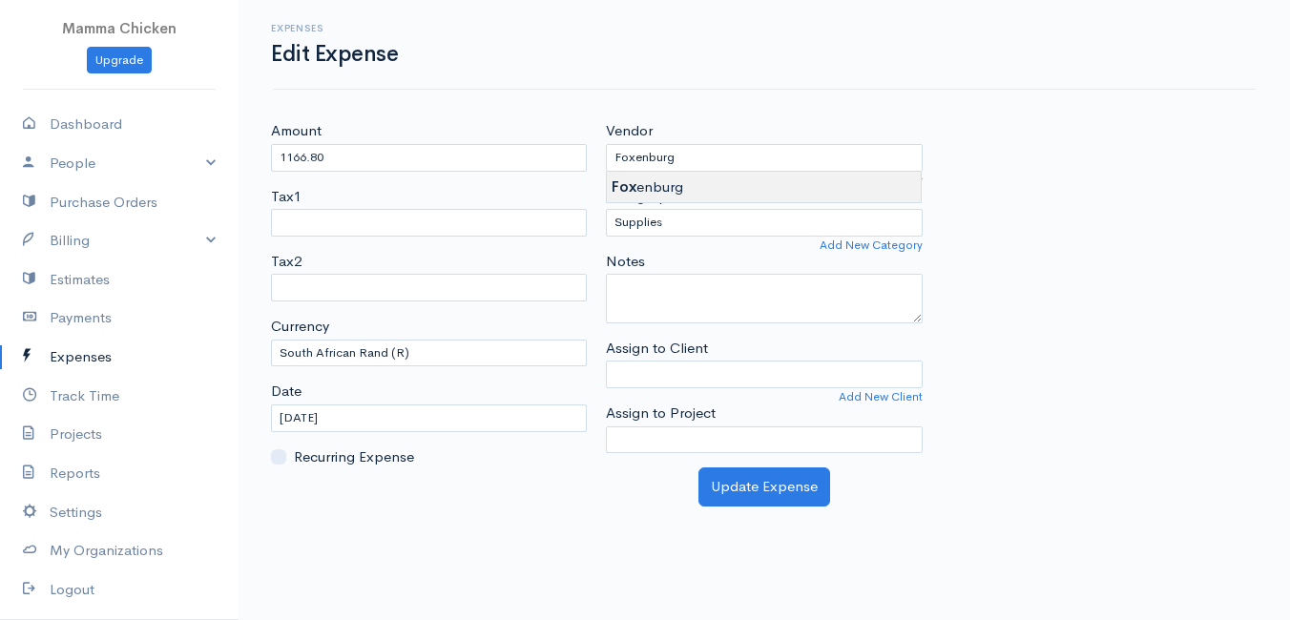
click at [657, 182] on body "Mamma Chicken Upgrade Dashboard People Clients Vendors Staff Users Purchase Ord…" at bounding box center [645, 310] width 1290 height 620
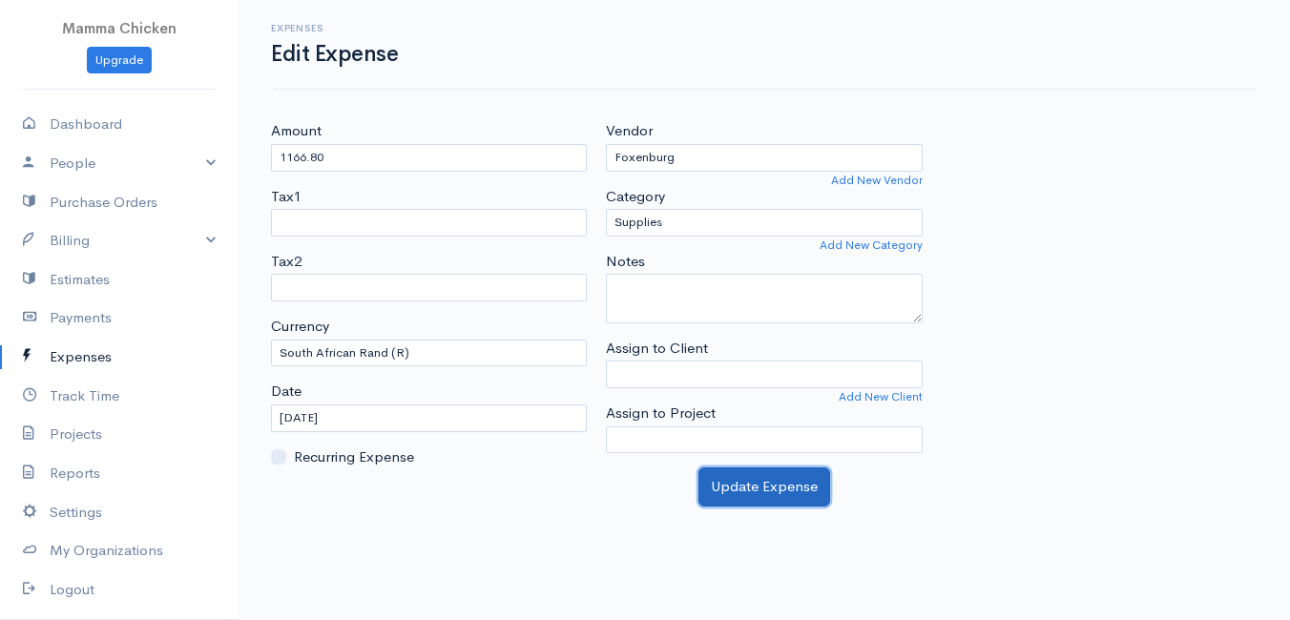
click at [762, 477] on button "Update Expense" at bounding box center [765, 487] width 132 height 39
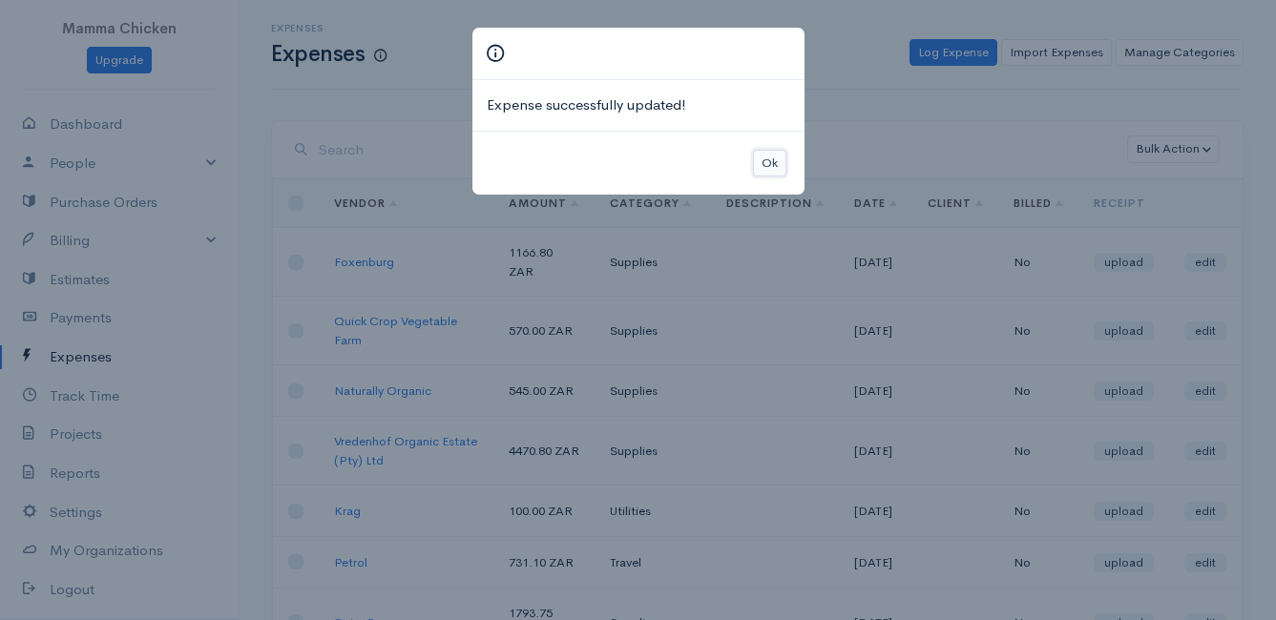
click at [768, 162] on button "Ok" at bounding box center [769, 164] width 33 height 28
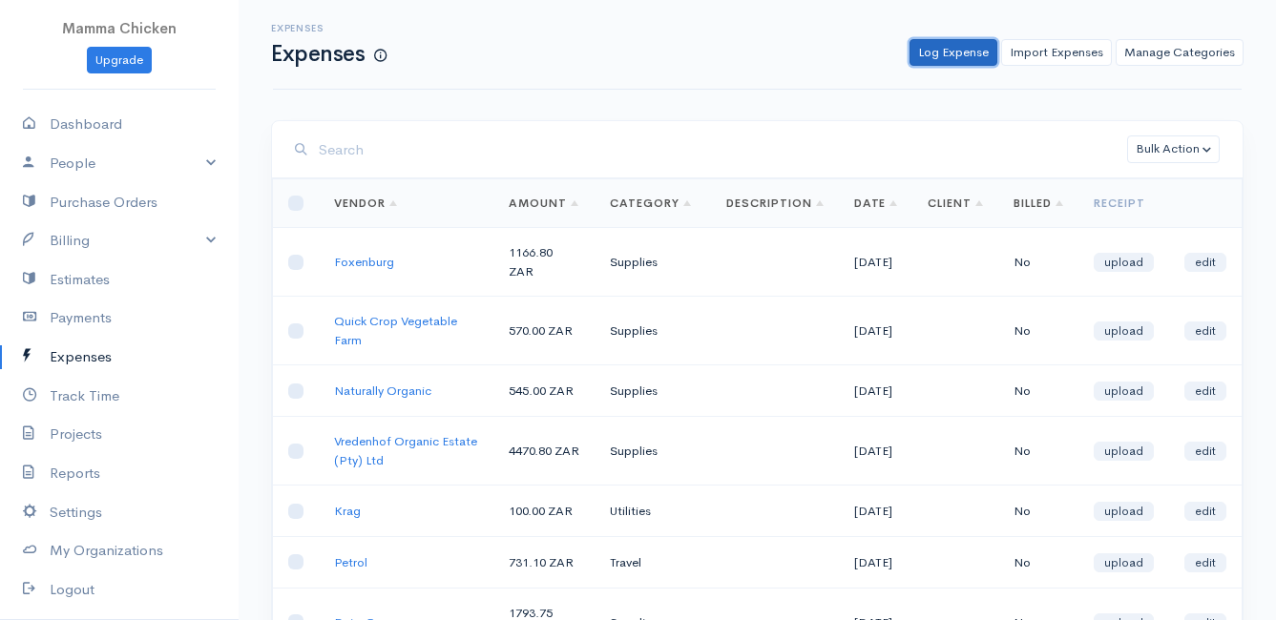
click at [967, 48] on link "Log Expense" at bounding box center [953, 53] width 88 height 28
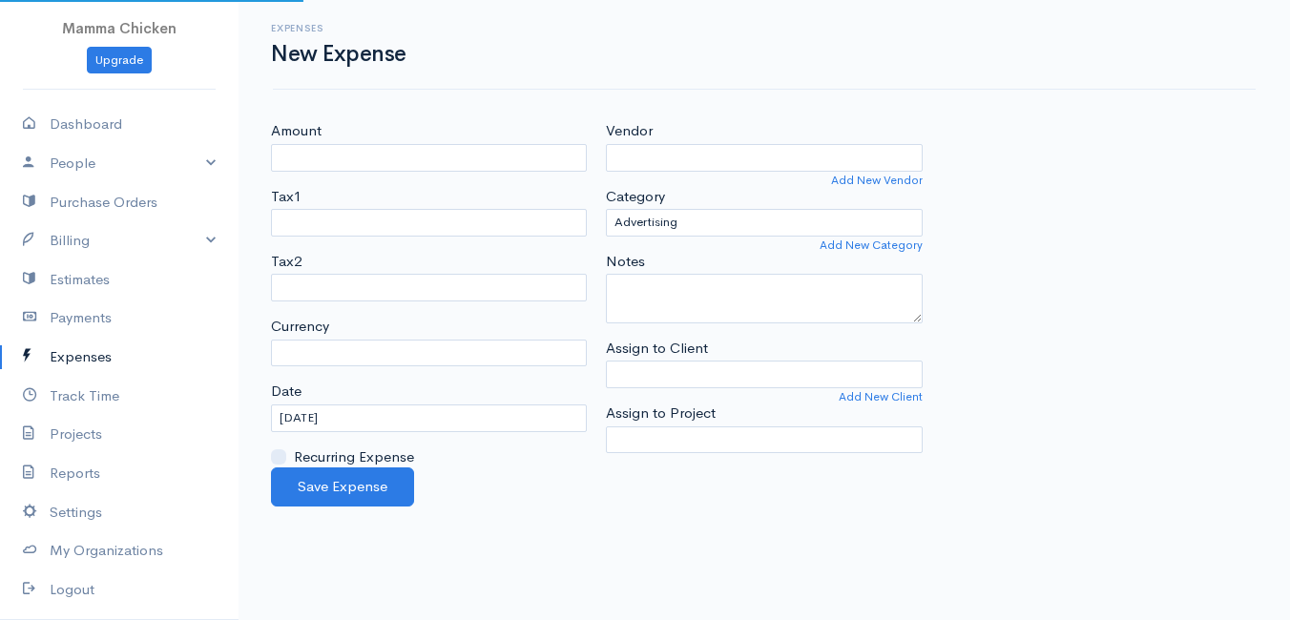
select select "ZAR"
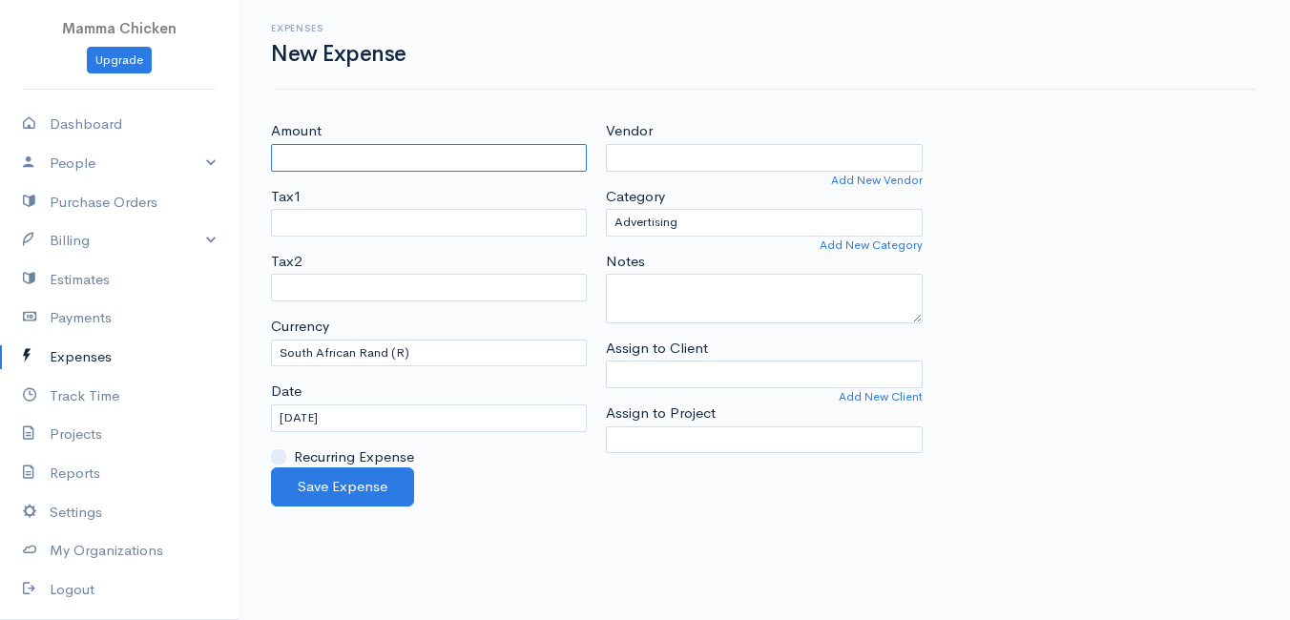
click at [467, 153] on input "Amount" at bounding box center [429, 158] width 316 height 28
type input "802.59"
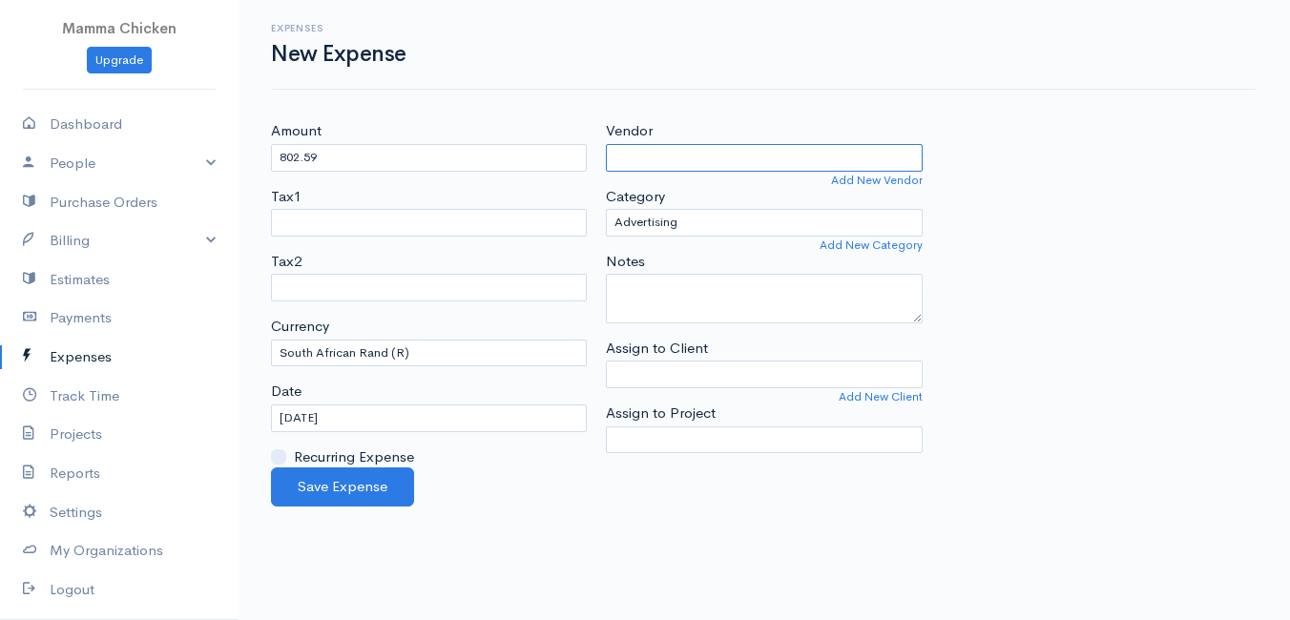
click at [702, 163] on input "Vendor" at bounding box center [764, 158] width 316 height 28
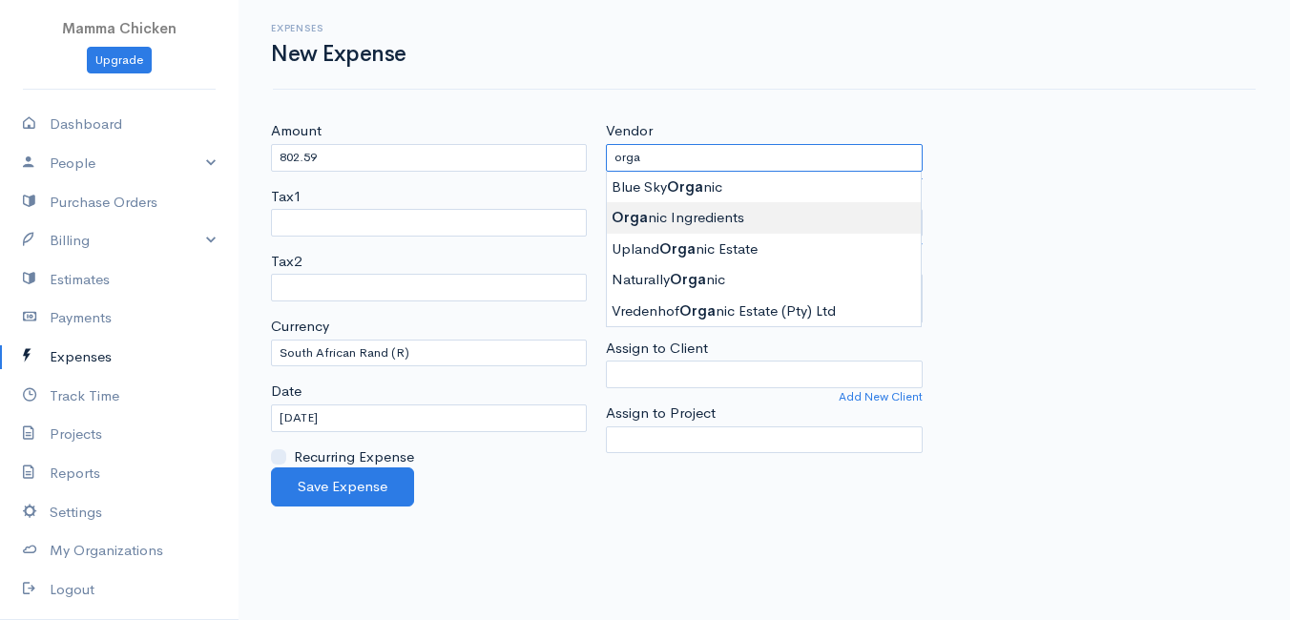
type input "Organic Ingredients"
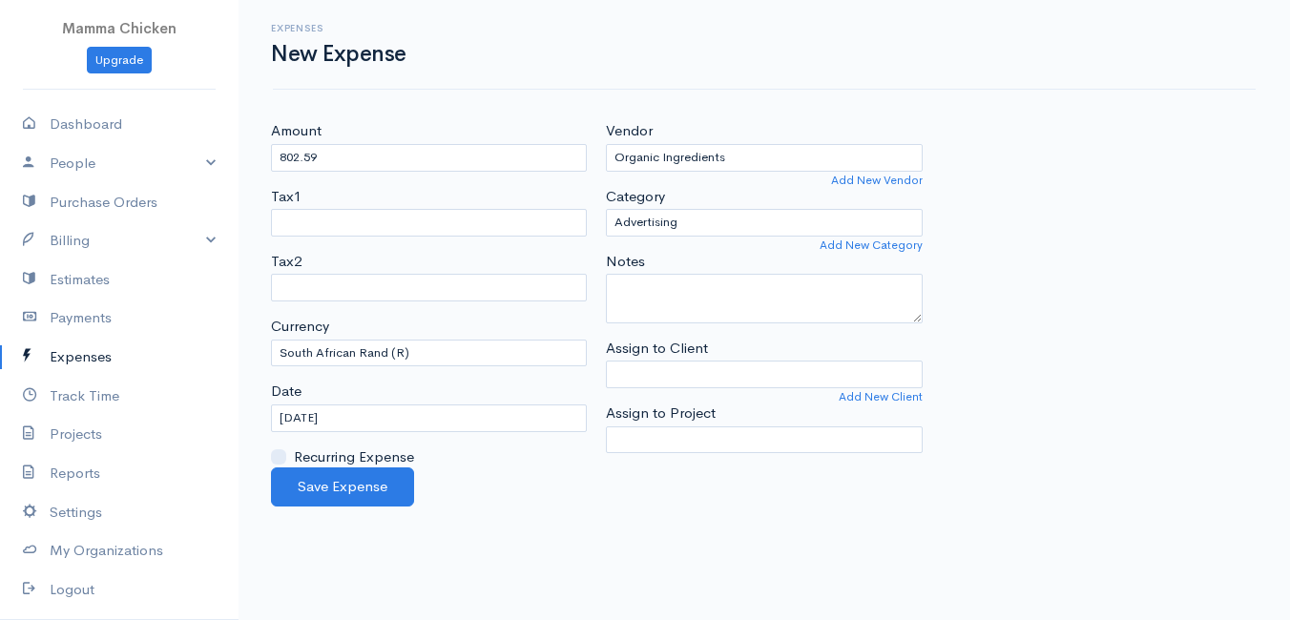
click at [757, 219] on body "Mamma Chicken Upgrade Dashboard People Clients Vendors Staff Users Purchase Ord…" at bounding box center [645, 310] width 1290 height 620
click at [757, 219] on select "Advertising Car & Truck Expenses Contractors Education Education and Training E…" at bounding box center [764, 223] width 316 height 28
select select "Supplies"
click at [606, 209] on select "Advertising Car & Truck Expenses Contractors Education Education and Training E…" at bounding box center [764, 223] width 316 height 28
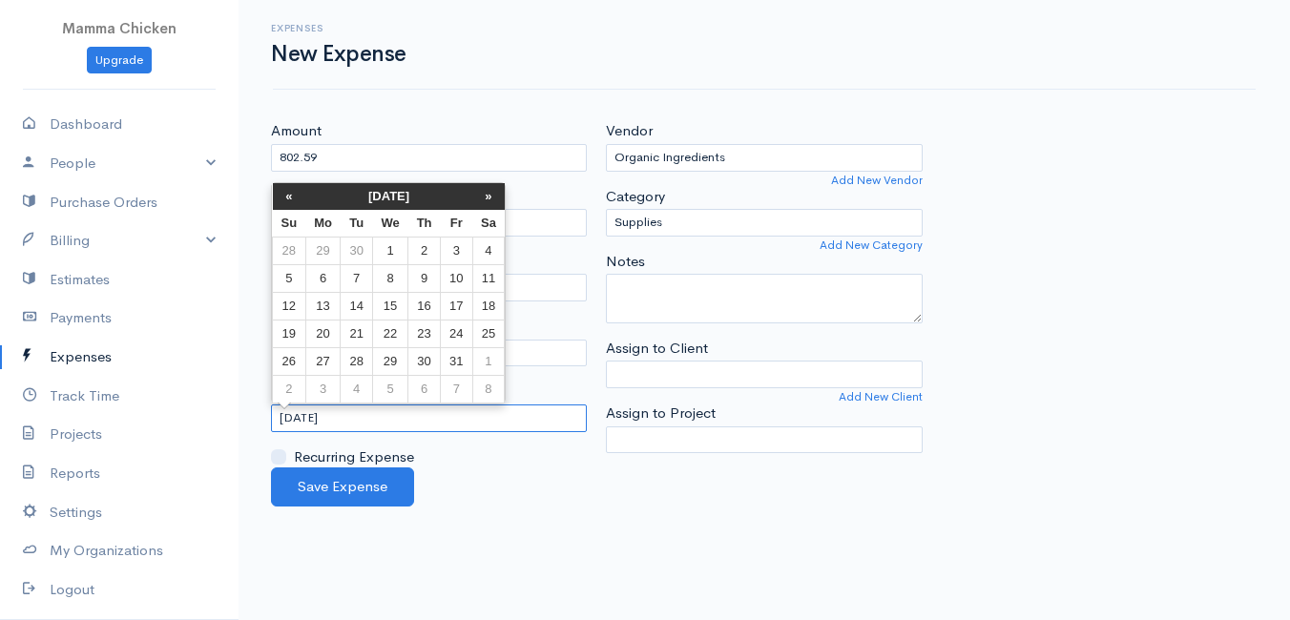
click at [412, 420] on input "[DATE]" at bounding box center [429, 419] width 316 height 28
click at [464, 247] on td "3" at bounding box center [456, 251] width 31 height 28
type input "[DATE]"
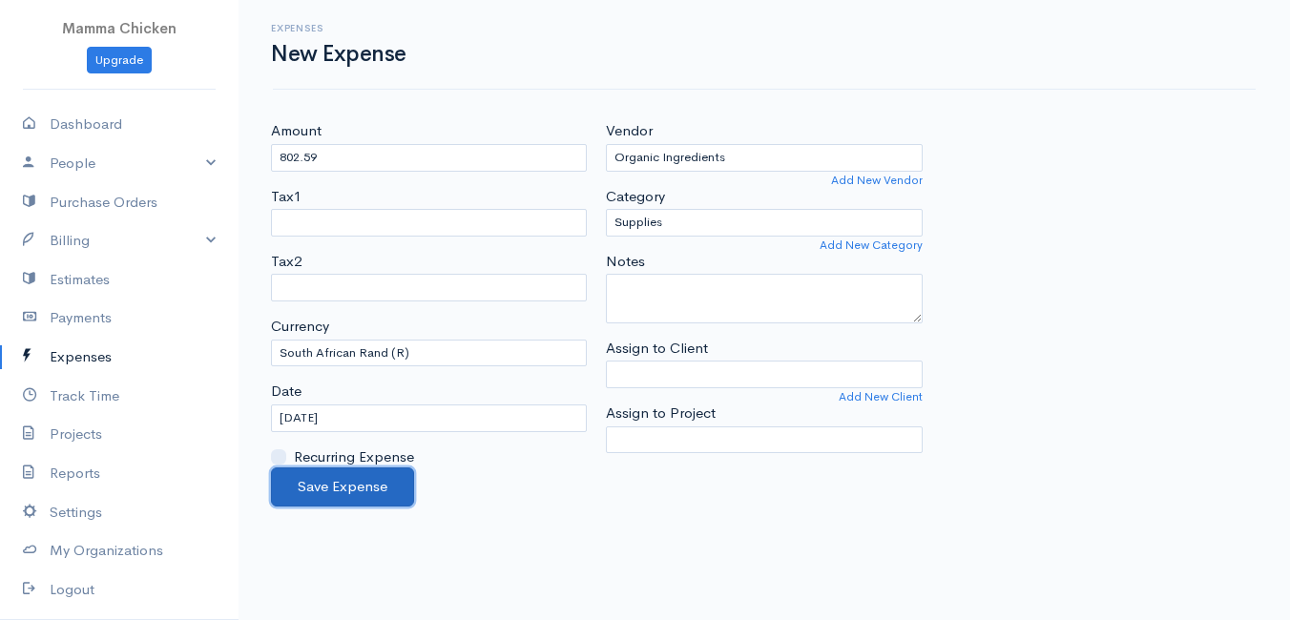
click at [342, 485] on button "Save Expense" at bounding box center [342, 487] width 143 height 39
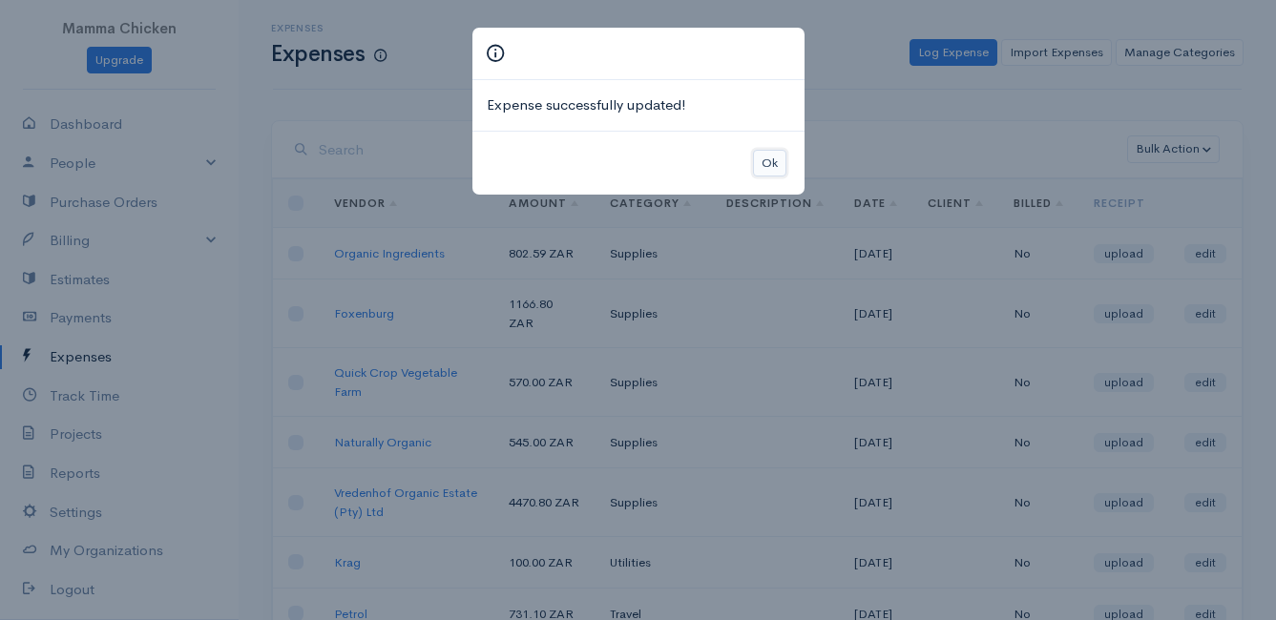
click at [758, 162] on button "Ok" at bounding box center [769, 164] width 33 height 28
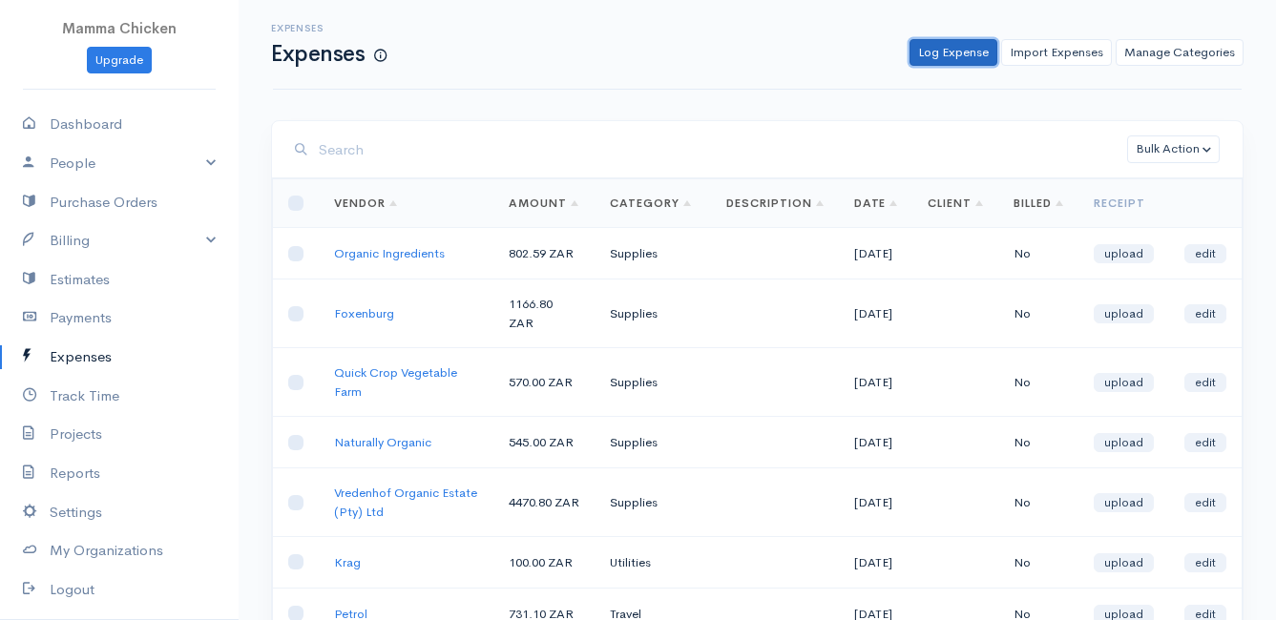
click at [949, 51] on link "Log Expense" at bounding box center [953, 53] width 88 height 28
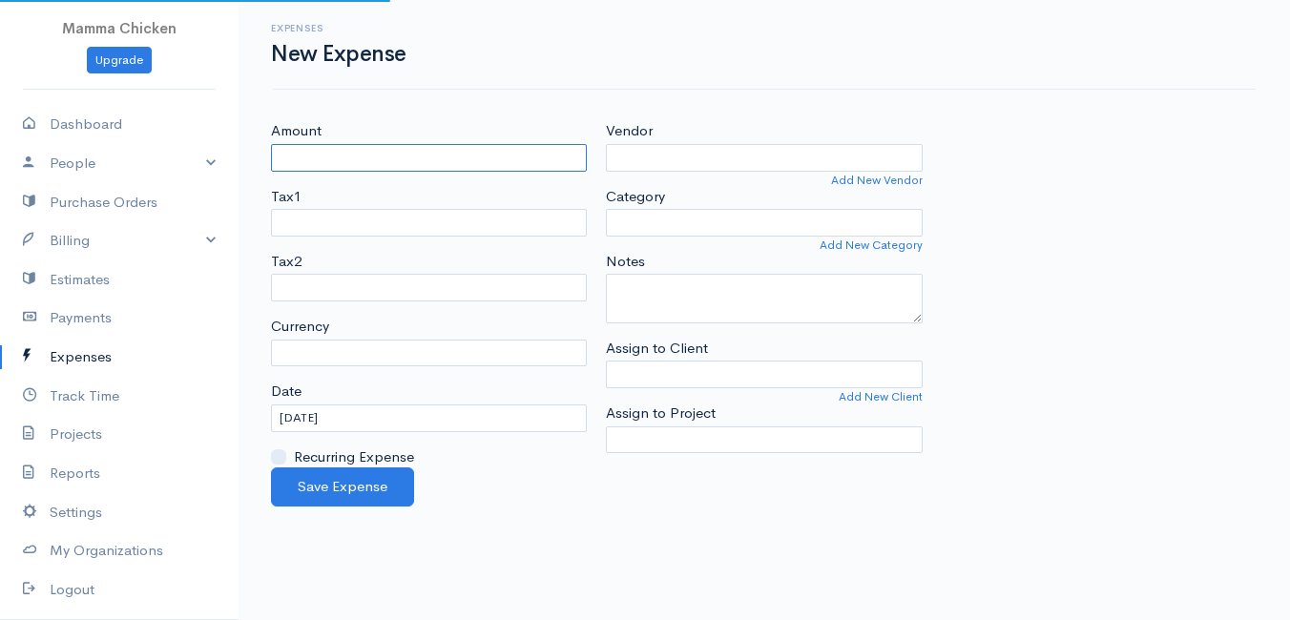
select select "ZAR"
click at [467, 154] on input "Amount" at bounding box center [429, 158] width 316 height 28
type input "250"
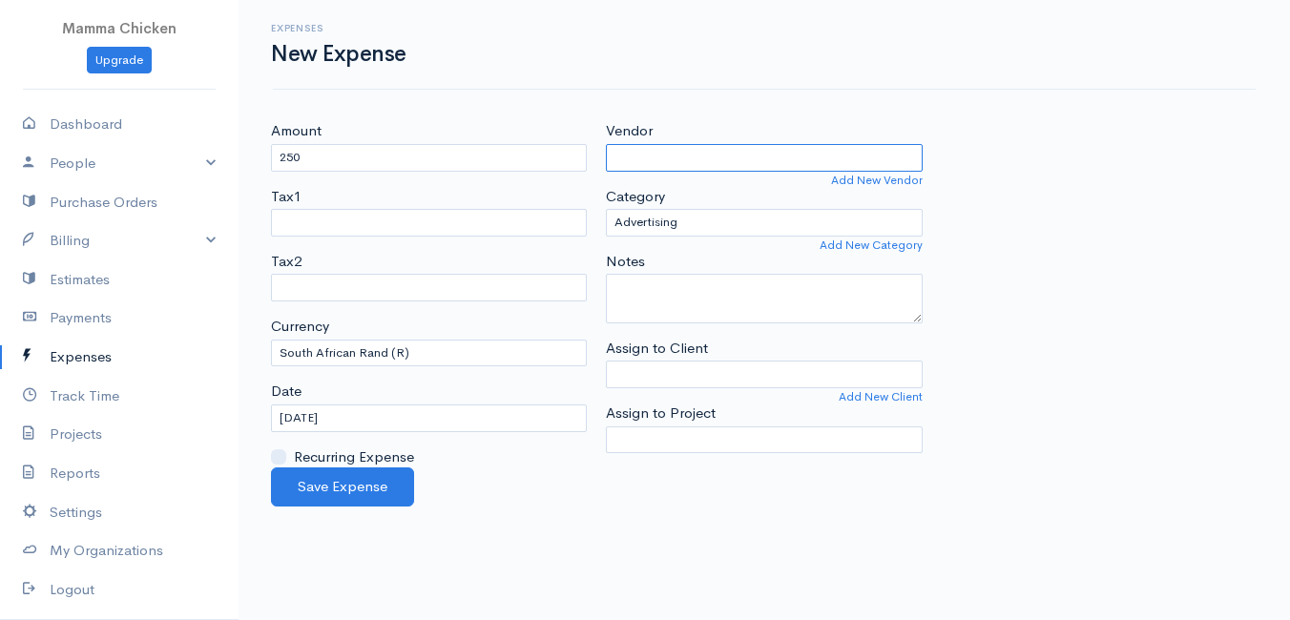
click at [635, 153] on input "Vendor" at bounding box center [764, 158] width 316 height 28
type input "Cream of the Crop"
click at [653, 179] on body "Mamma Chicken Upgrade Dashboard People Clients Vendors Staff Users Purchase Ord…" at bounding box center [645, 310] width 1290 height 620
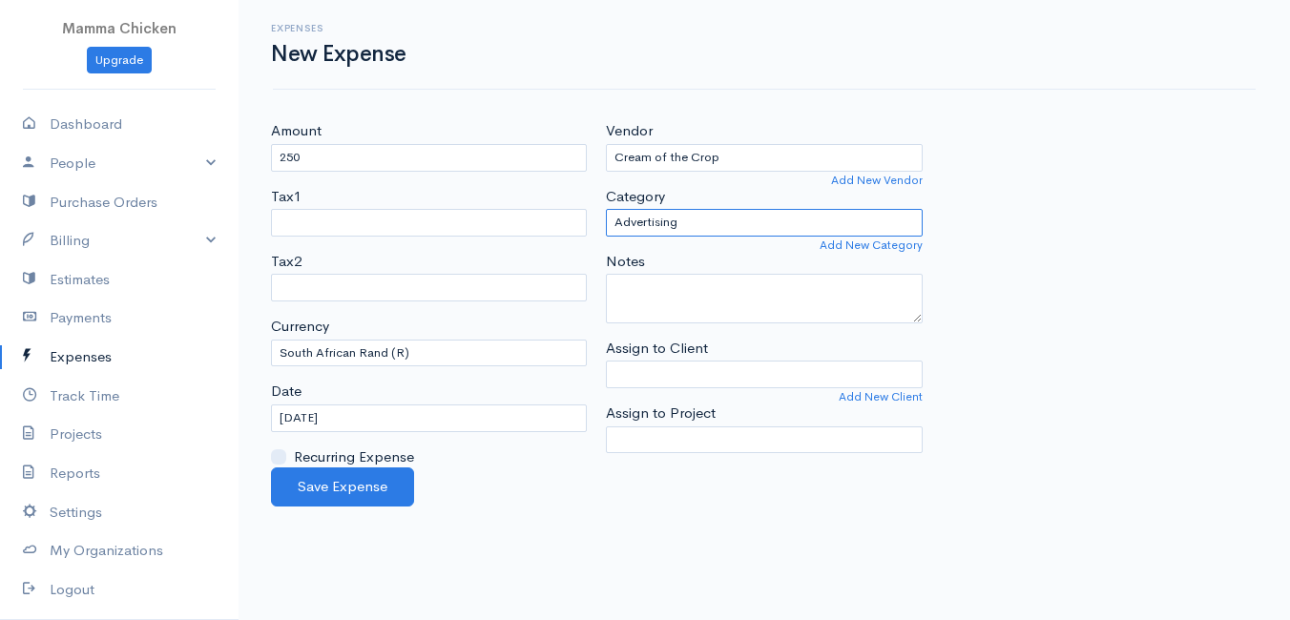
click at [673, 220] on select "Advertising Car & Truck Expenses Contractors Education Education and Training E…" at bounding box center [764, 223] width 316 height 28
select select "Supplies"
click at [606, 209] on select "Advertising Car & Truck Expenses Contractors Education Education and Training E…" at bounding box center [764, 223] width 316 height 28
click at [366, 408] on input "[DATE]" at bounding box center [429, 419] width 316 height 28
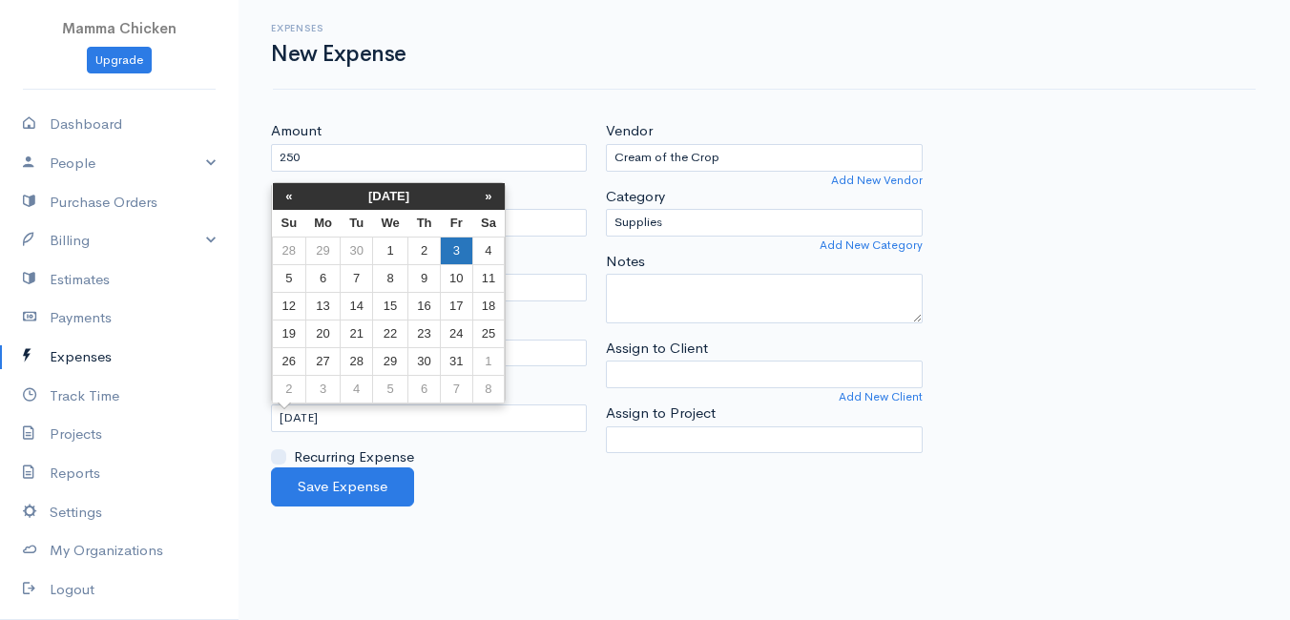
click at [461, 249] on td "3" at bounding box center [456, 251] width 31 height 28
type input "[DATE]"
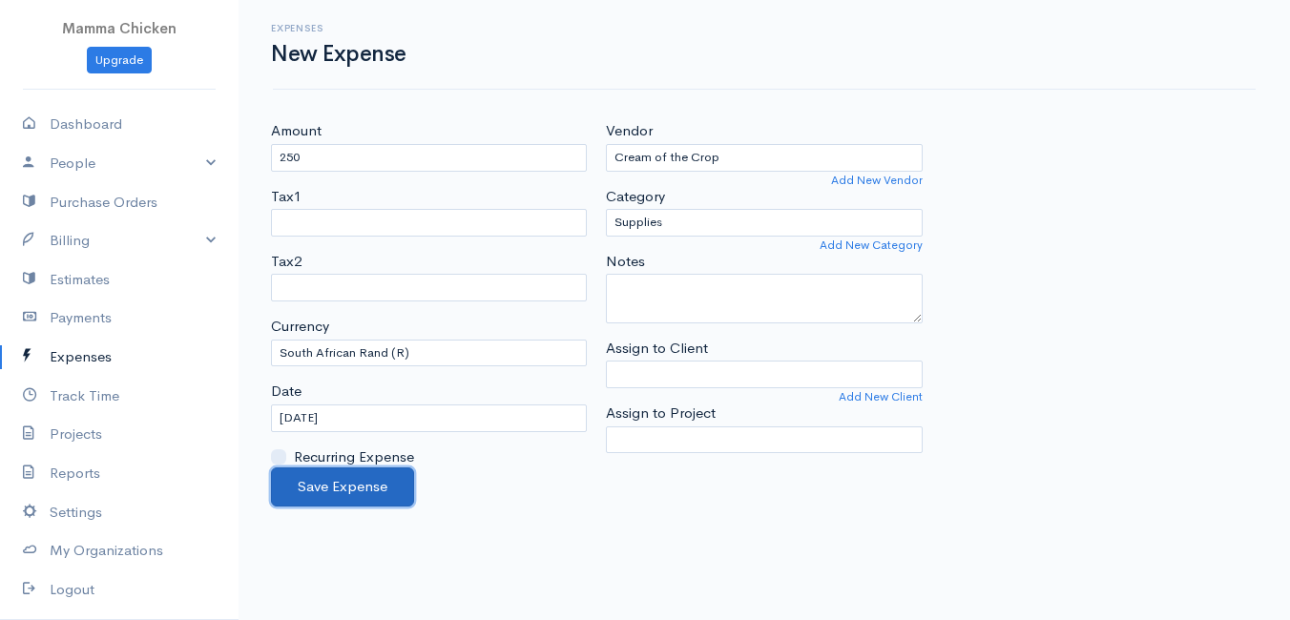
click at [339, 476] on button "Save Expense" at bounding box center [342, 487] width 143 height 39
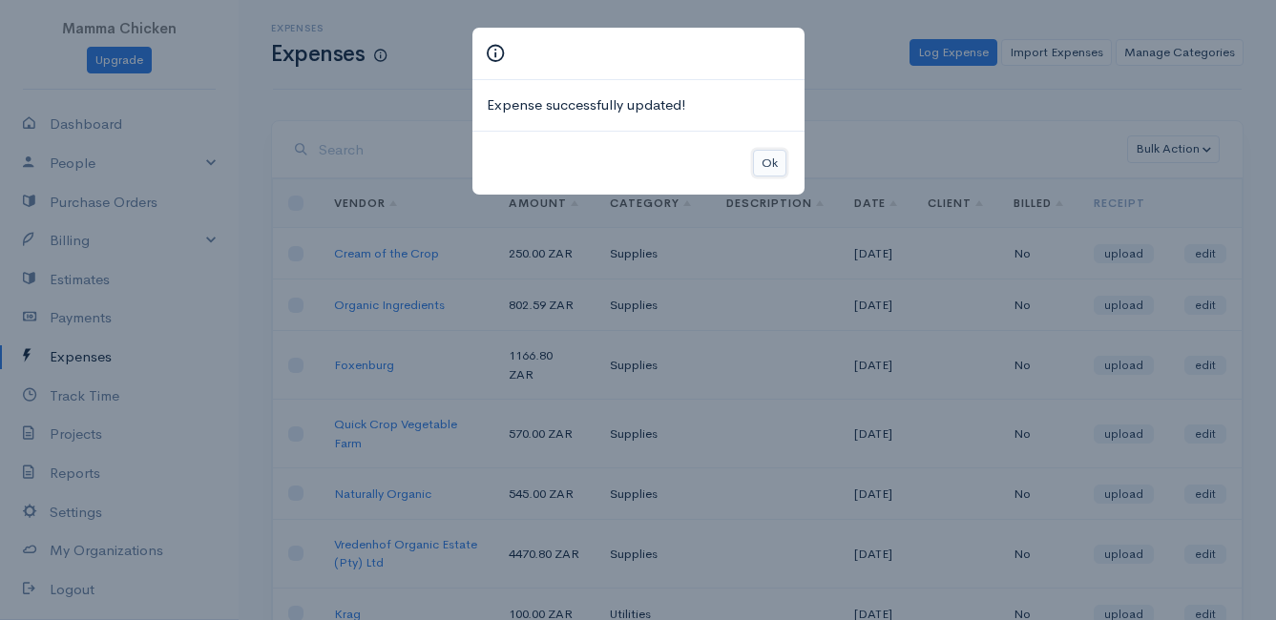
click at [769, 158] on button "Ok" at bounding box center [769, 164] width 33 height 28
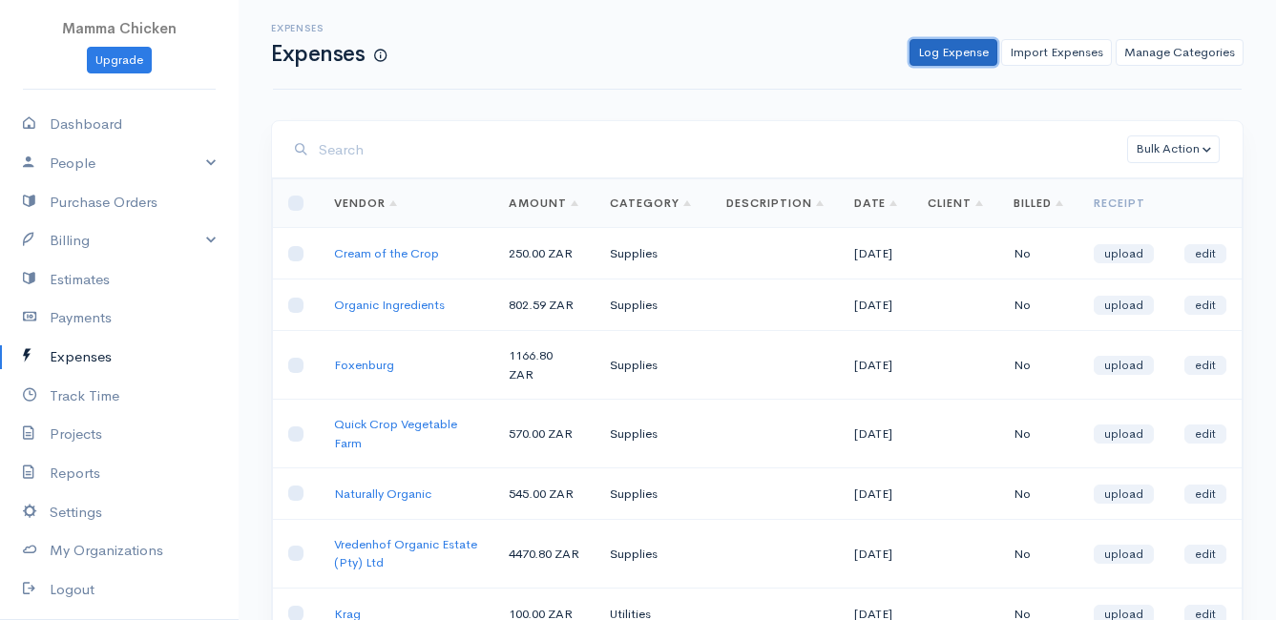
click at [935, 57] on link "Log Expense" at bounding box center [953, 53] width 88 height 28
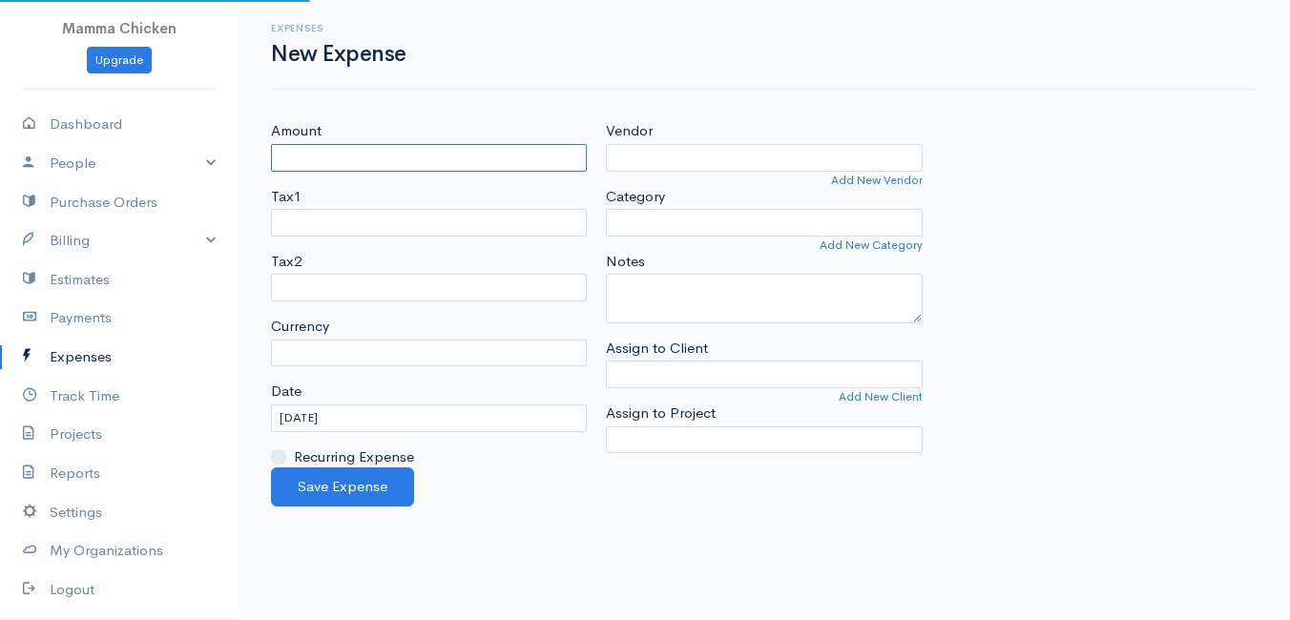
select select "ZAR"
click at [428, 163] on input "Amount" at bounding box center [429, 158] width 316 height 28
type input "480"
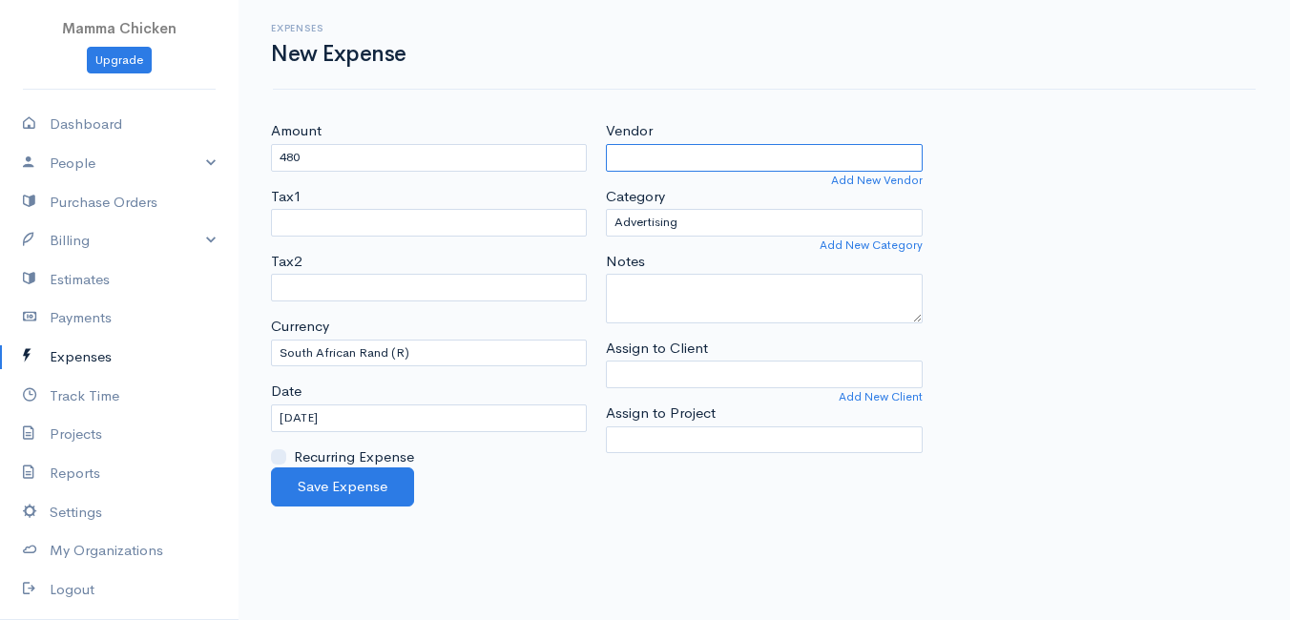
click at [671, 164] on input "Vendor" at bounding box center [764, 158] width 316 height 28
type input "Vergesig"
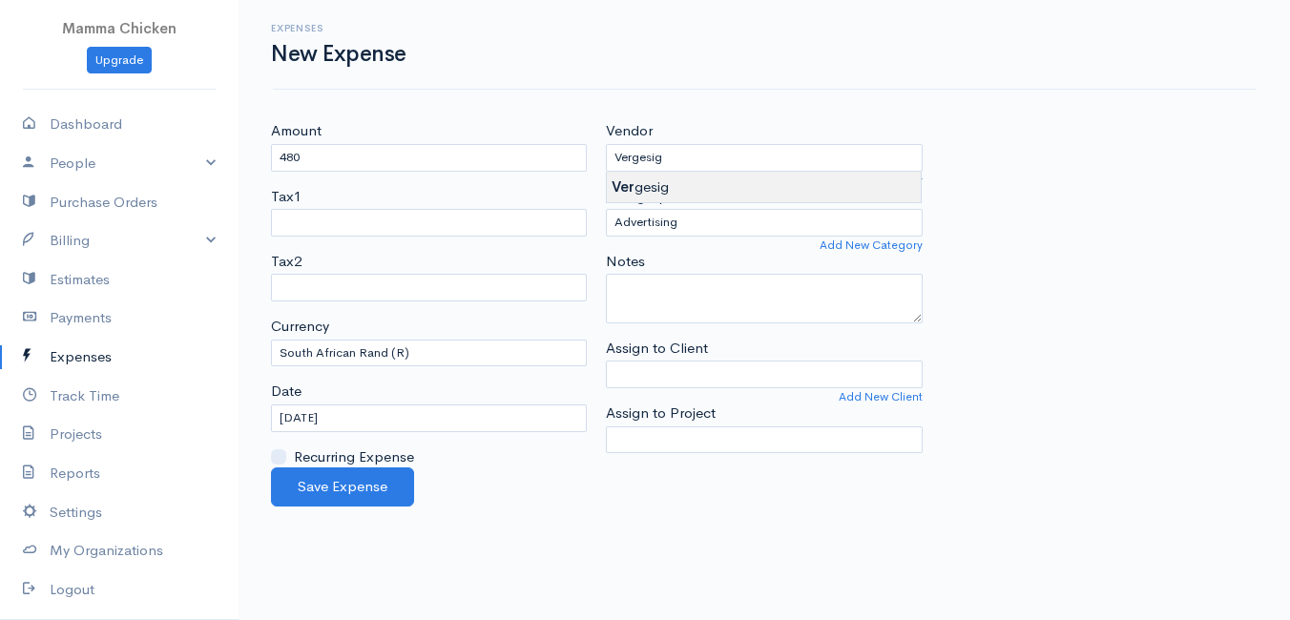
click at [671, 183] on body "Mamma Chicken Upgrade Dashboard People Clients Vendors Staff Users Purchase Ord…" at bounding box center [645, 310] width 1290 height 620
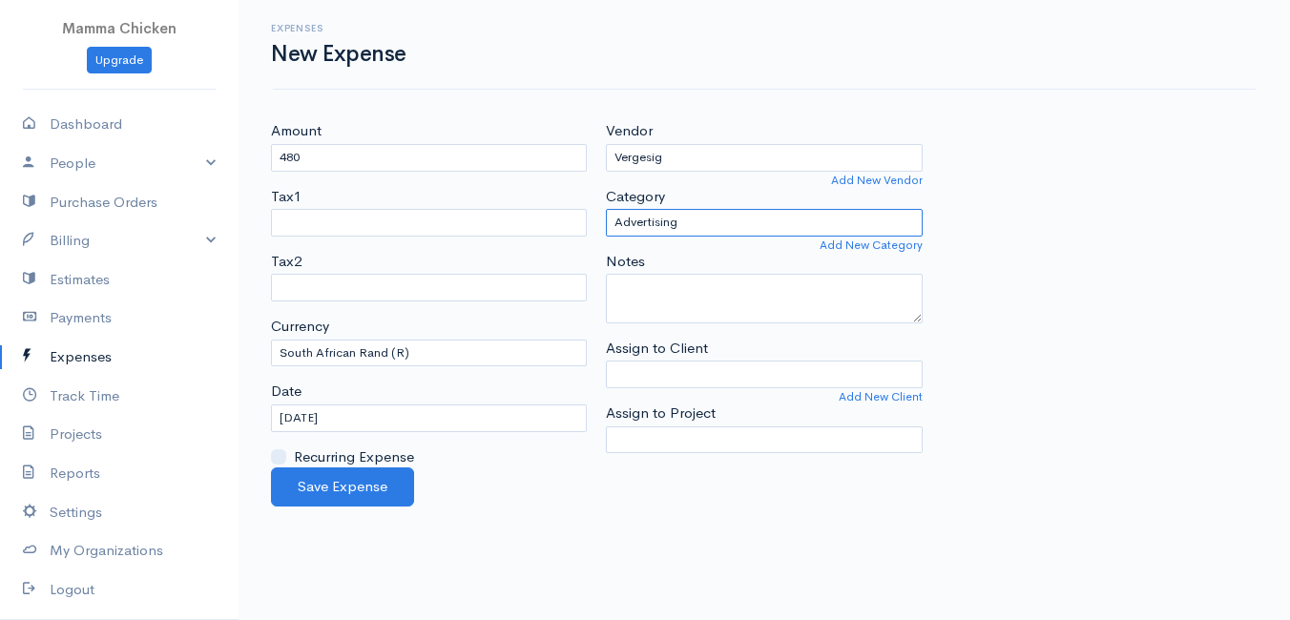
click at [689, 217] on select "Advertising Car & Truck Expenses Contractors Education Education and Training E…" at bounding box center [764, 223] width 316 height 28
select select "Supplies"
click at [606, 209] on select "Advertising Car & Truck Expenses Contractors Education Education and Training E…" at bounding box center [764, 223] width 316 height 28
click at [404, 421] on input "[DATE]" at bounding box center [429, 419] width 316 height 28
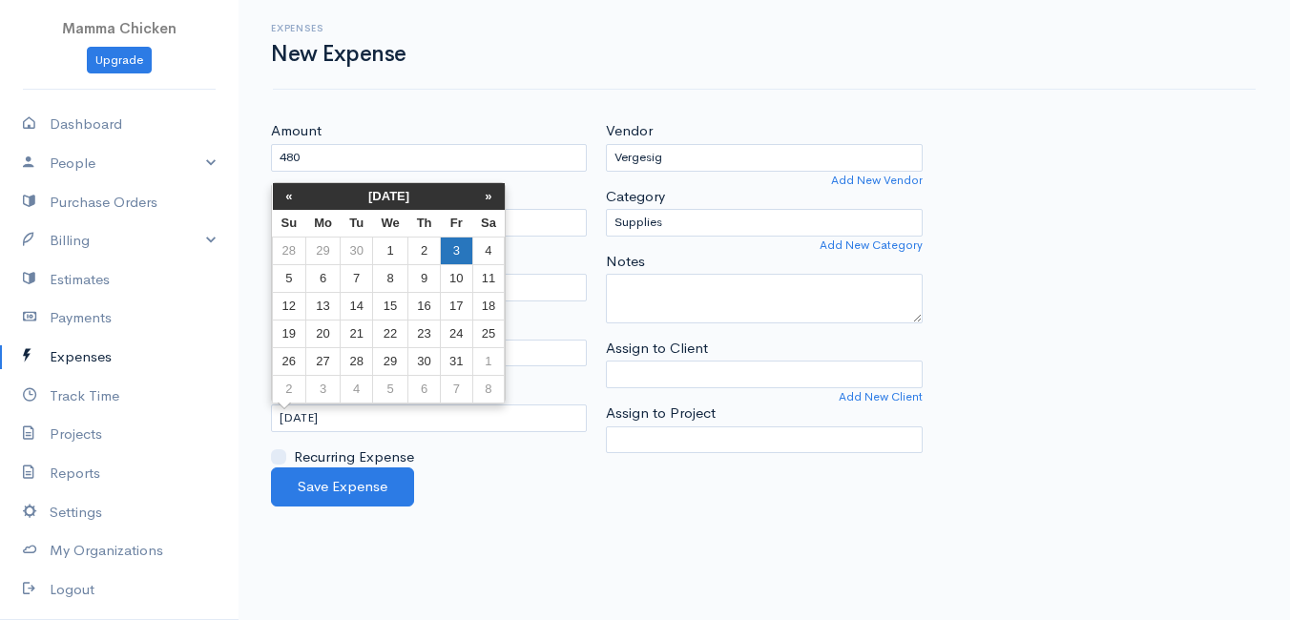
click at [454, 244] on td "3" at bounding box center [456, 251] width 31 height 28
type input "[DATE]"
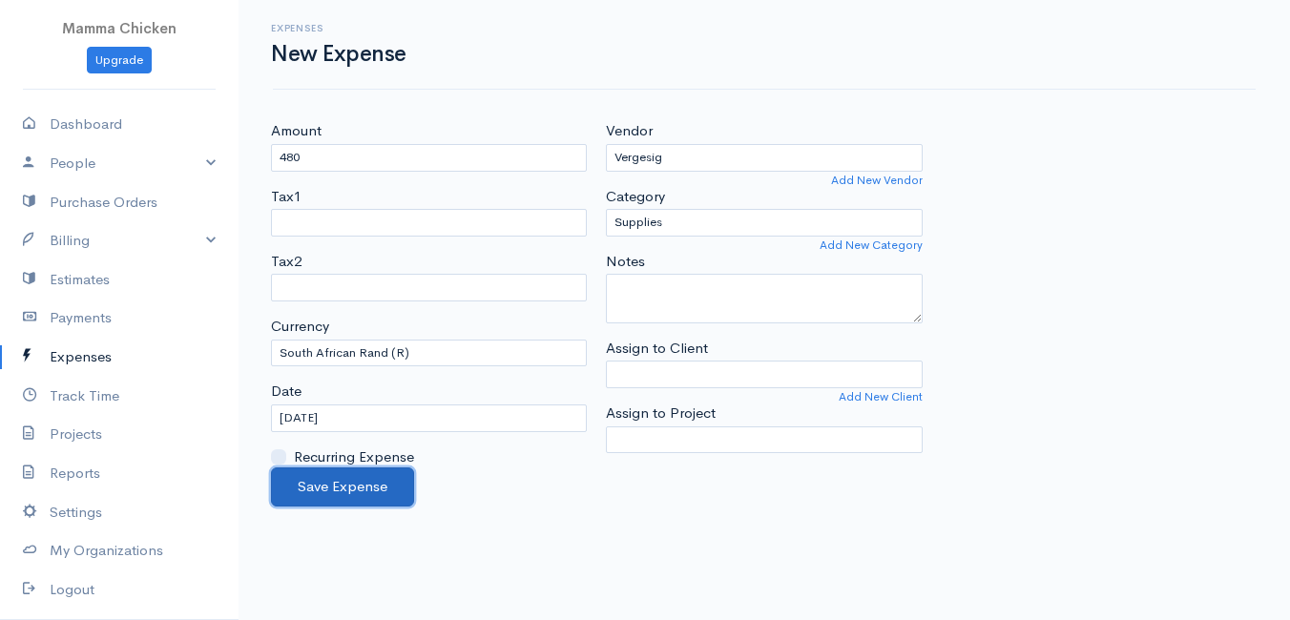
click at [365, 479] on button "Save Expense" at bounding box center [342, 487] width 143 height 39
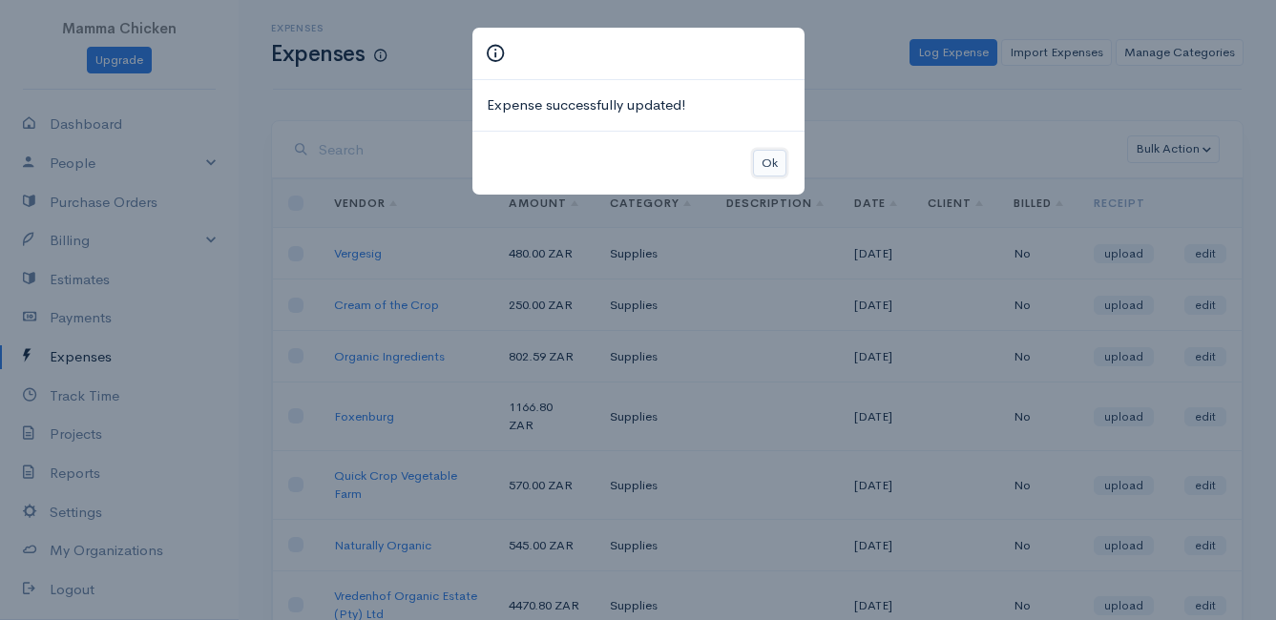
click at [764, 163] on button "Ok" at bounding box center [769, 164] width 33 height 28
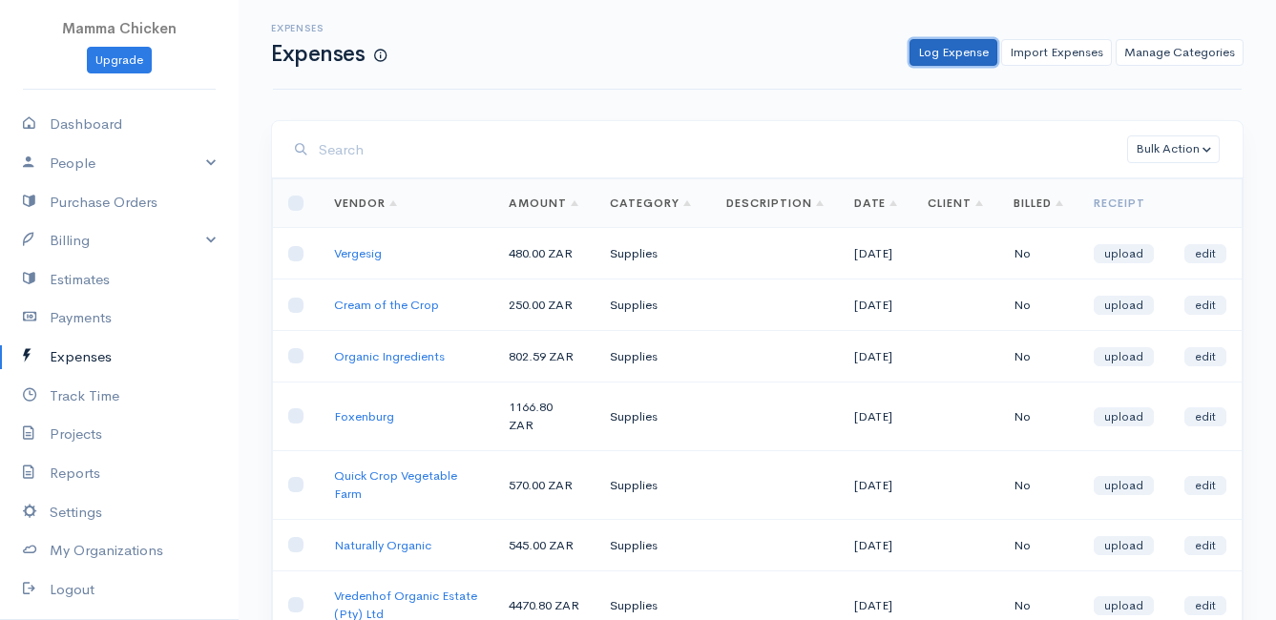
click at [945, 52] on link "Log Expense" at bounding box center [953, 53] width 88 height 28
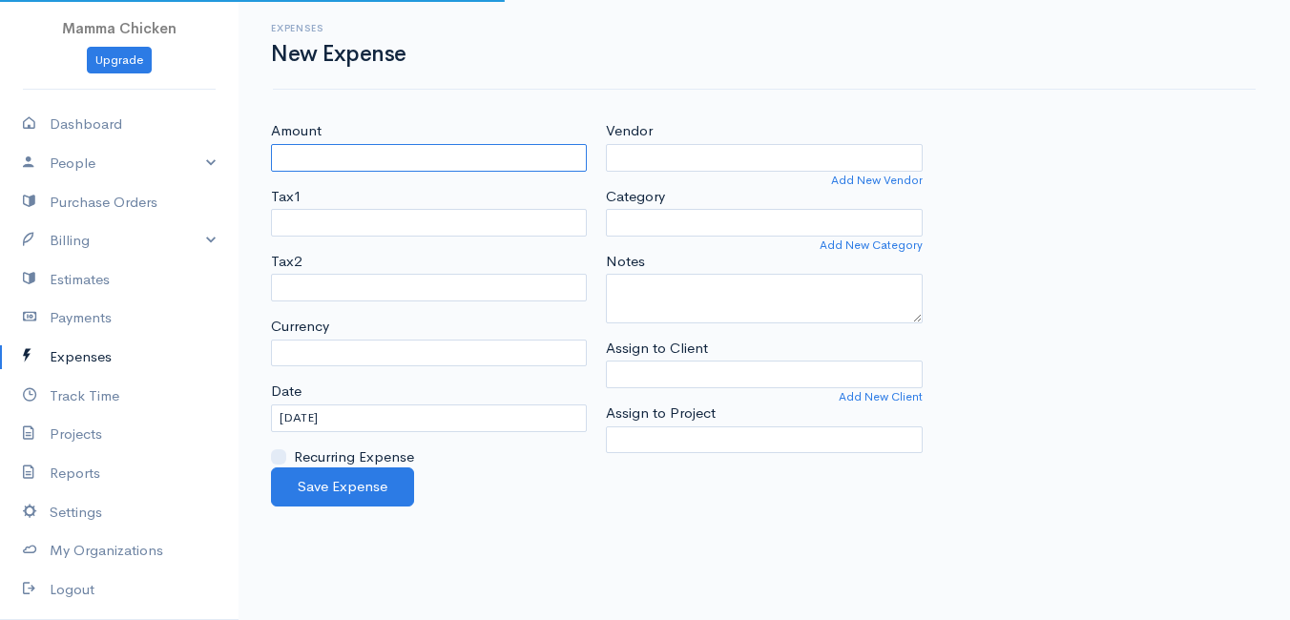
click at [395, 162] on input "Amount" at bounding box center [429, 158] width 316 height 28
select select "ZAR"
type input "455"
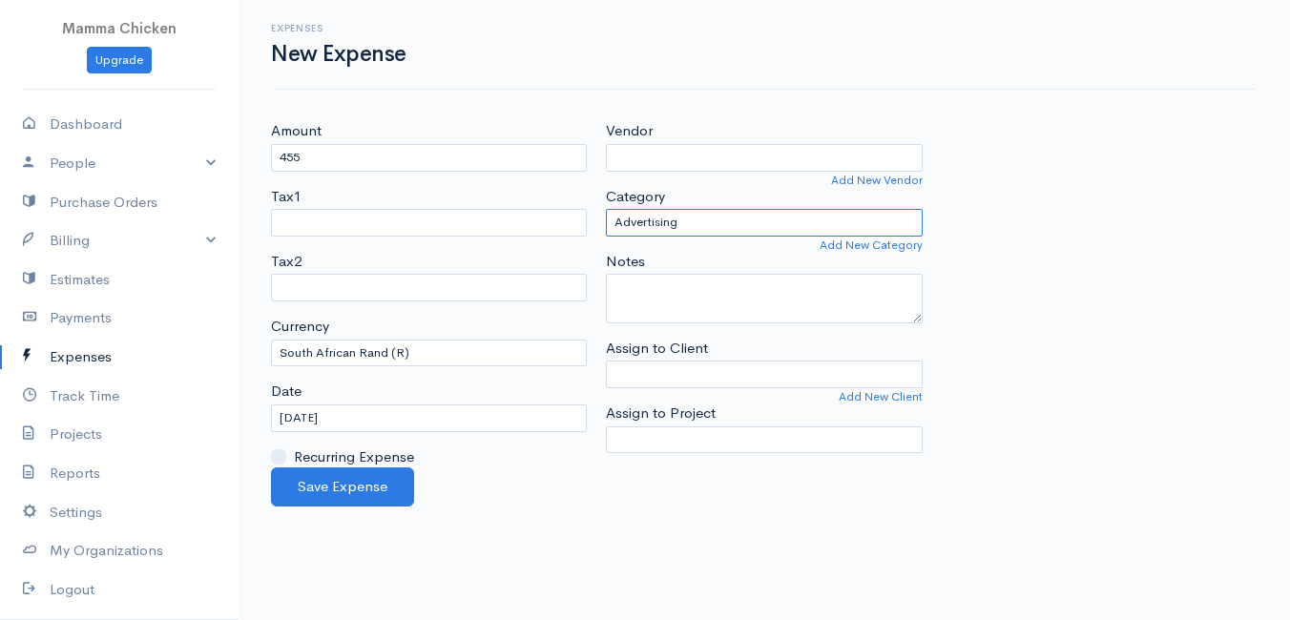
click at [681, 221] on select "Advertising Car & Truck Expenses Contractors Education Education and Training E…" at bounding box center [764, 223] width 316 height 28
select select "Supplies"
click at [606, 209] on select "Advertising Car & Truck Expenses Contractors Education Education and Training E…" at bounding box center [764, 223] width 316 height 28
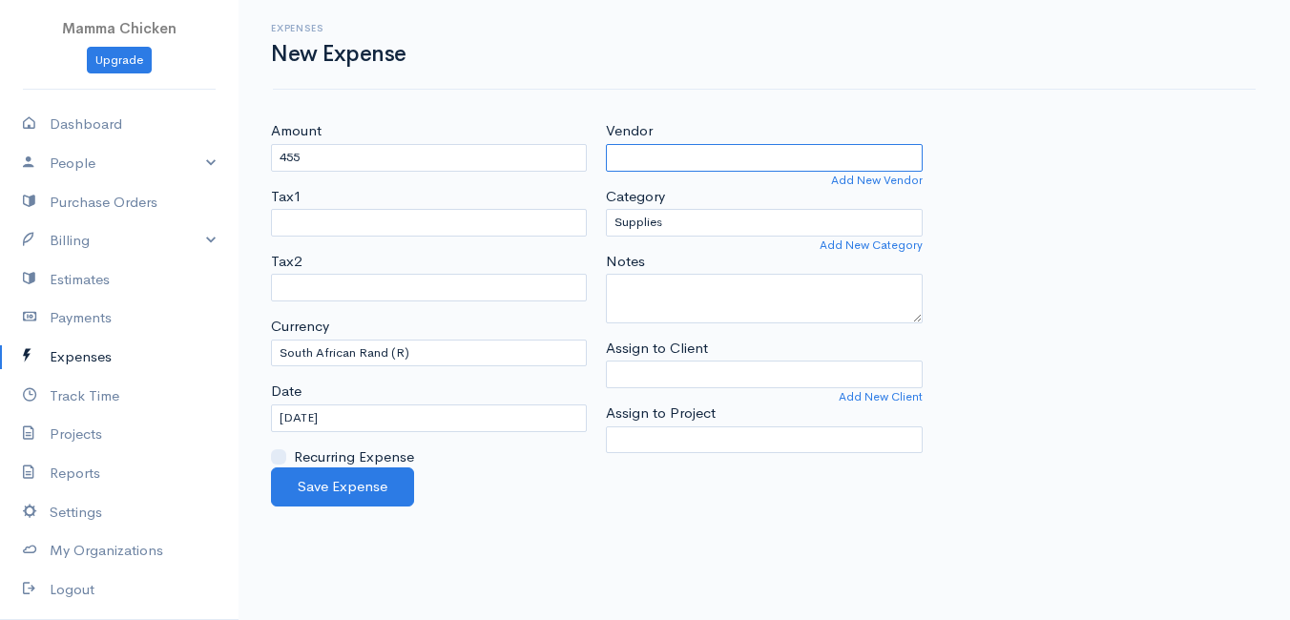
click at [689, 163] on input "Vendor" at bounding box center [764, 158] width 316 height 28
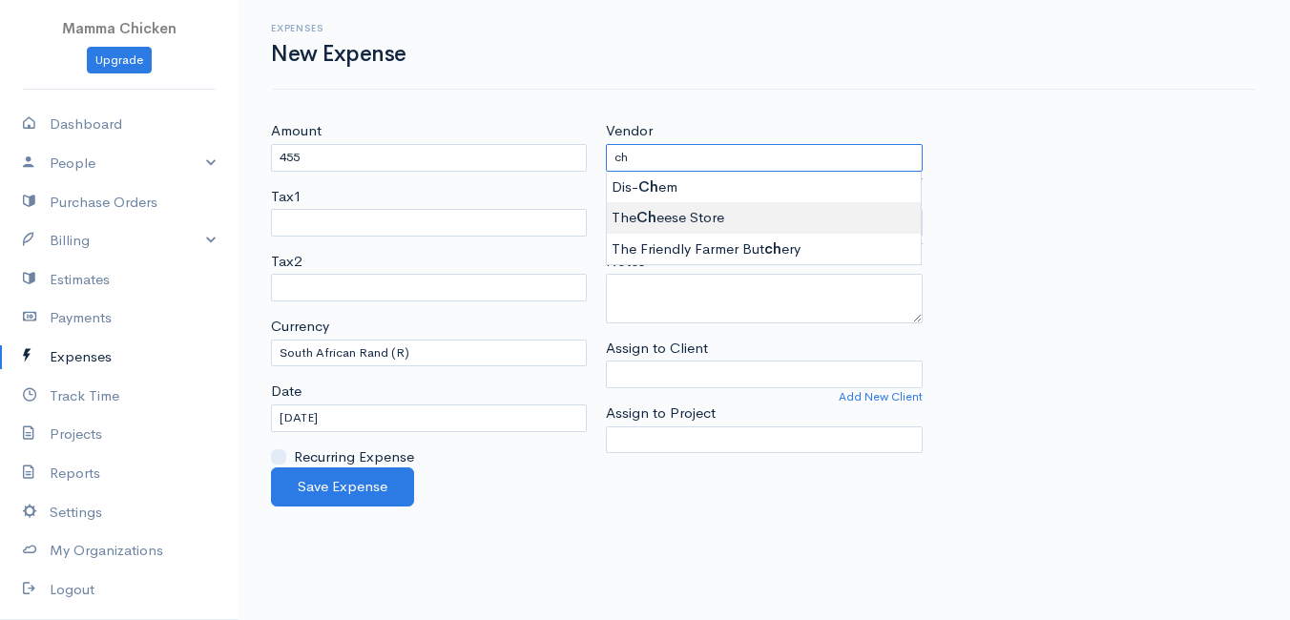
type input "The Cheese Store"
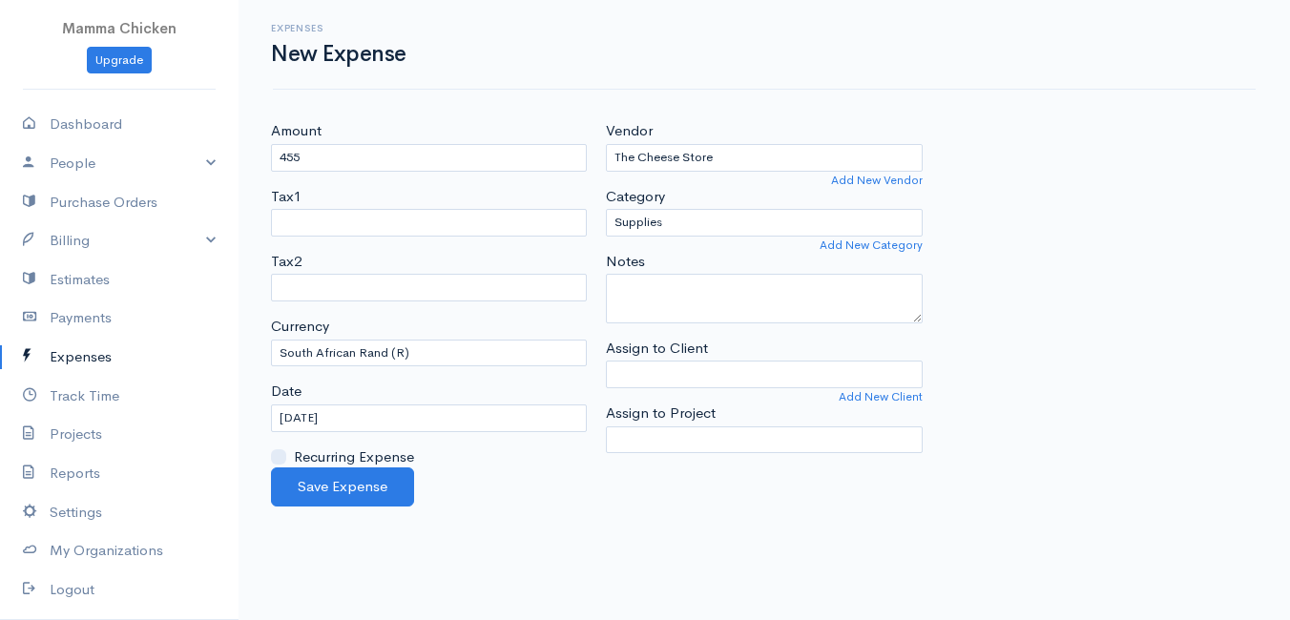
click at [744, 208] on body "Mamma Chicken Upgrade Dashboard People Clients Vendors Staff Users Purchase Ord…" at bounding box center [645, 310] width 1290 height 620
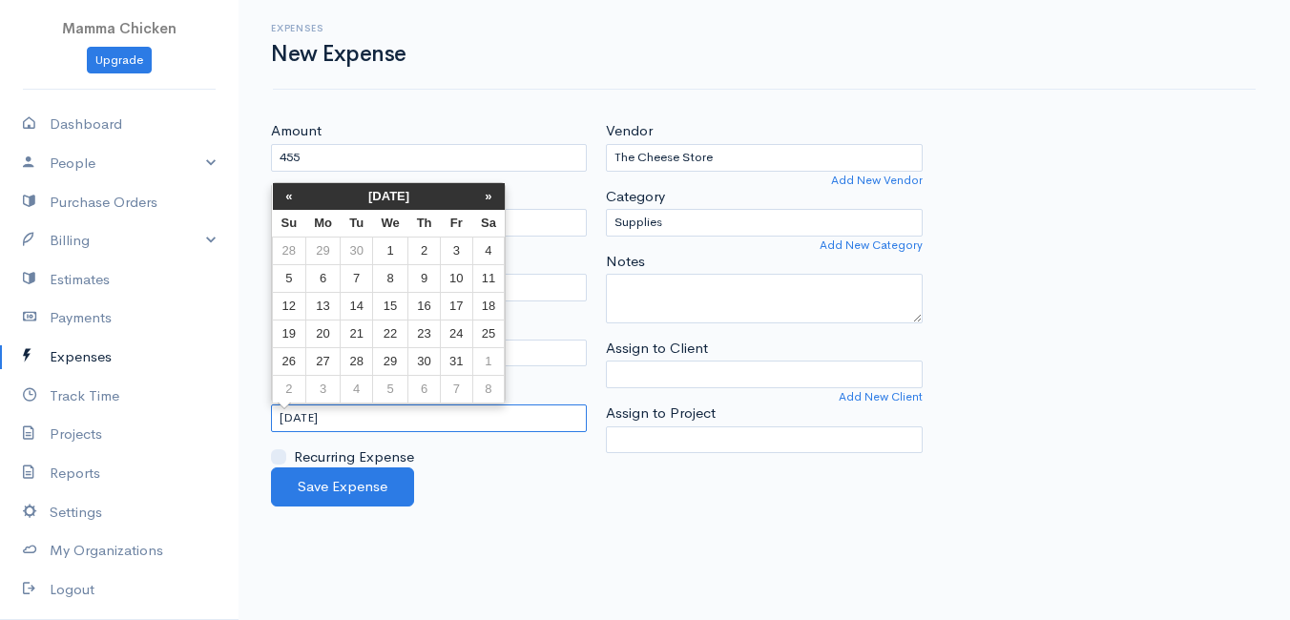
click at [389, 416] on input "[DATE]" at bounding box center [429, 419] width 316 height 28
click at [460, 248] on td "3" at bounding box center [456, 251] width 31 height 28
type input "[DATE]"
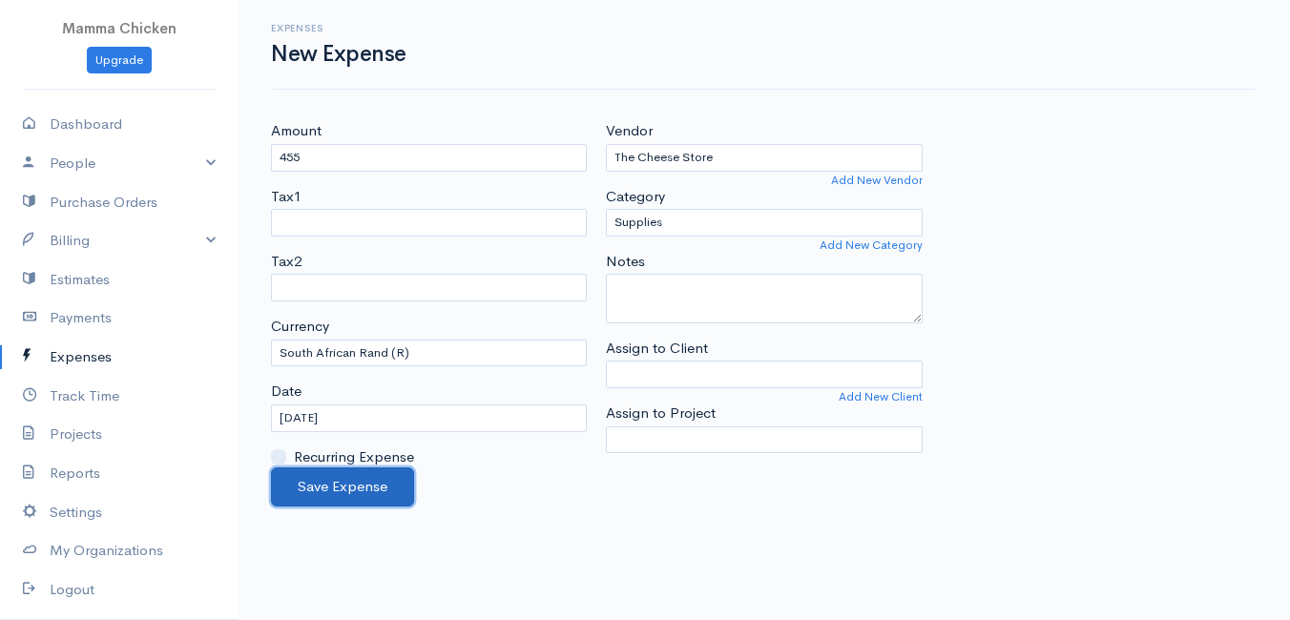
click at [348, 485] on button "Save Expense" at bounding box center [342, 487] width 143 height 39
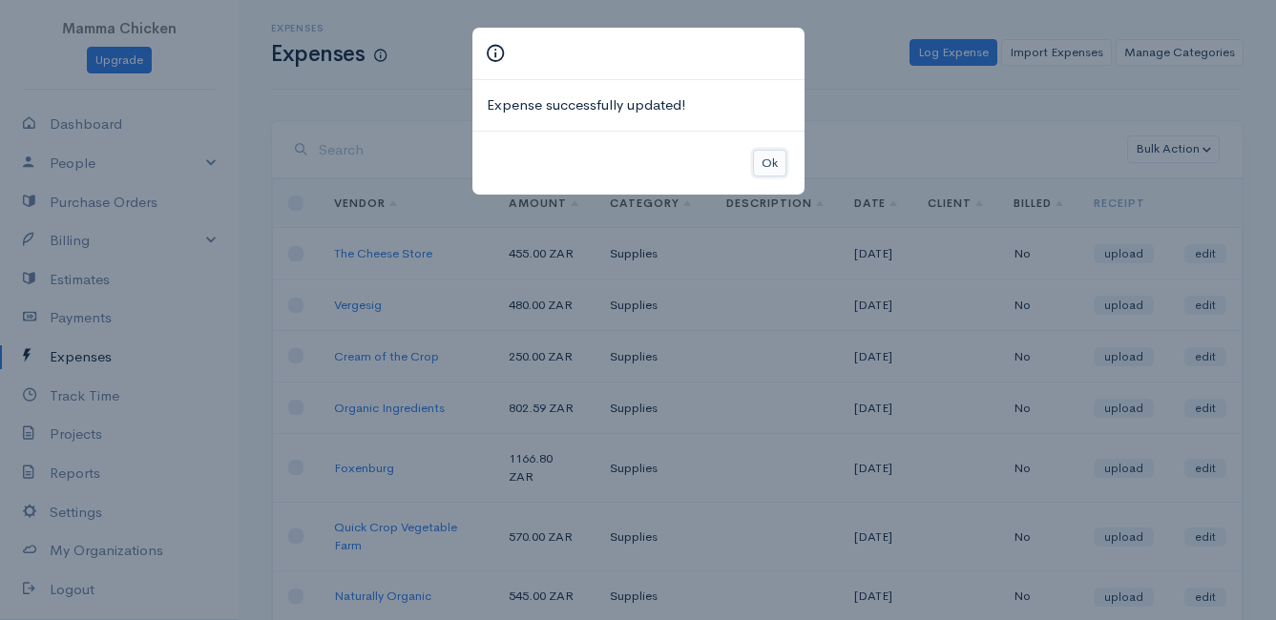
click at [767, 161] on button "Ok" at bounding box center [769, 164] width 33 height 28
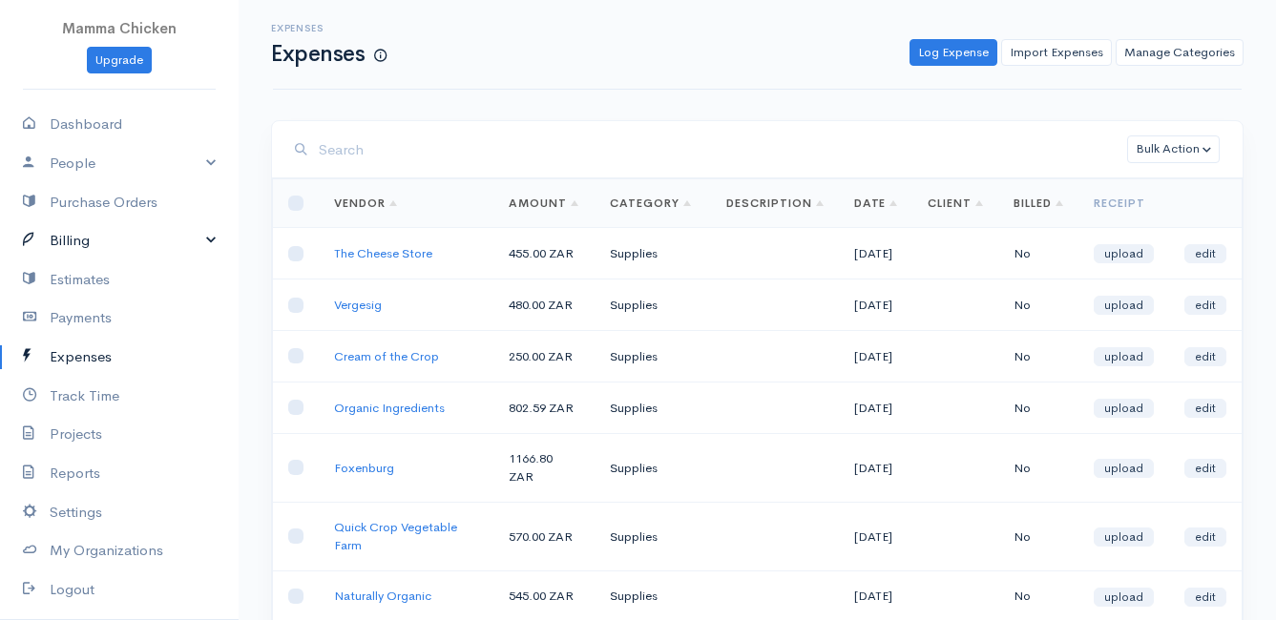
click at [106, 246] on link "Billing" at bounding box center [119, 240] width 239 height 39
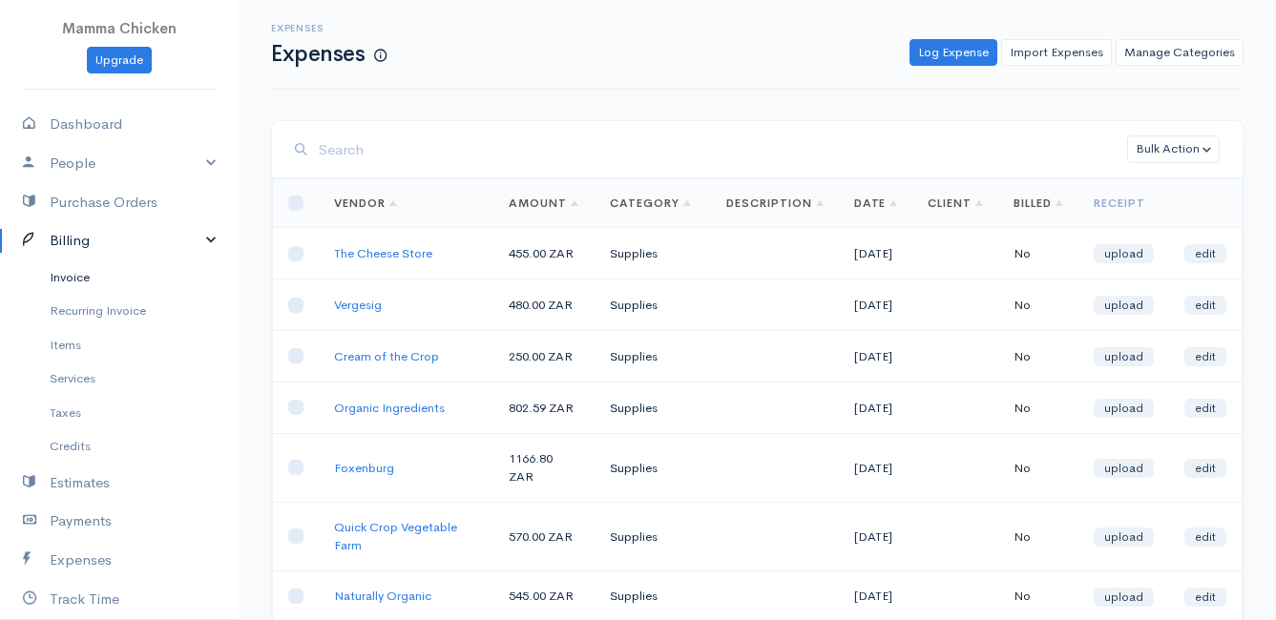
click at [108, 280] on link "Invoice" at bounding box center [119, 278] width 239 height 34
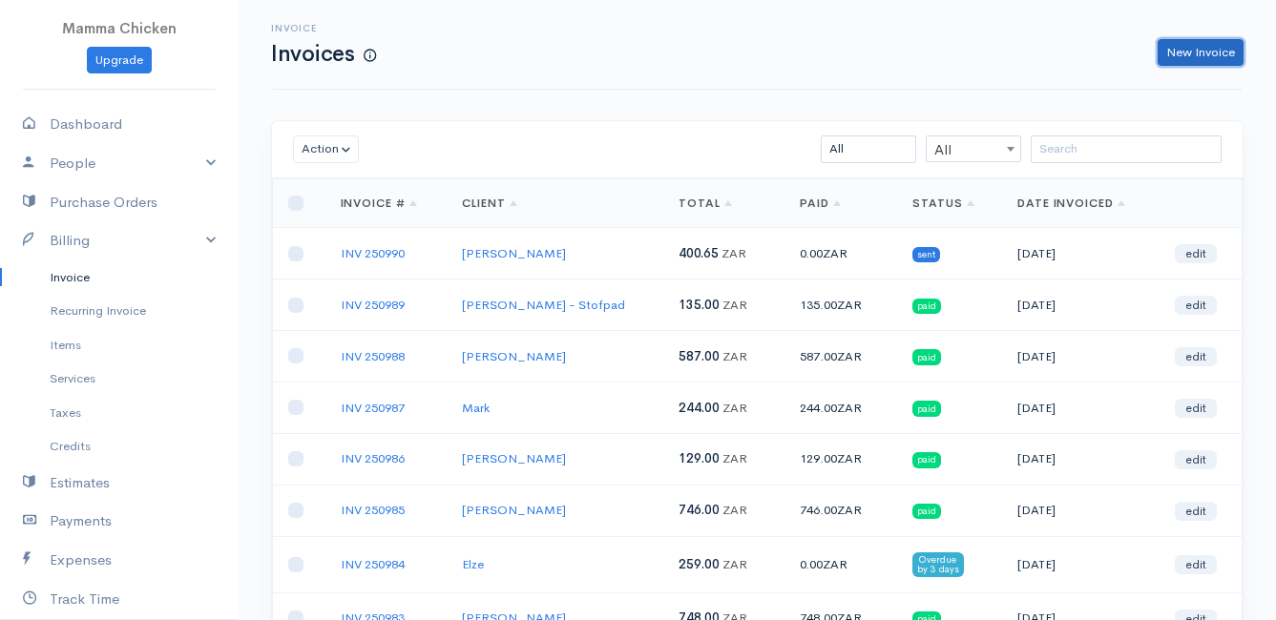
click at [1179, 43] on link "New Invoice" at bounding box center [1201, 53] width 86 height 28
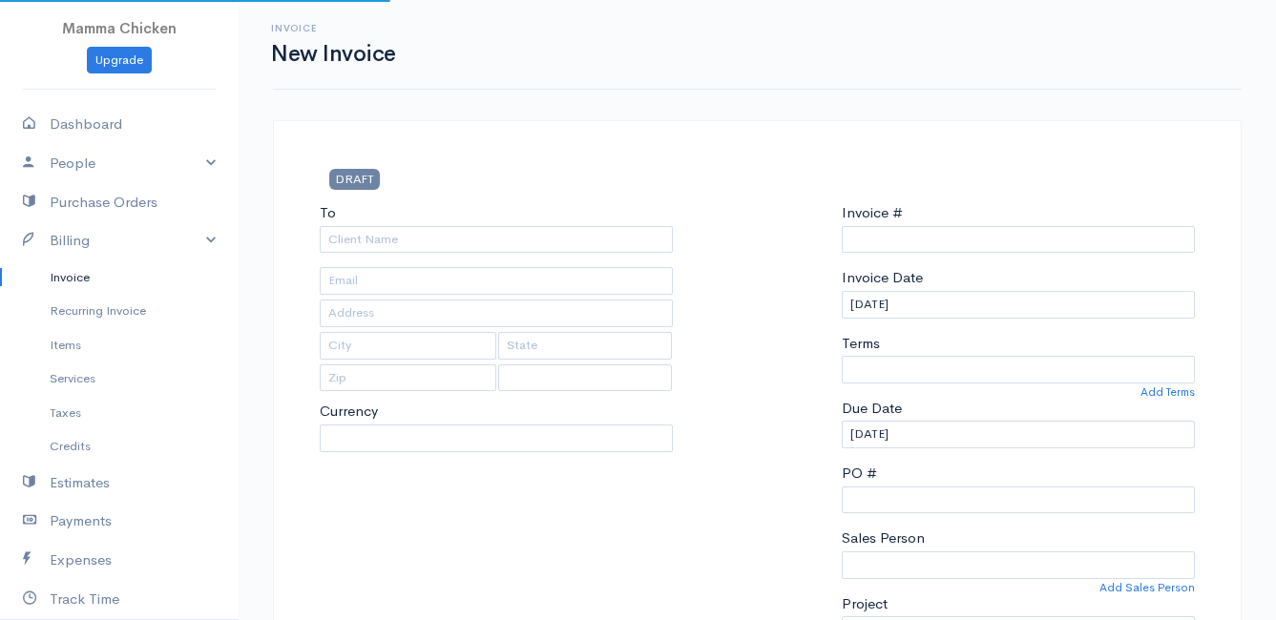
type input "INV 250991"
select select "[GEOGRAPHIC_DATA]"
select select "ZAR"
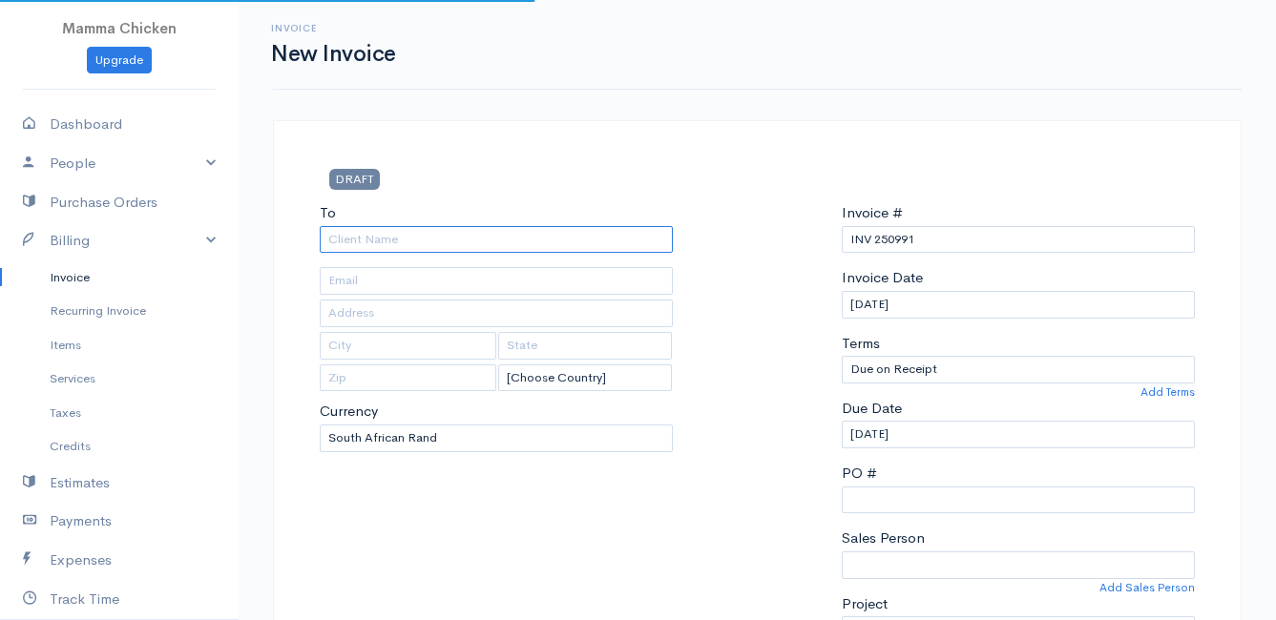
click at [428, 253] on input "To" at bounding box center [496, 240] width 353 height 28
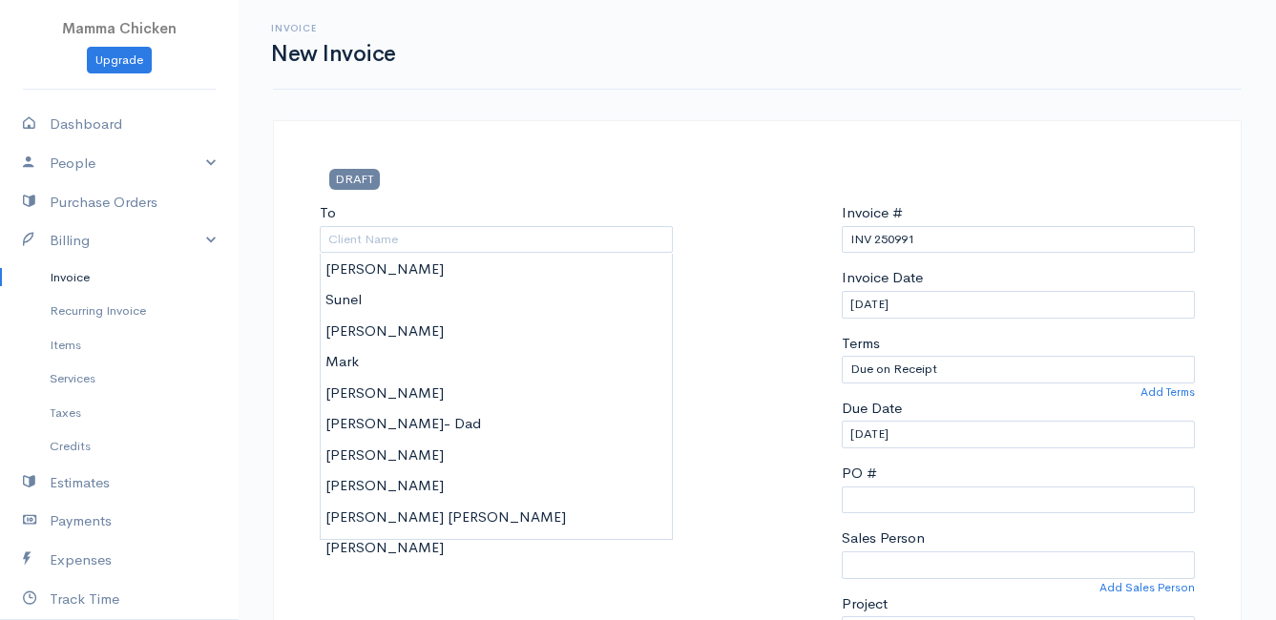
click at [70, 275] on link "Invoice" at bounding box center [119, 278] width 239 height 34
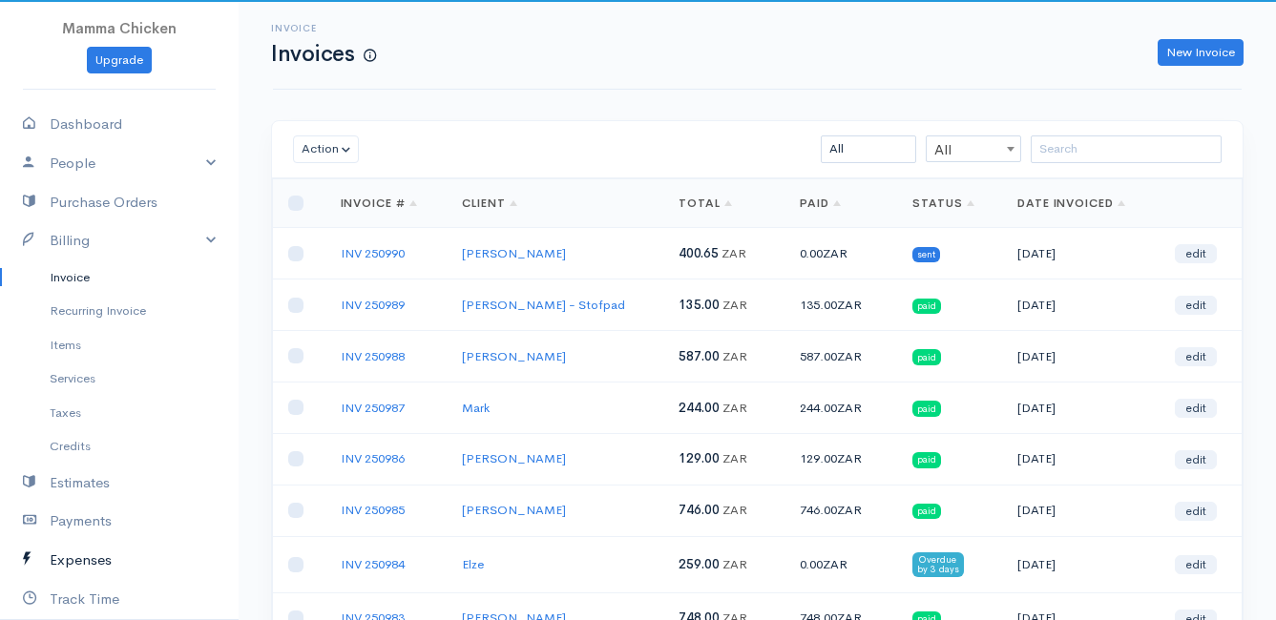
click at [84, 558] on link "Expenses" at bounding box center [119, 560] width 239 height 39
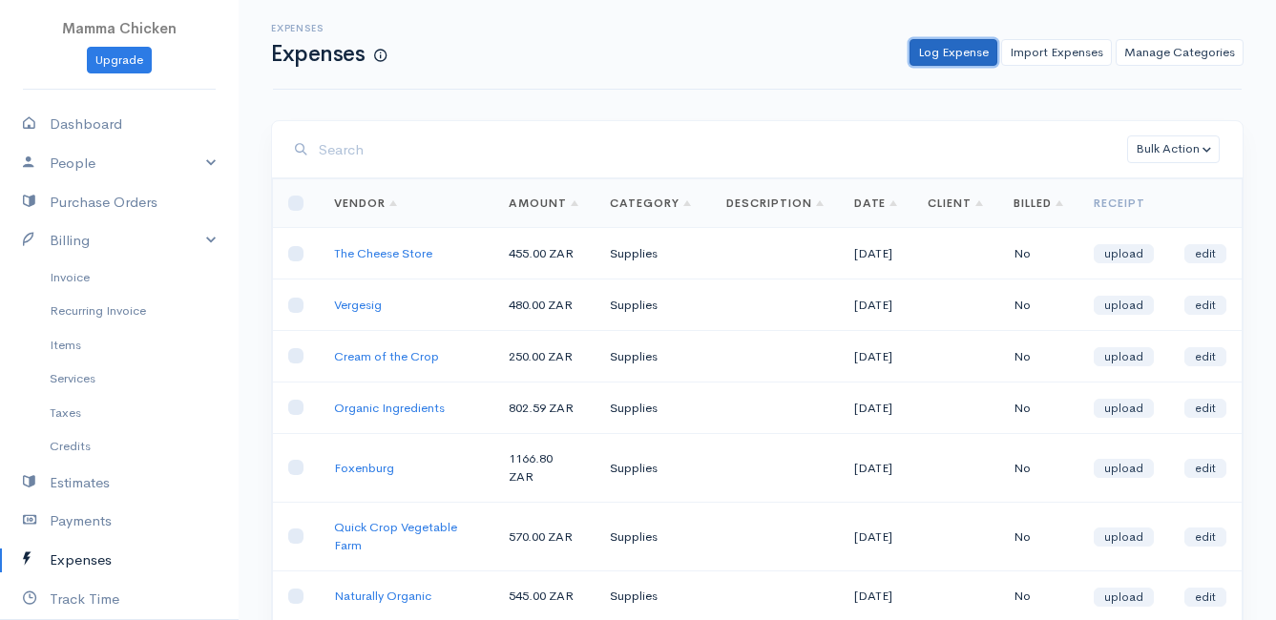
click at [952, 51] on link "Log Expense" at bounding box center [953, 53] width 88 height 28
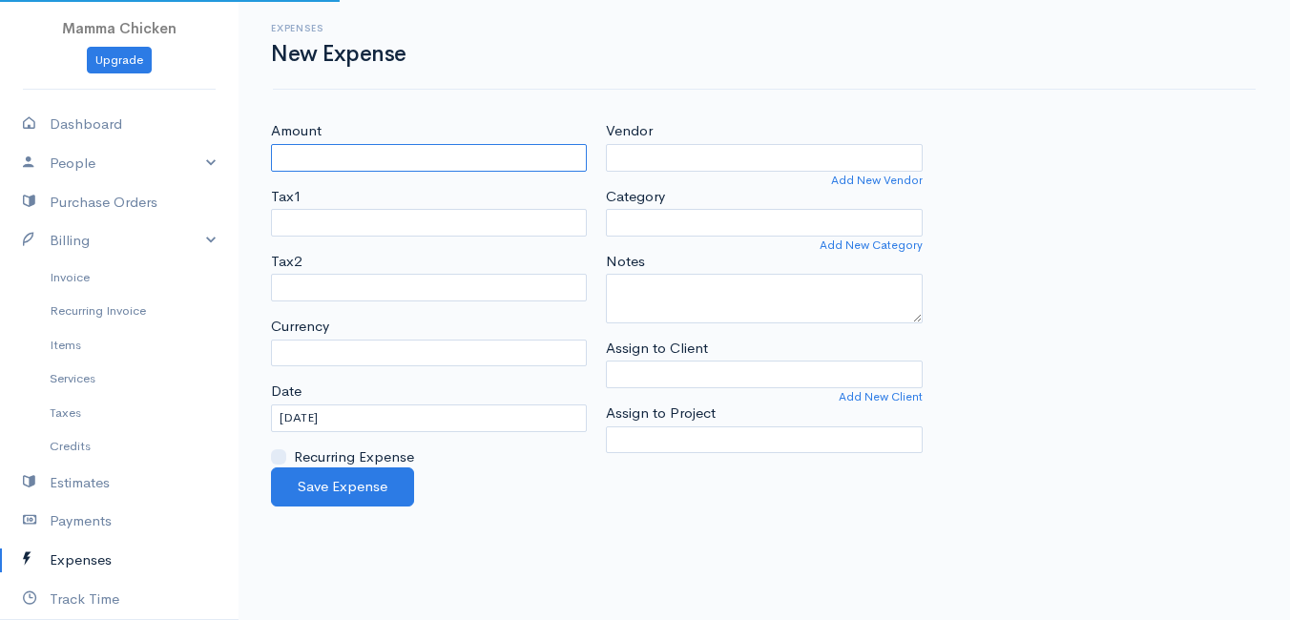
click at [537, 154] on input "Amount" at bounding box center [429, 158] width 316 height 28
select select "ZAR"
type input "93.68"
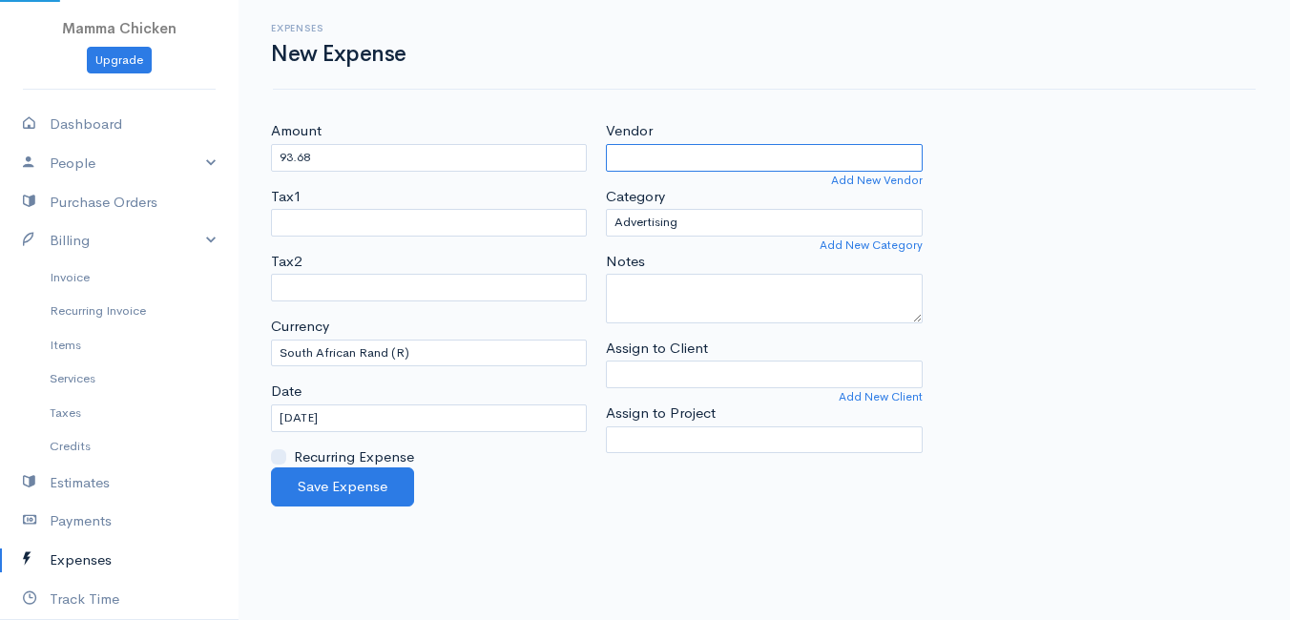
click at [739, 162] on input "Vendor" at bounding box center [764, 158] width 316 height 28
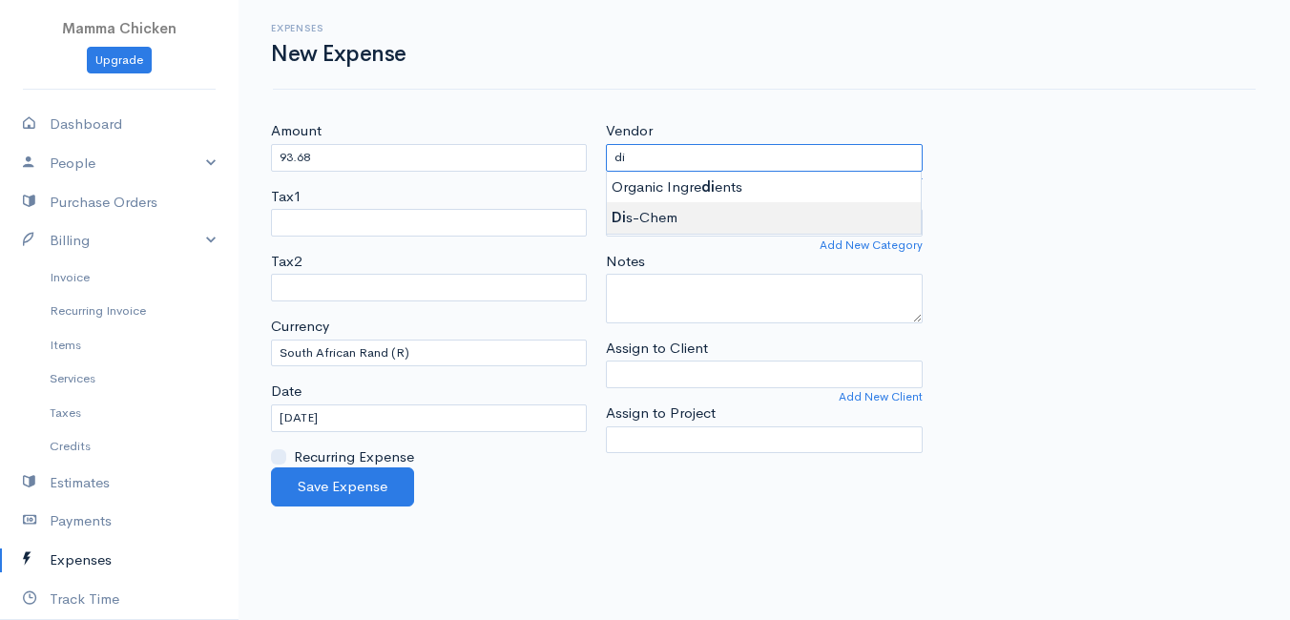
type input "Dis-Chem"
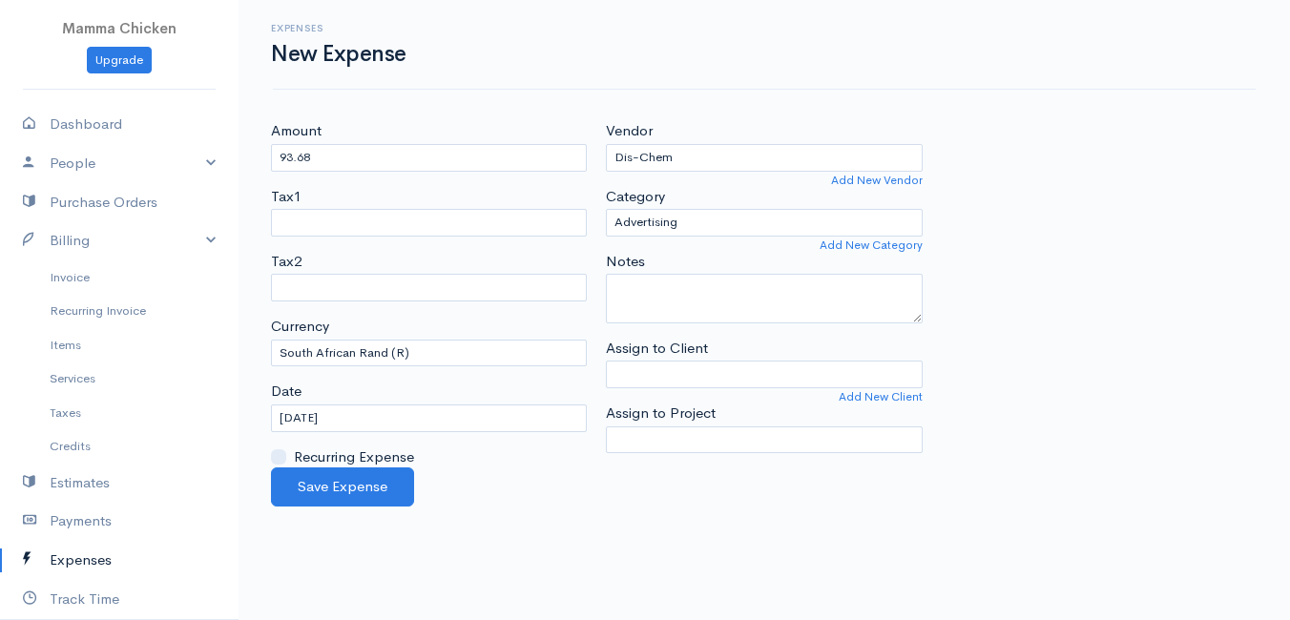
click at [713, 208] on body "Mamma Chicken Upgrade Dashboard People Clients Vendors Staff Users Purchase Ord…" at bounding box center [645, 310] width 1290 height 620
click at [708, 224] on select "Advertising Car & Truck Expenses Contractors Education Education and Training E…" at bounding box center [764, 223] width 316 height 28
select select "Other Expenses"
click at [606, 209] on select "Advertising Car & Truck Expenses Contractors Education Education and Training E…" at bounding box center [764, 223] width 316 height 28
click at [462, 417] on input "[DATE]" at bounding box center [429, 419] width 316 height 28
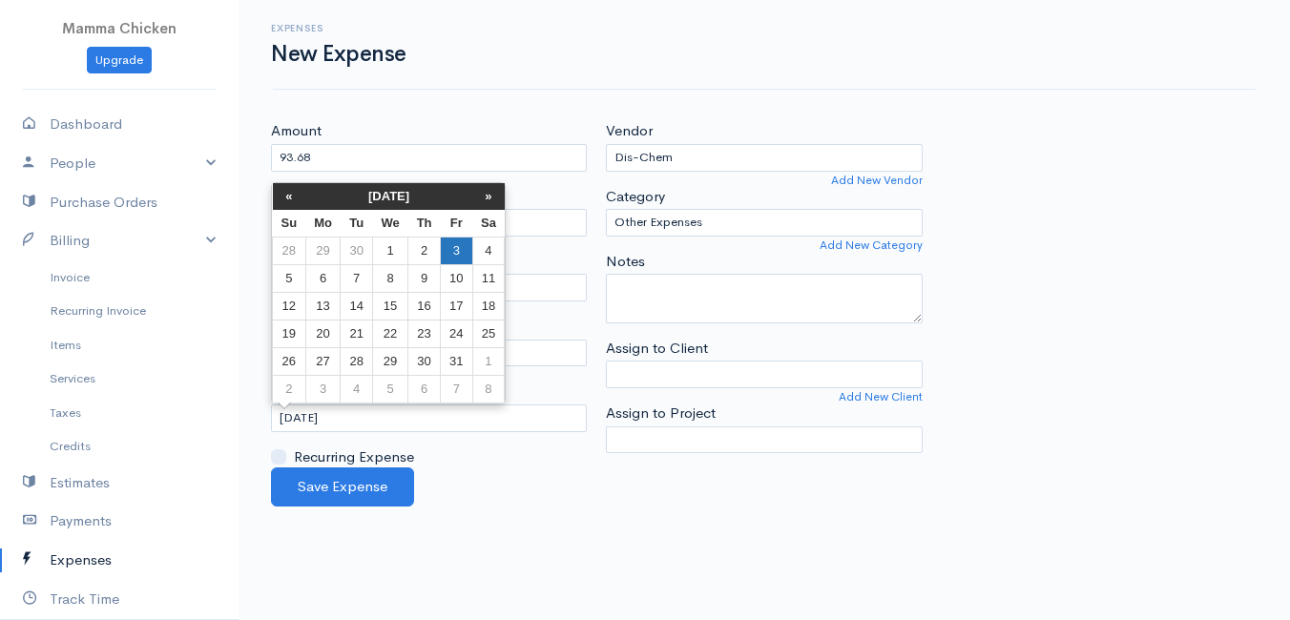
click at [461, 252] on td "3" at bounding box center [456, 251] width 31 height 28
type input "[DATE]"
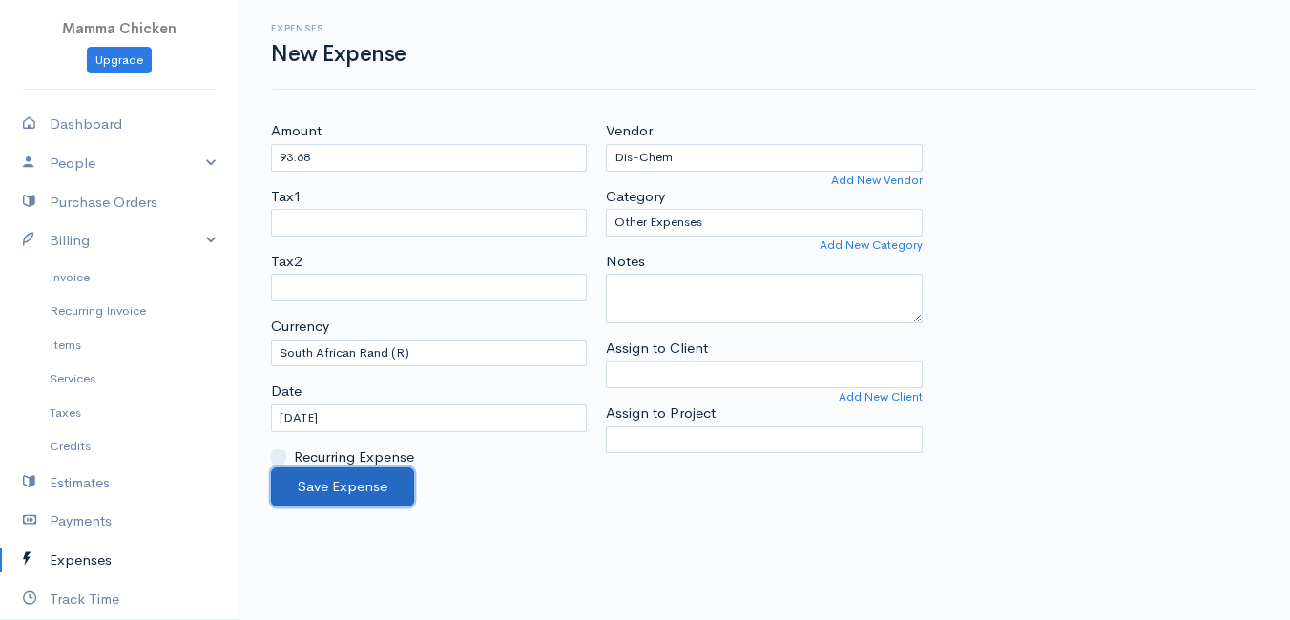
click at [324, 488] on button "Save Expense" at bounding box center [342, 487] width 143 height 39
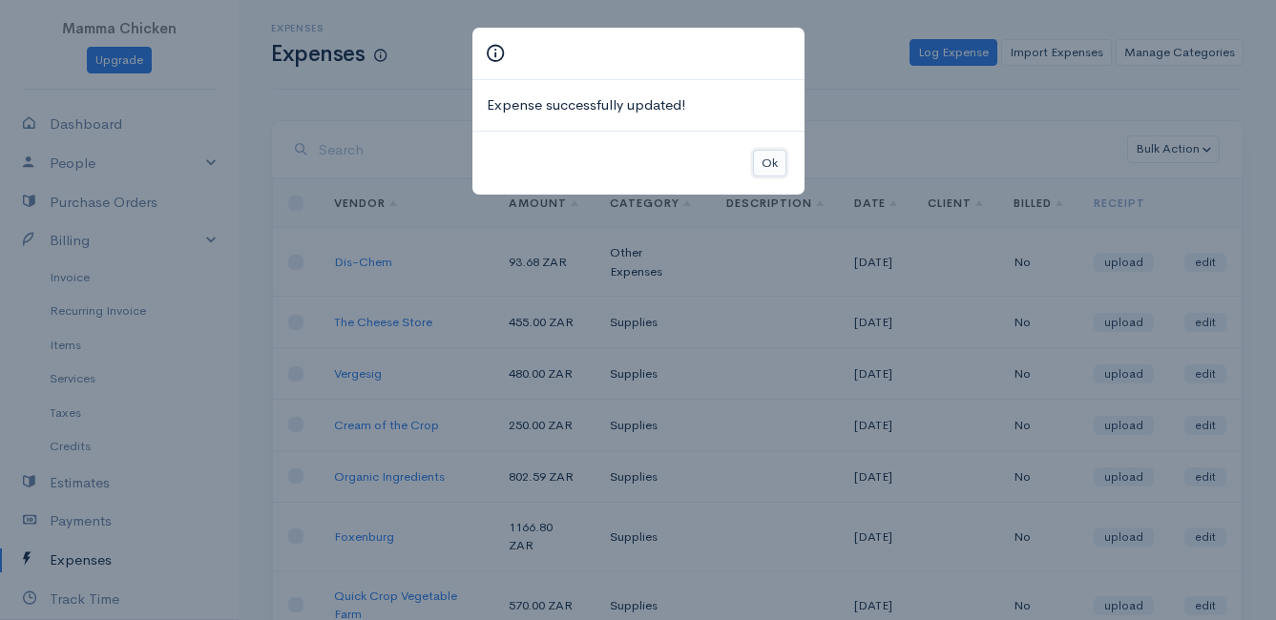
click at [780, 162] on button "Ok" at bounding box center [769, 164] width 33 height 28
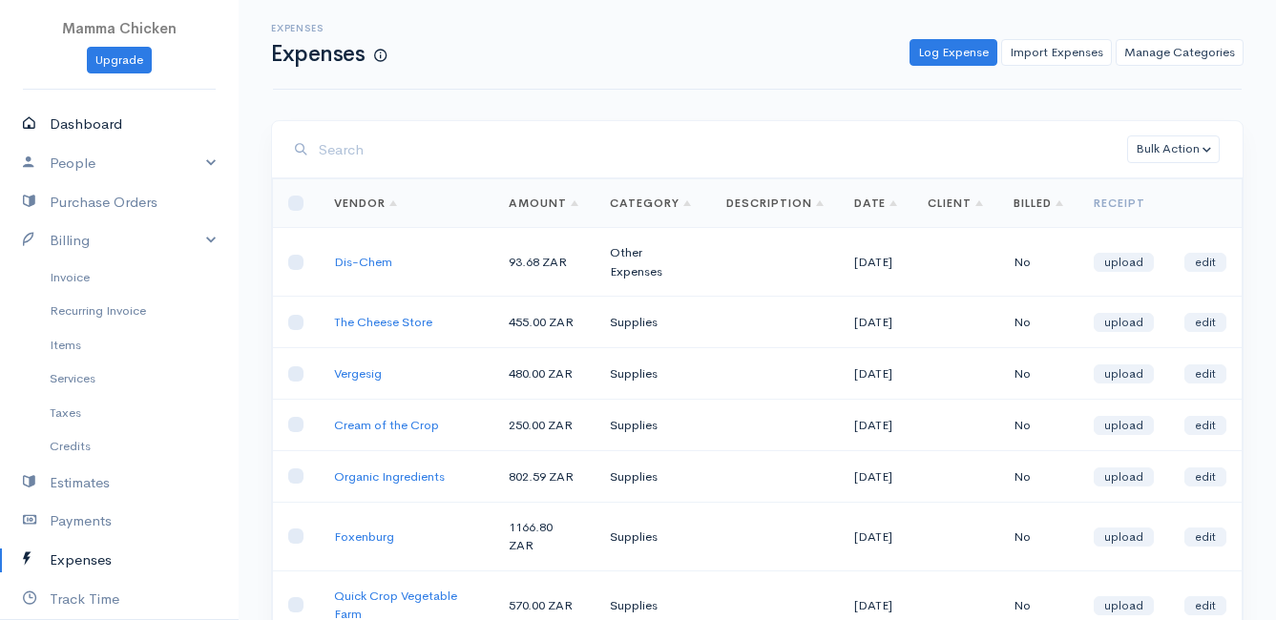
click at [97, 119] on link "Dashboard" at bounding box center [119, 124] width 239 height 39
select select "thistoyear"
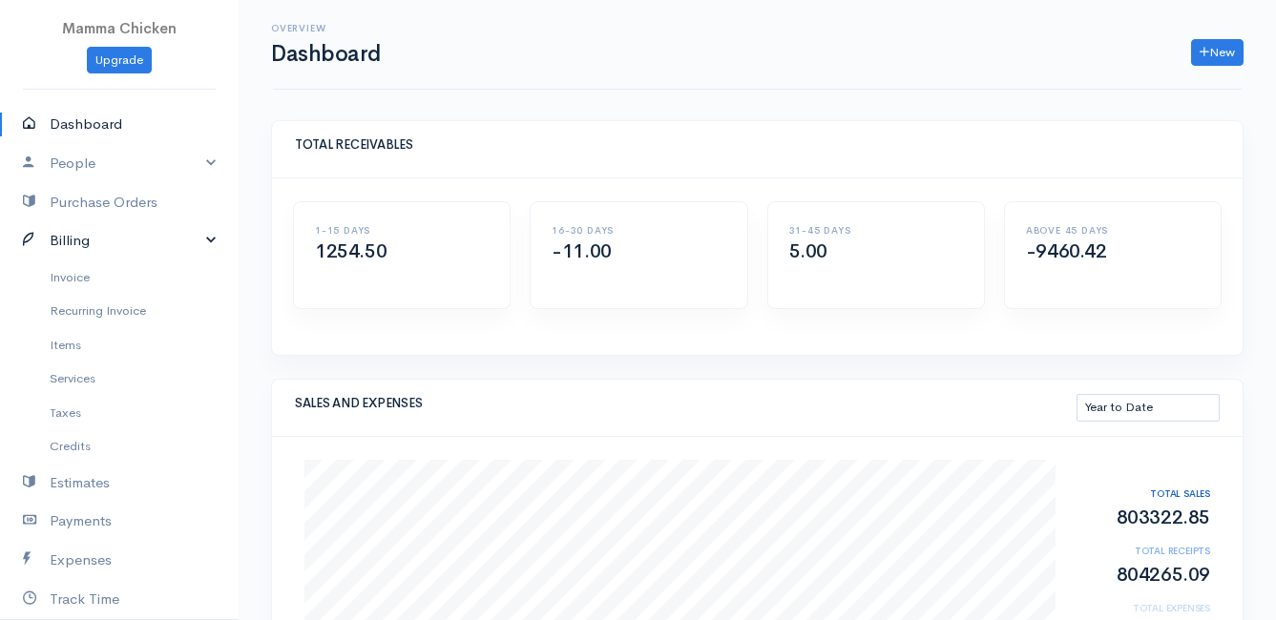
click at [152, 236] on link "Billing" at bounding box center [119, 240] width 239 height 39
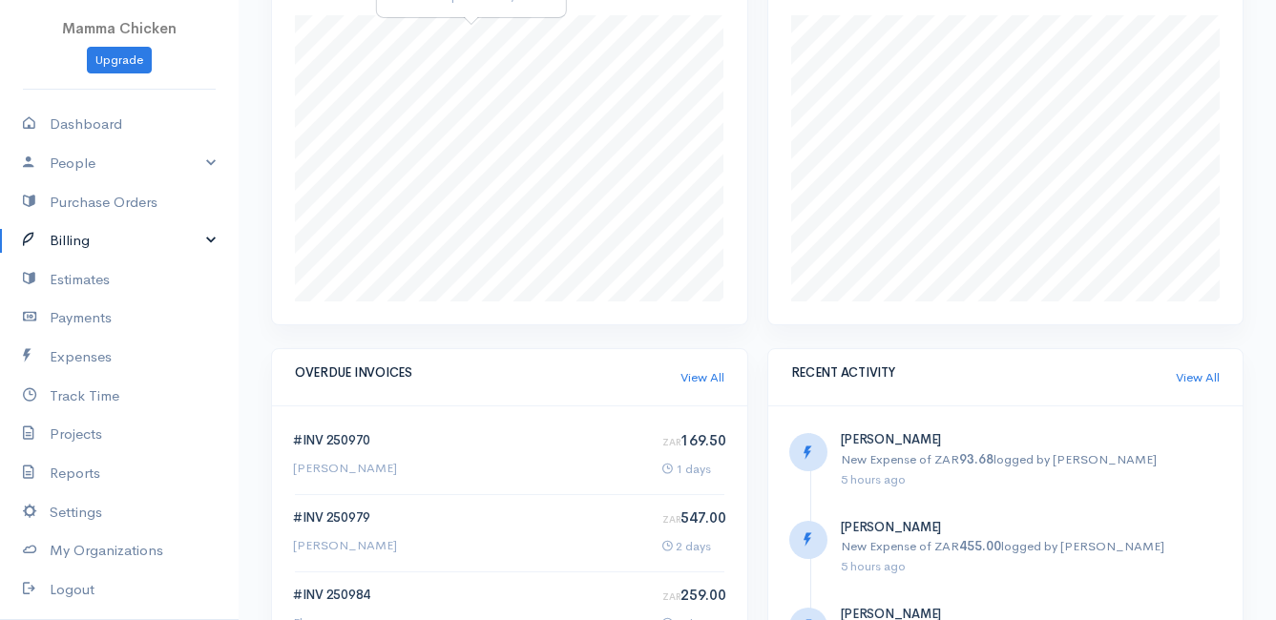
scroll to position [668, 0]
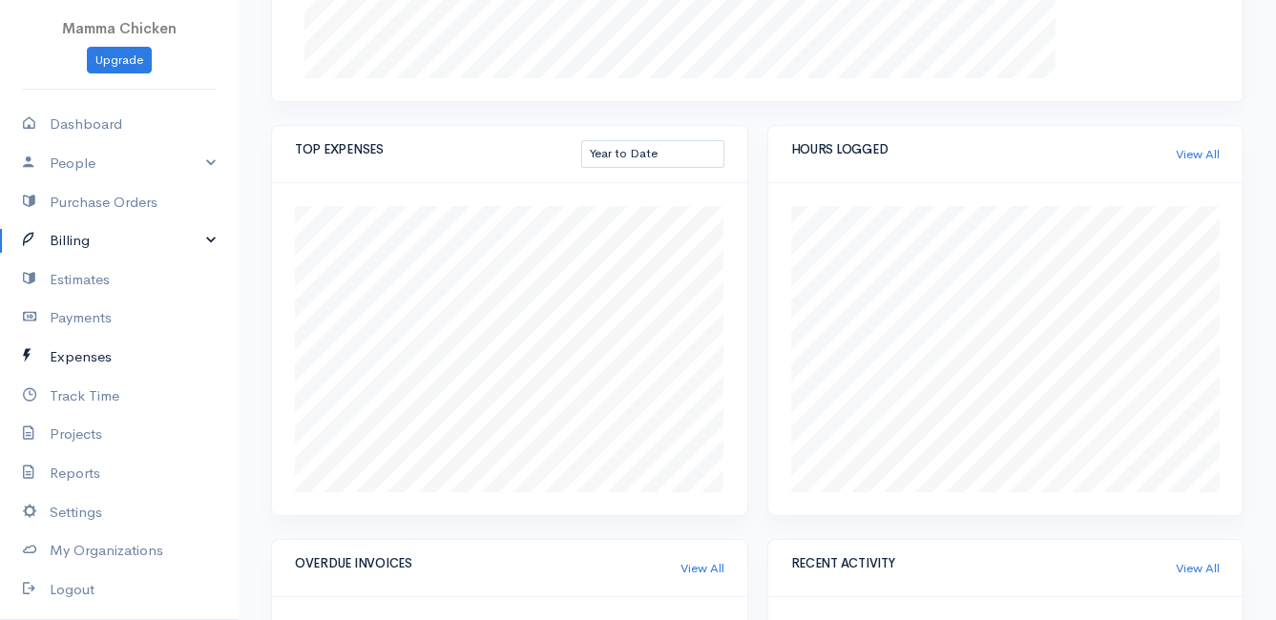
click at [91, 351] on link "Expenses" at bounding box center [119, 357] width 239 height 39
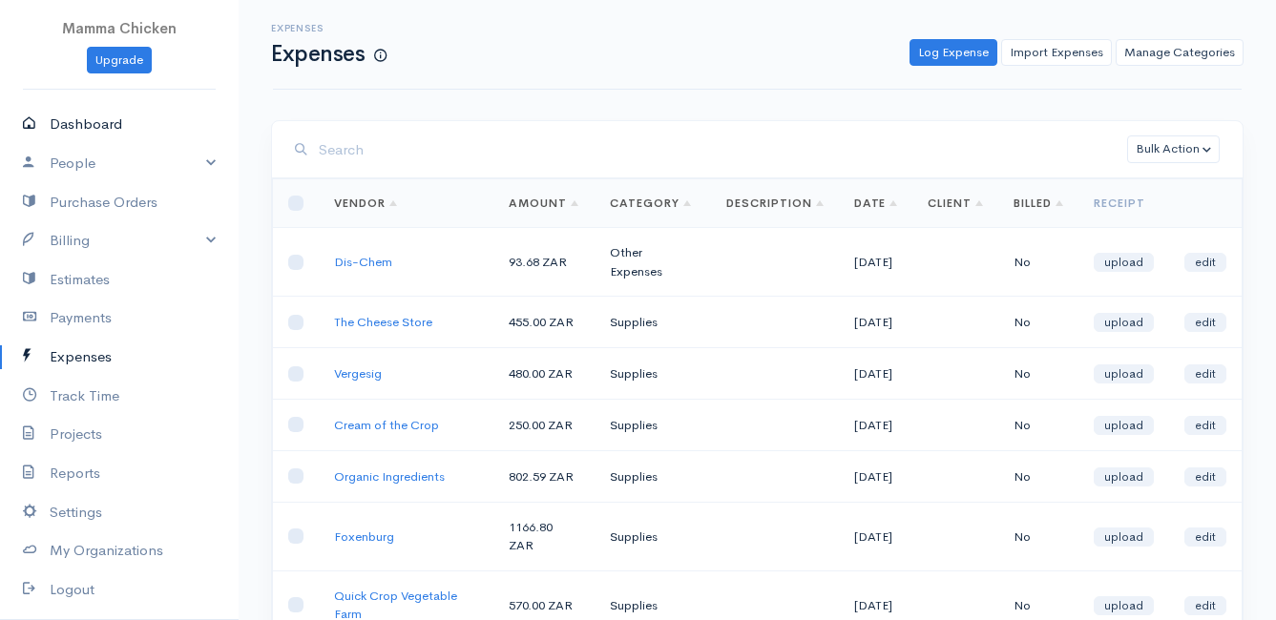
click at [86, 122] on link "Dashboard" at bounding box center [119, 124] width 239 height 39
select select "thistoyear"
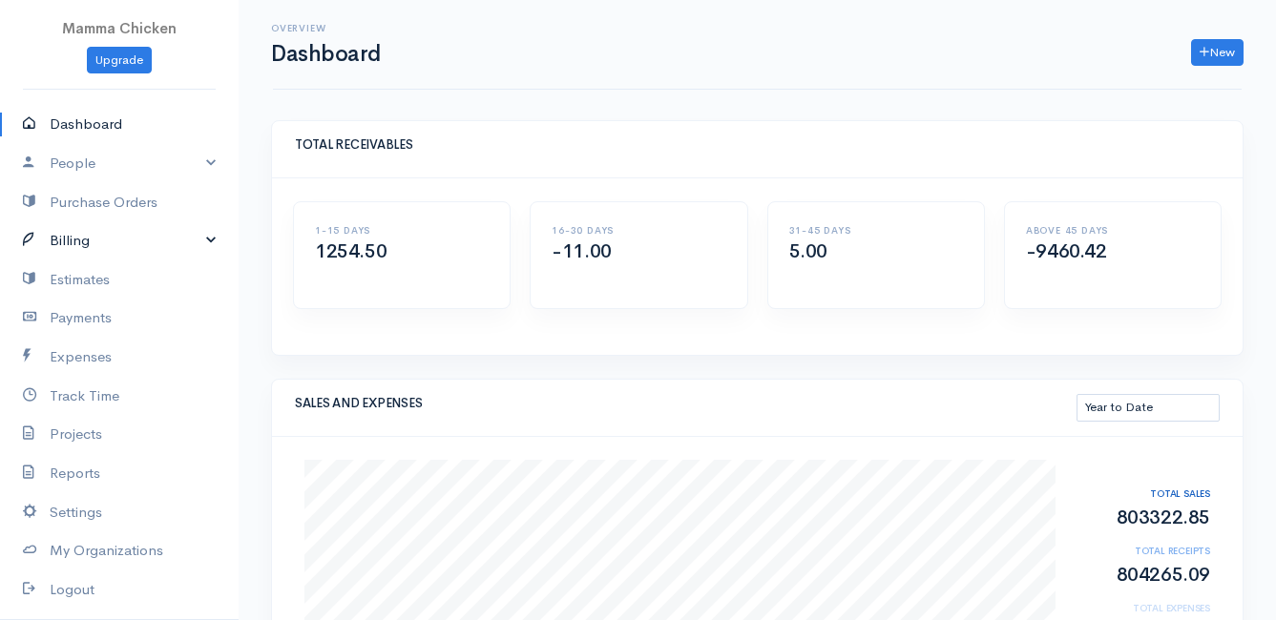
click at [99, 245] on link "Billing" at bounding box center [119, 240] width 239 height 39
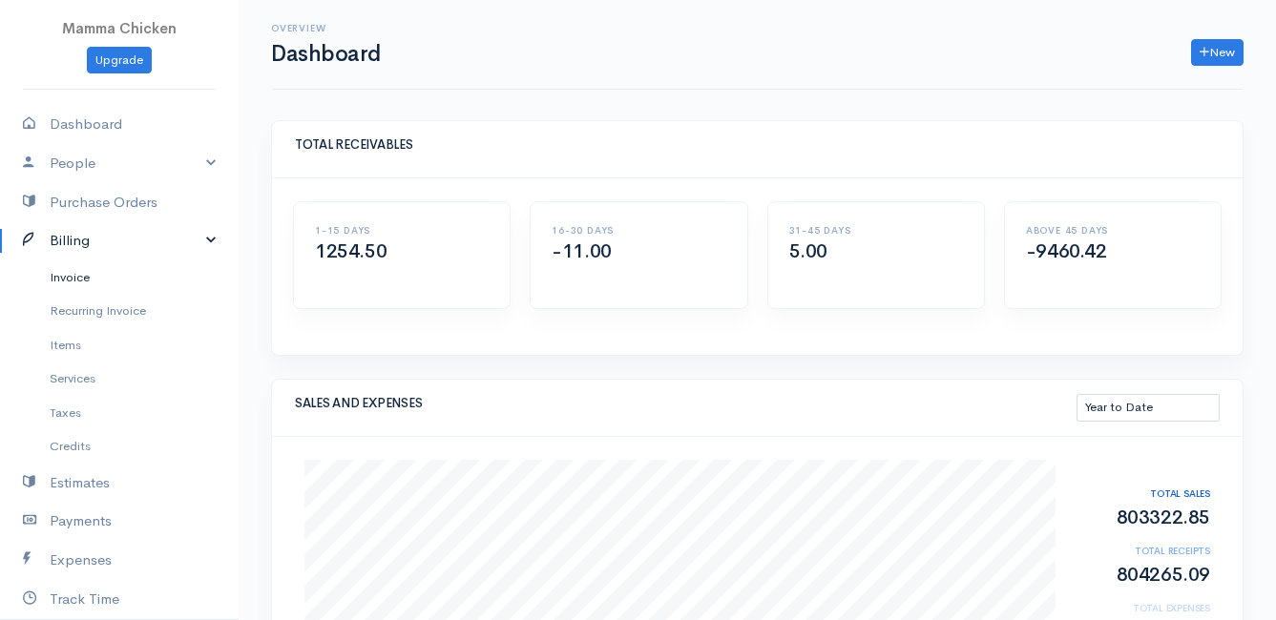
click at [86, 277] on link "Invoice" at bounding box center [119, 278] width 239 height 34
